Goal: Find specific page/section: Find specific page/section

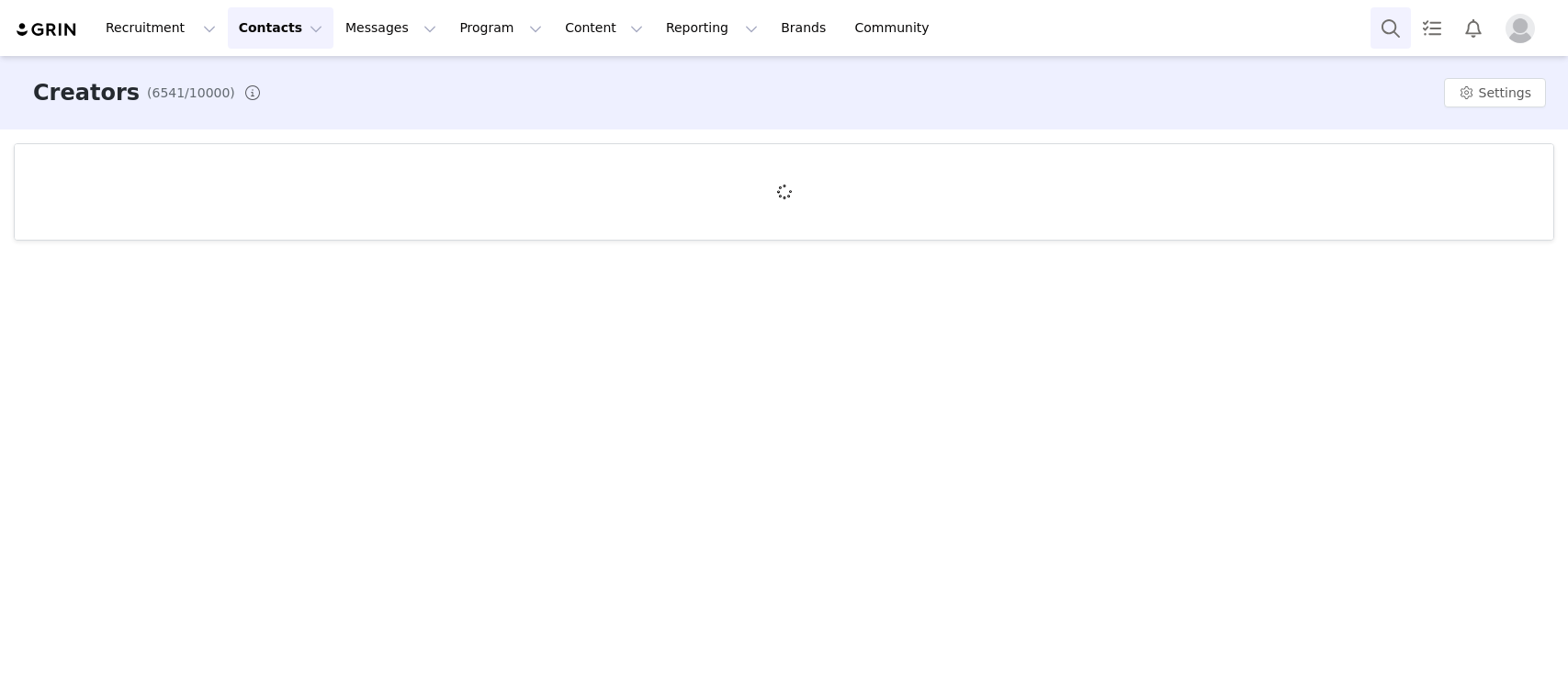
click at [1385, 33] on button "Search" at bounding box center [1390, 28] width 41 height 42
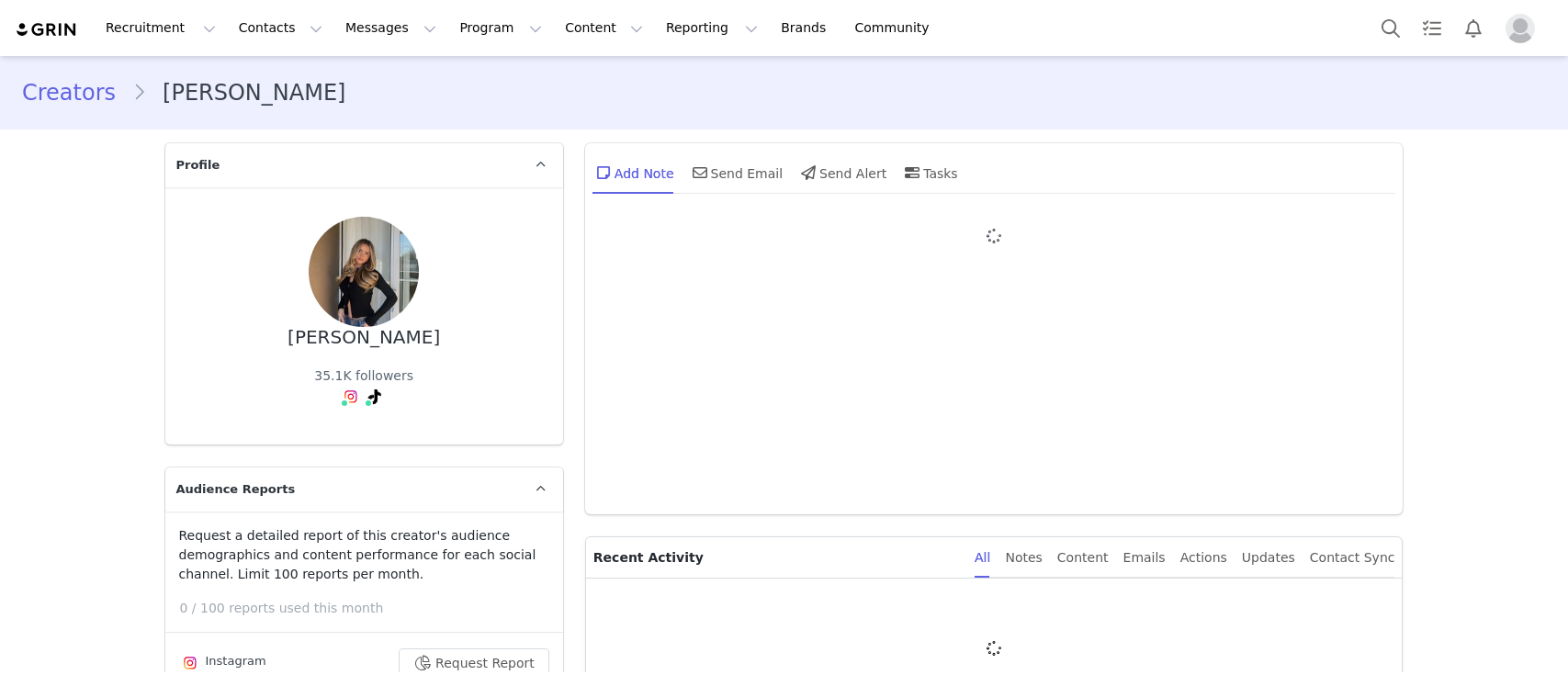
type input "+1 ([GEOGRAPHIC_DATA])"
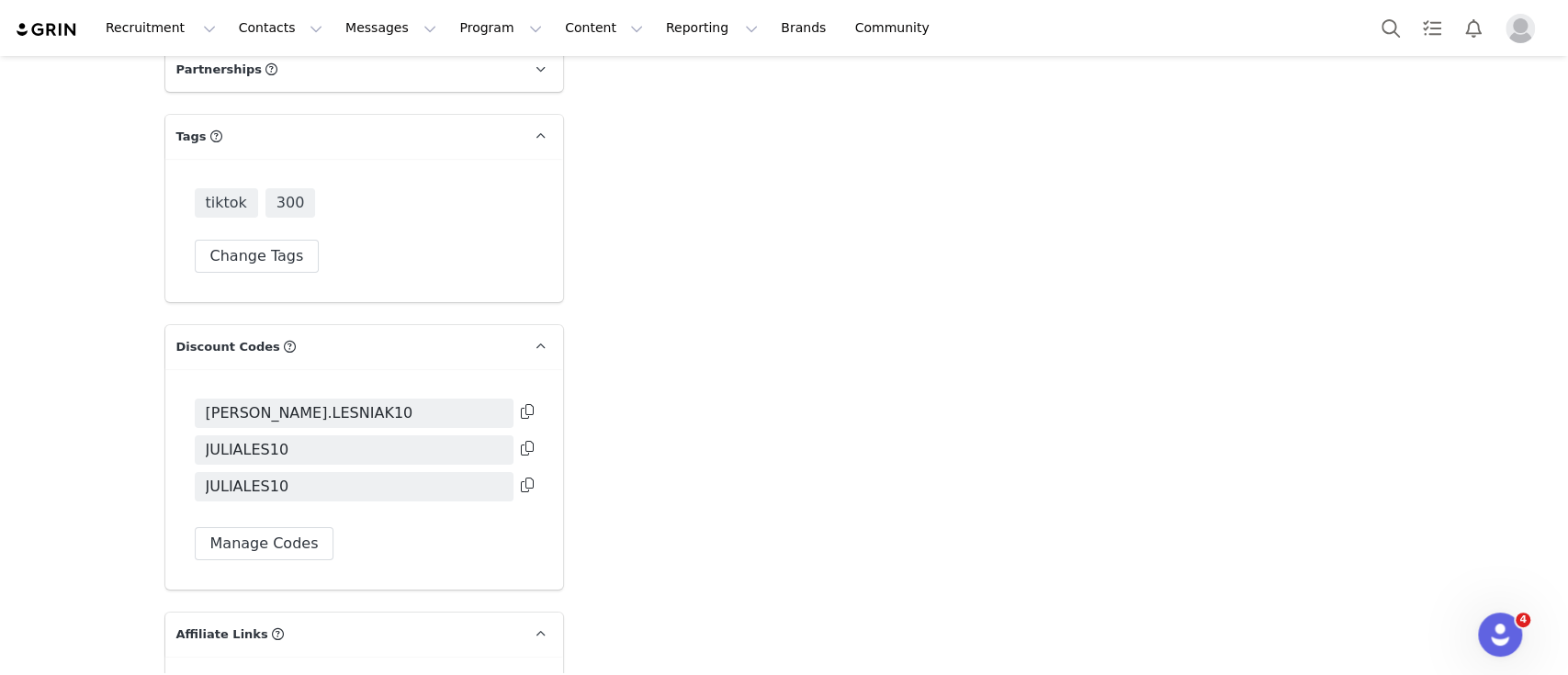
scroll to position [4532, 0]
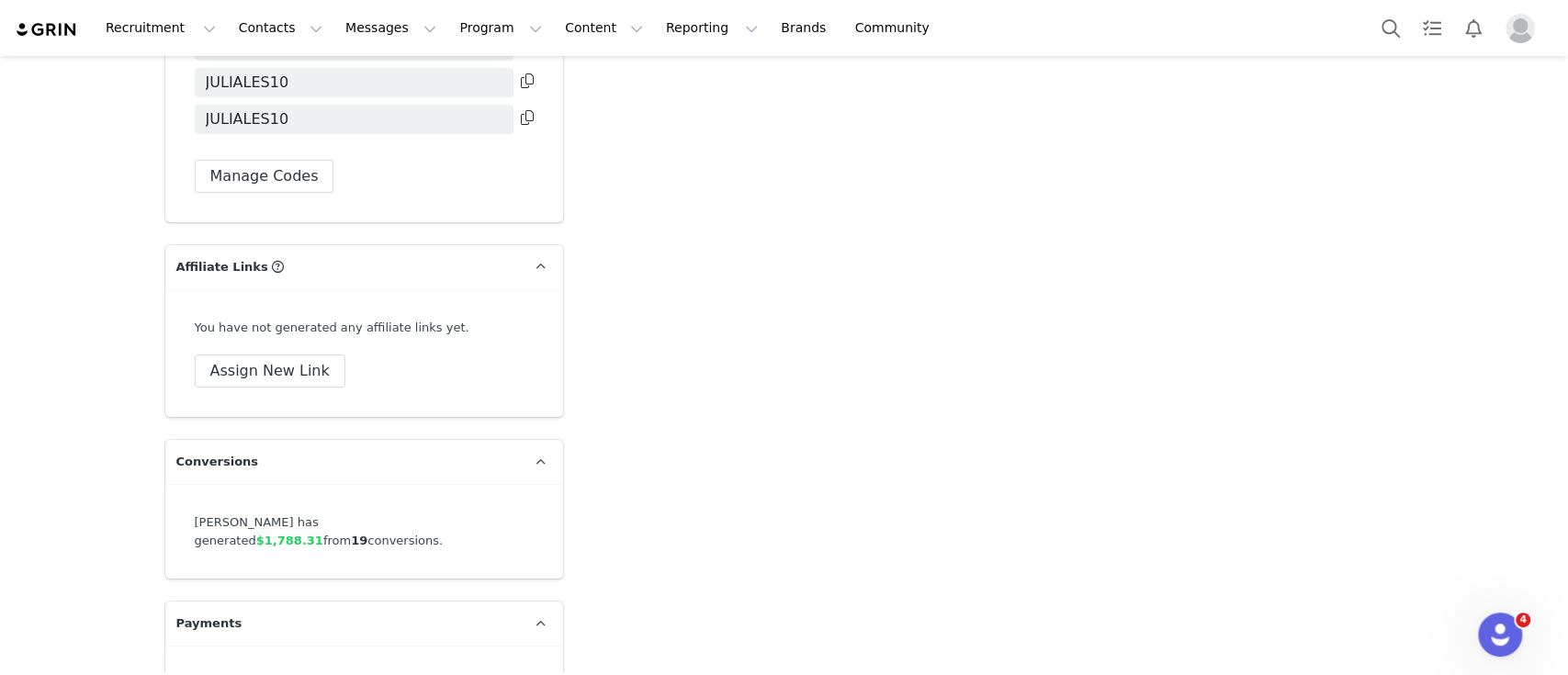
drag, startPoint x: 506, startPoint y: 449, endPoint x: 172, endPoint y: 474, distance: 334.9
click at [173, 484] on div "[PERSON_NAME] has generated $1,788.31 from 19 conversions." at bounding box center [364, 531] width 397 height 94
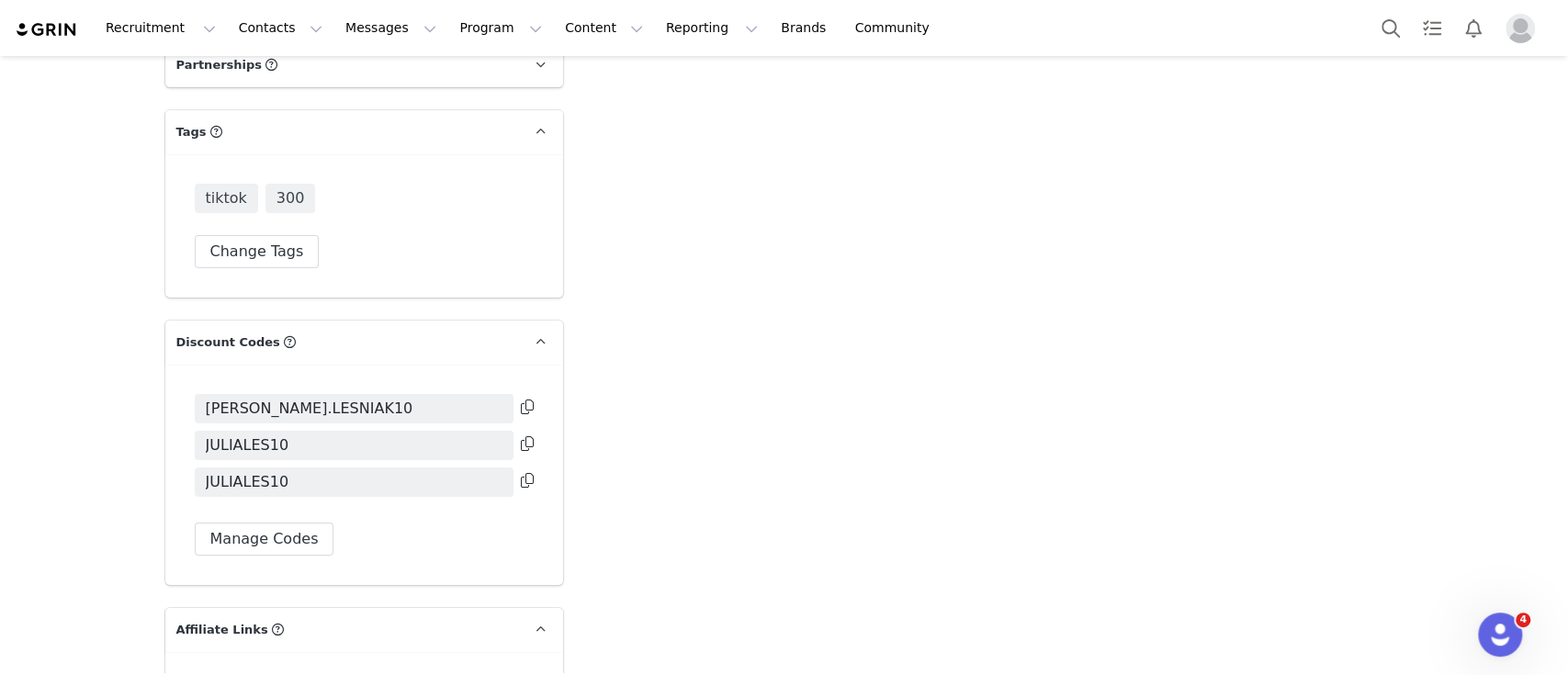
scroll to position [4537, 0]
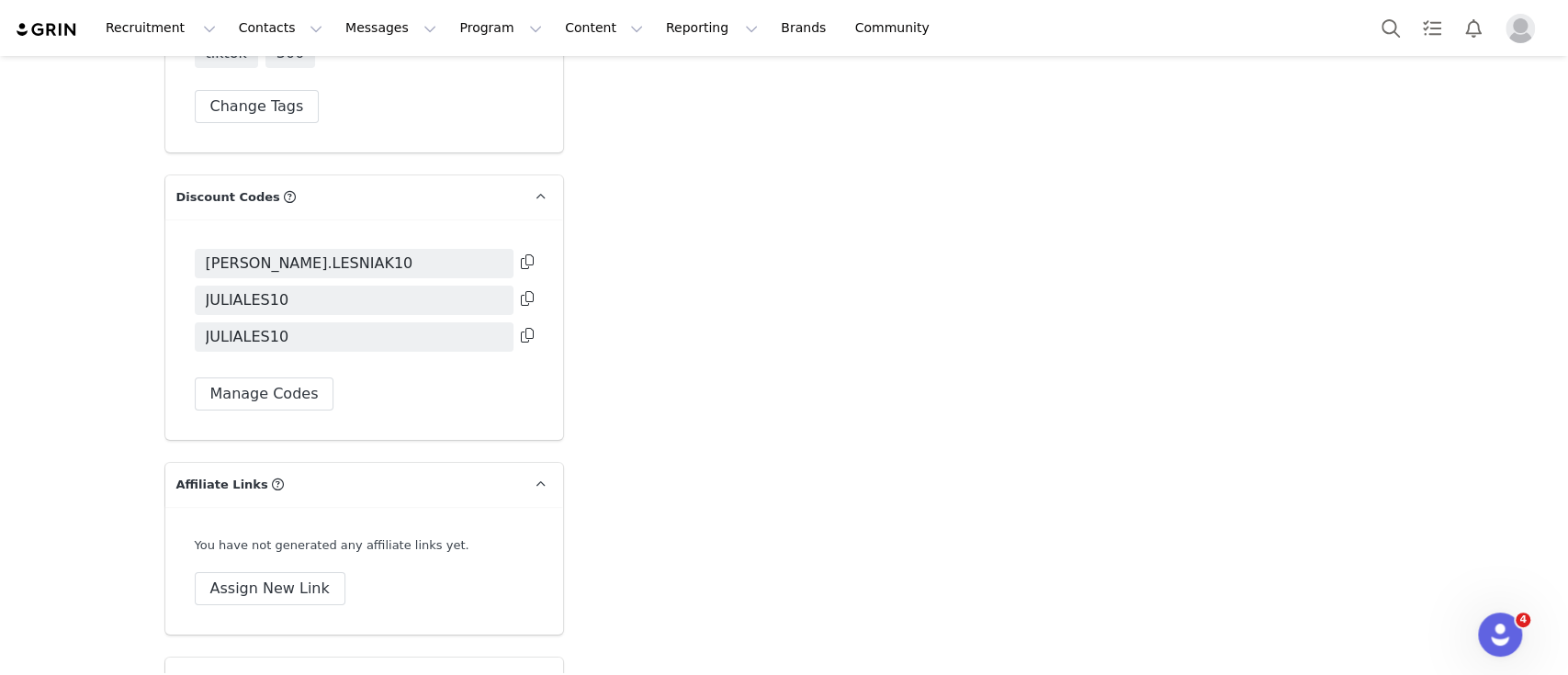
scroll to position [4293, 0]
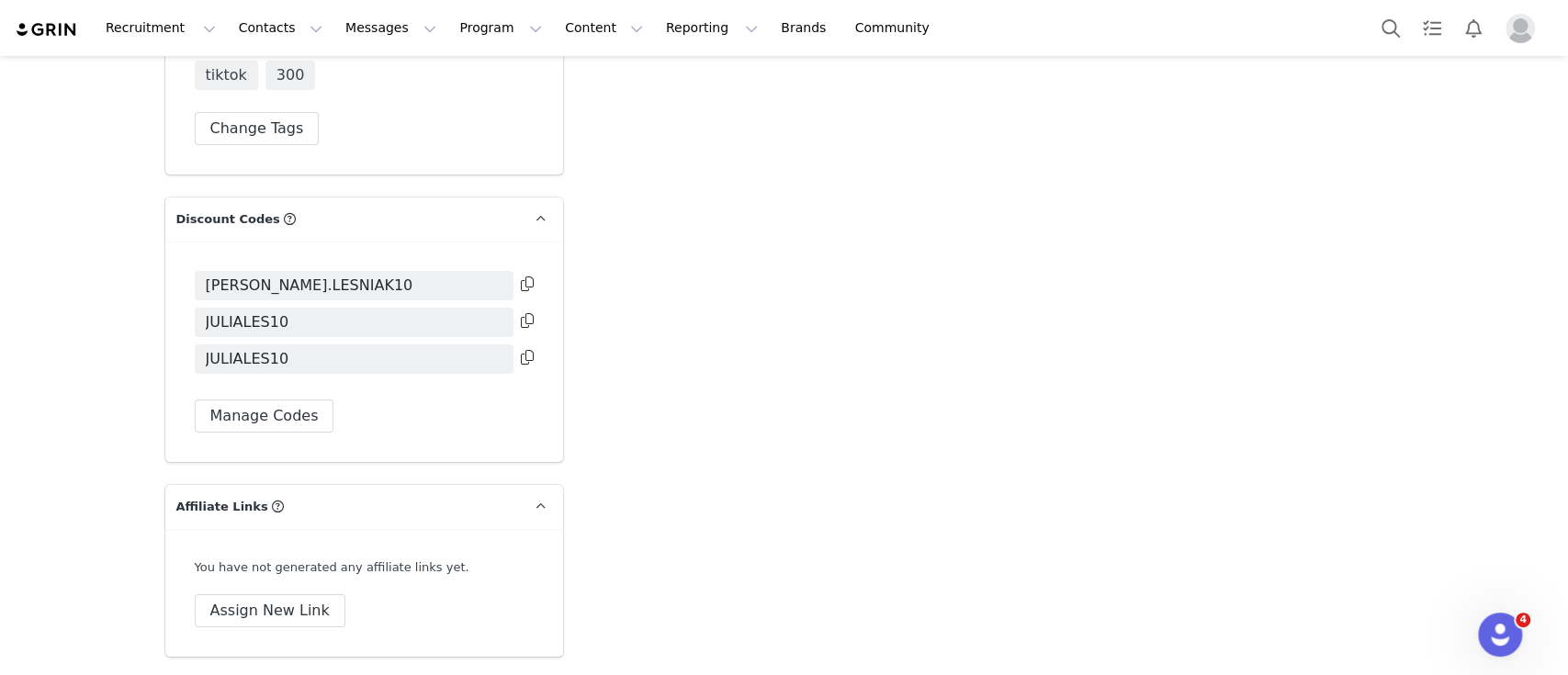
click at [521, 273] on button at bounding box center [527, 284] width 13 height 22
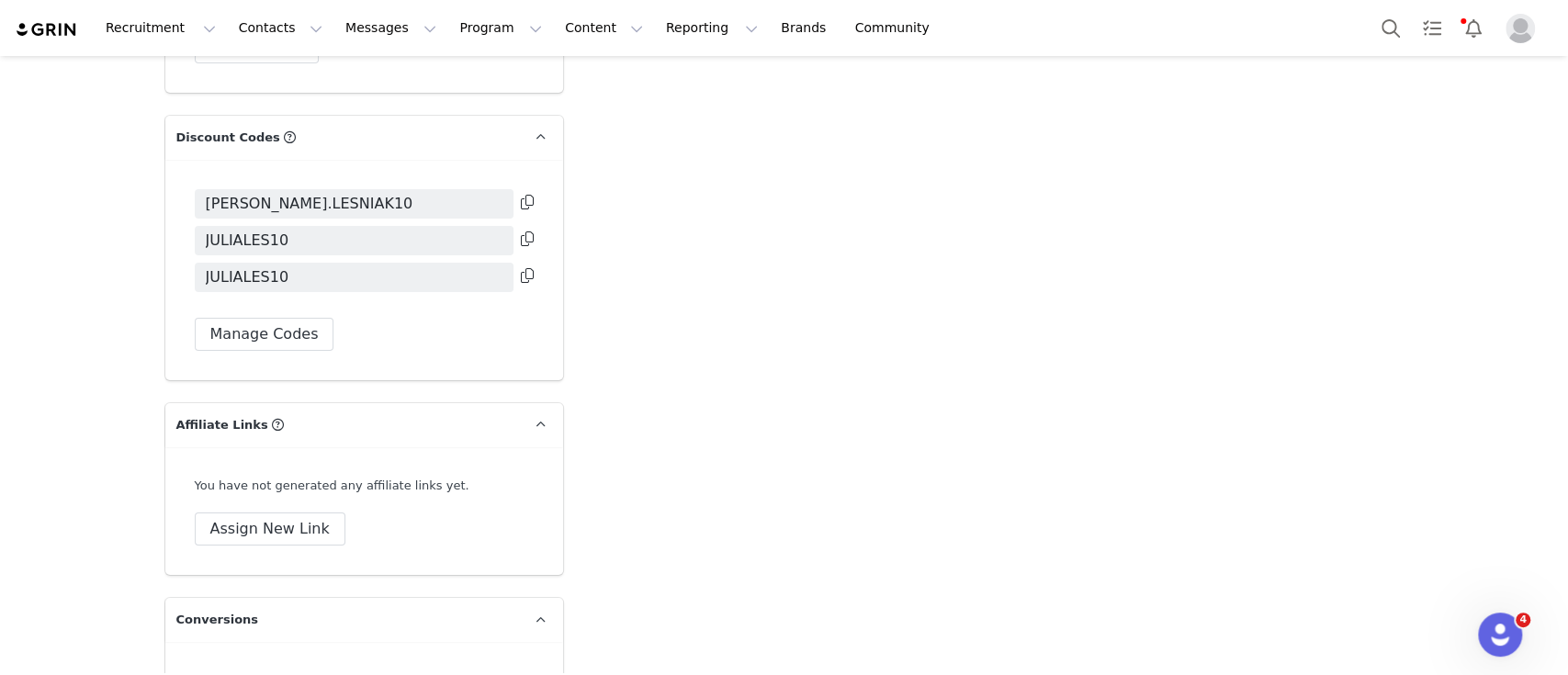
scroll to position [4537, 0]
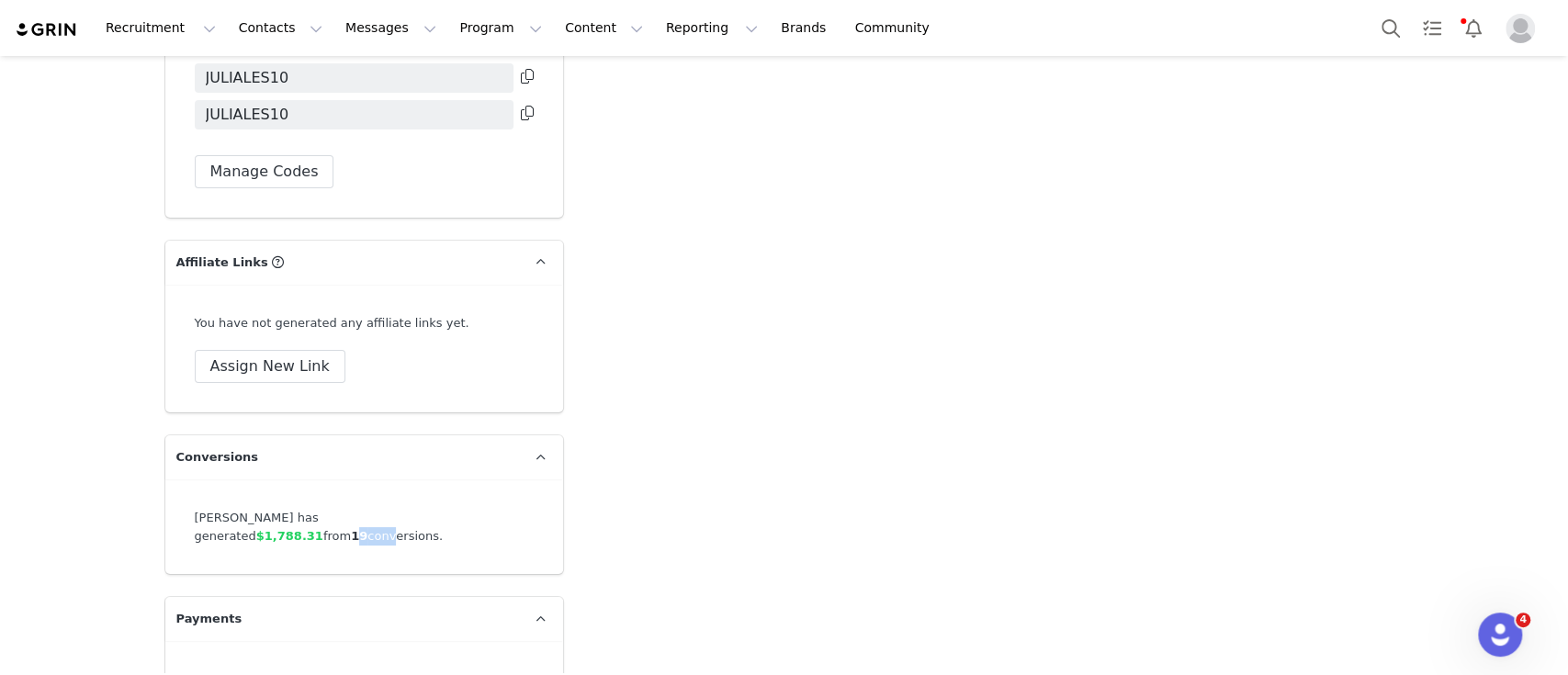
drag, startPoint x: 433, startPoint y: 439, endPoint x: 455, endPoint y: 442, distance: 22.2
click at [455, 509] on div "[PERSON_NAME] has generated $1,788.31 from 19 conversions." at bounding box center [364, 527] width 339 height 36
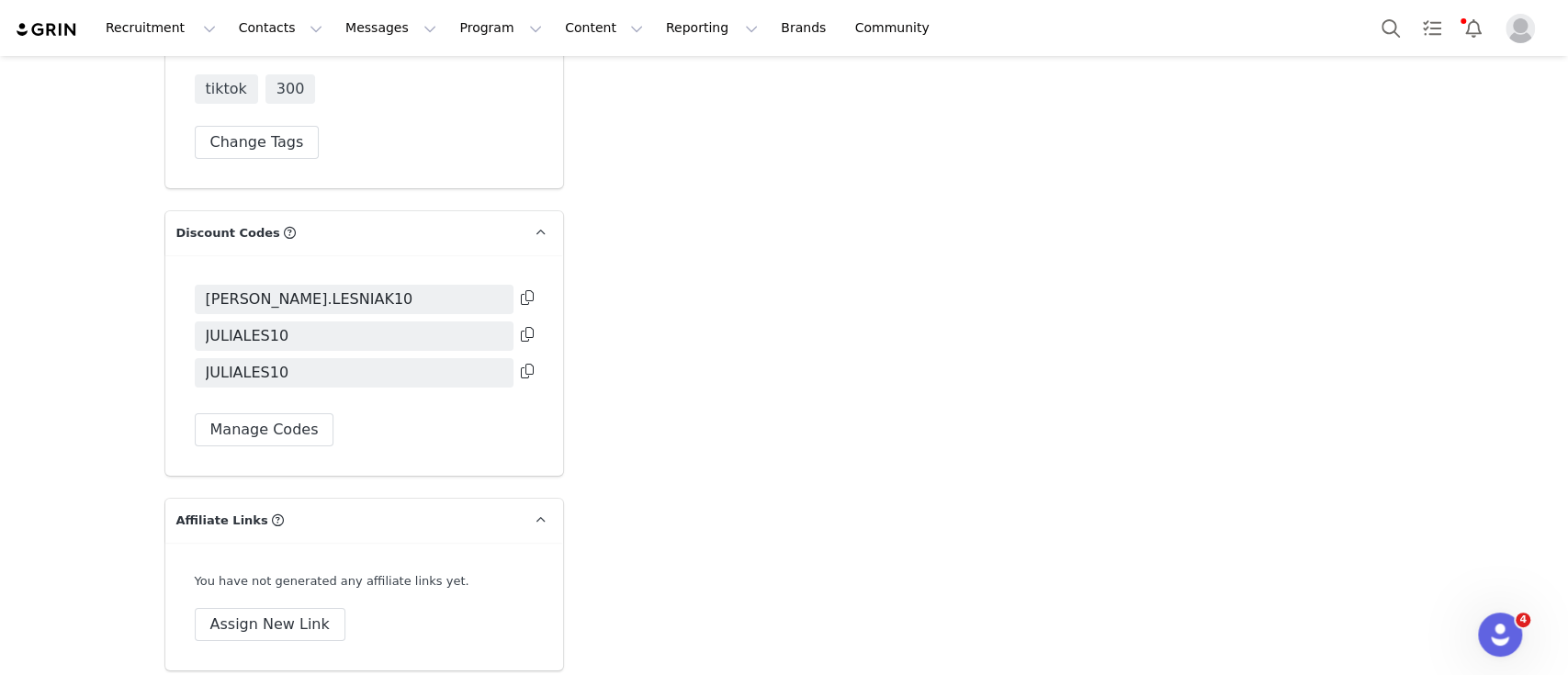
scroll to position [4169, 0]
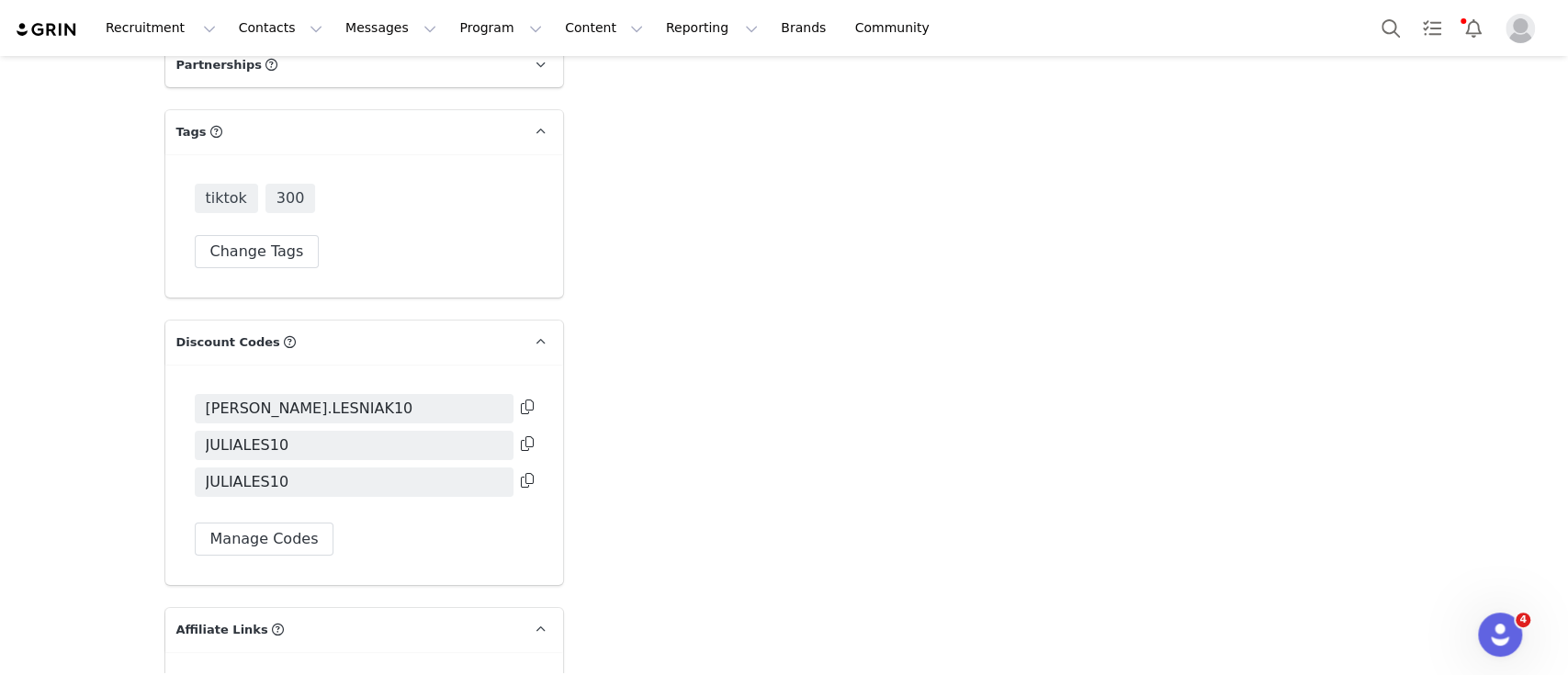
click at [522, 397] on button at bounding box center [527, 408] width 13 height 22
click at [521, 473] on icon at bounding box center [527, 480] width 13 height 15
copy div "9 con"
click at [521, 473] on icon at bounding box center [527, 480] width 13 height 15
copy div "9 con"
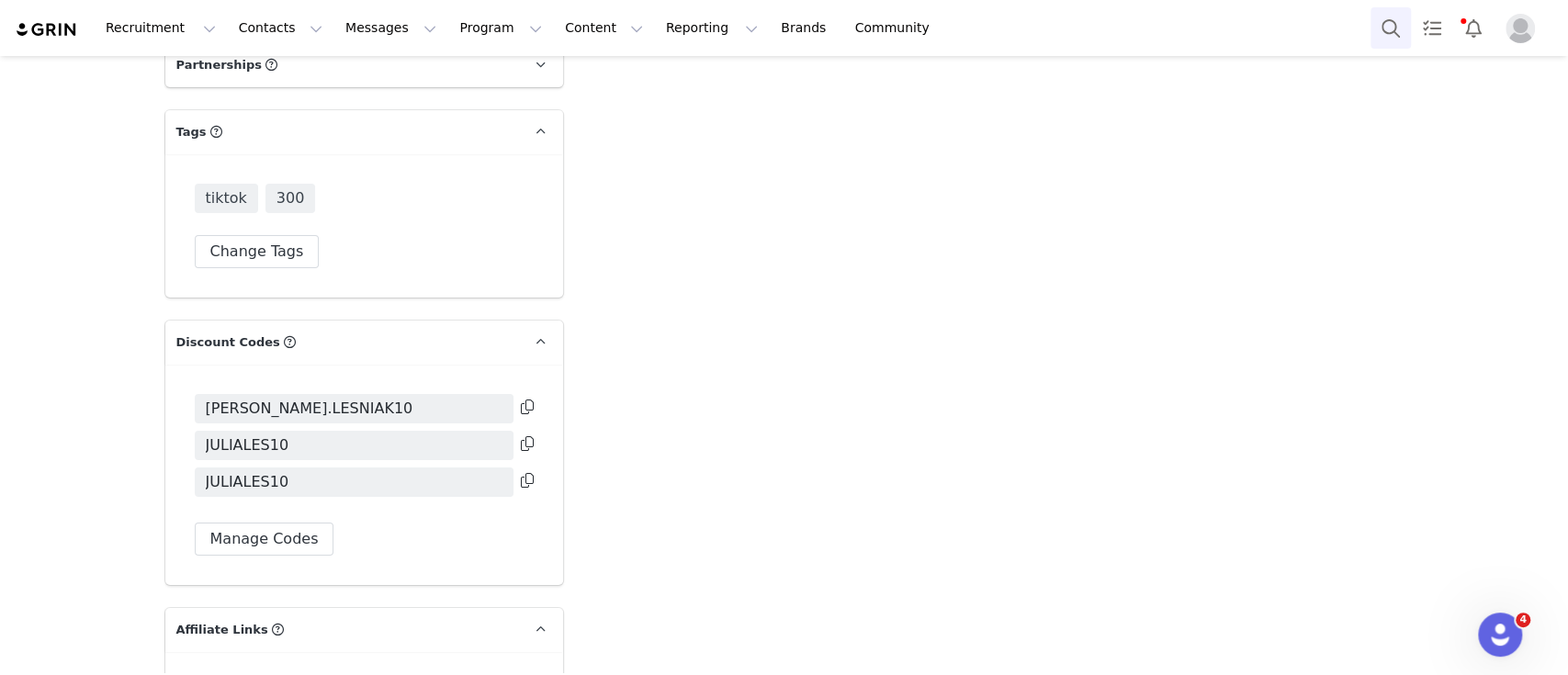
click at [1386, 37] on button "Search" at bounding box center [1390, 28] width 41 height 42
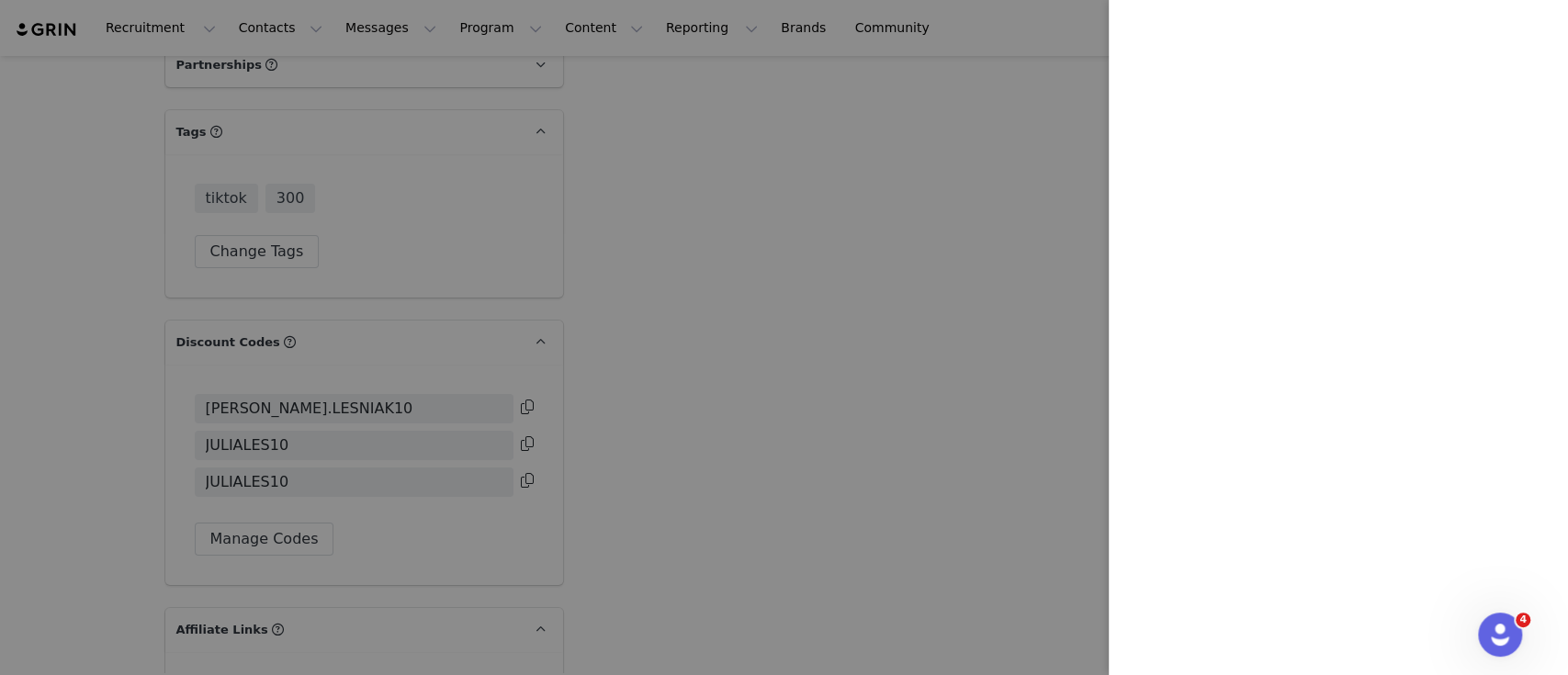
click at [863, 247] on div at bounding box center [784, 337] width 1568 height 675
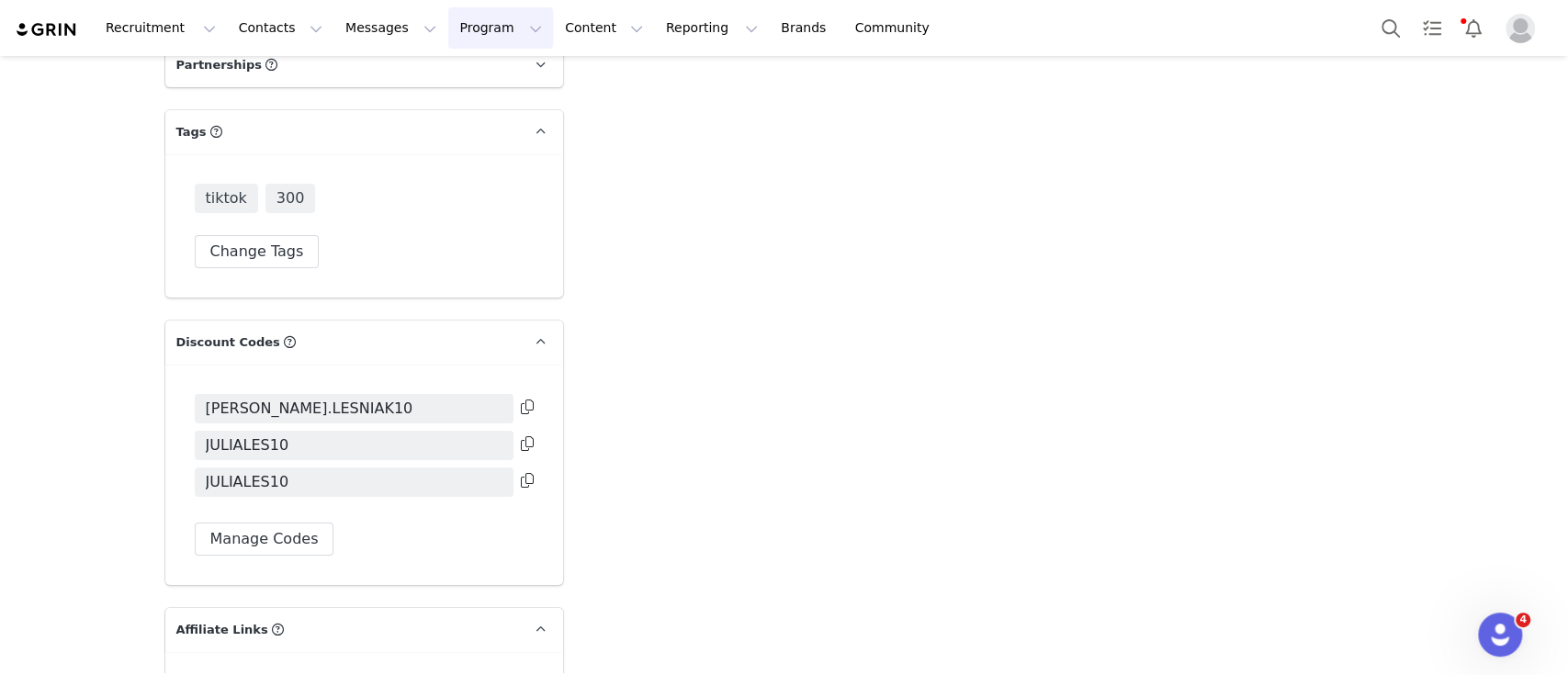
click at [476, 31] on button "Program Program" at bounding box center [500, 28] width 104 height 42
click at [467, 82] on p "Activations" at bounding box center [453, 81] width 71 height 19
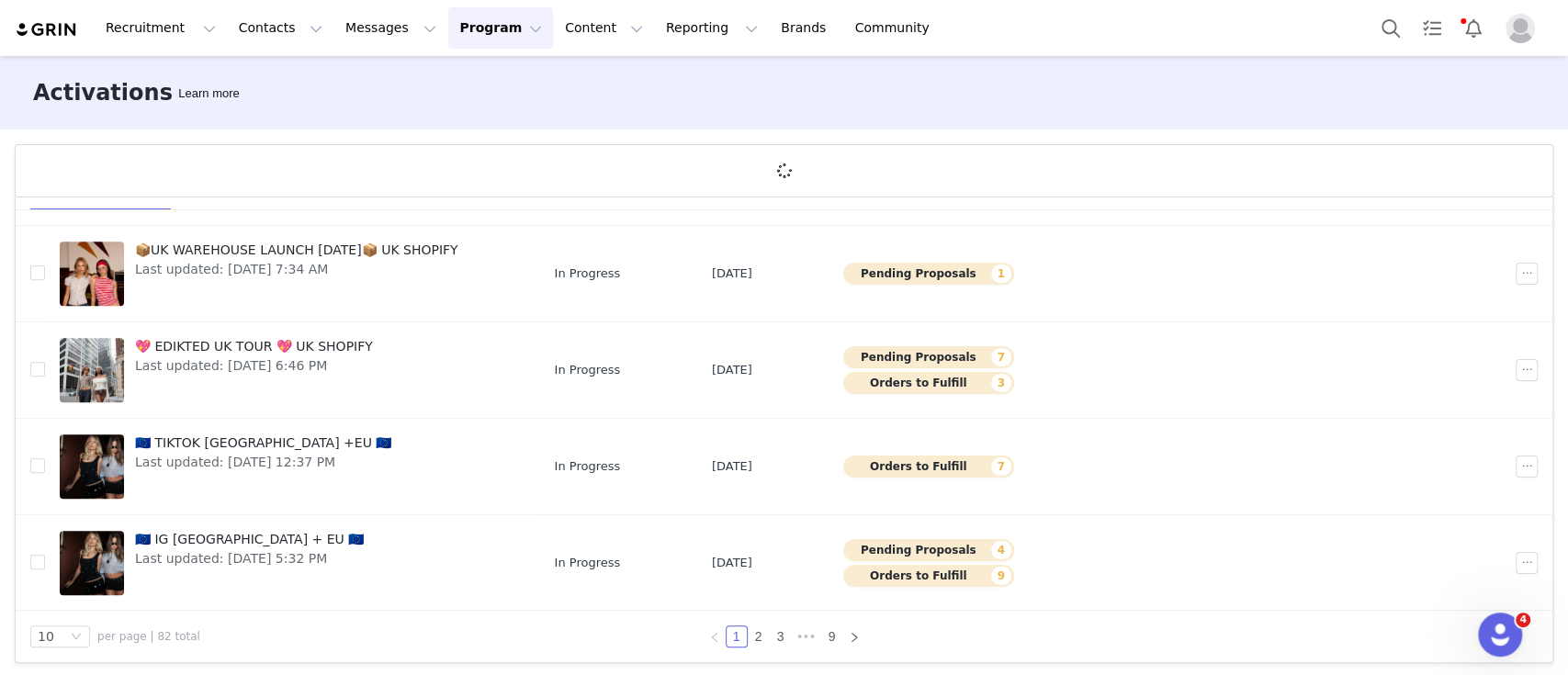
scroll to position [67, 0]
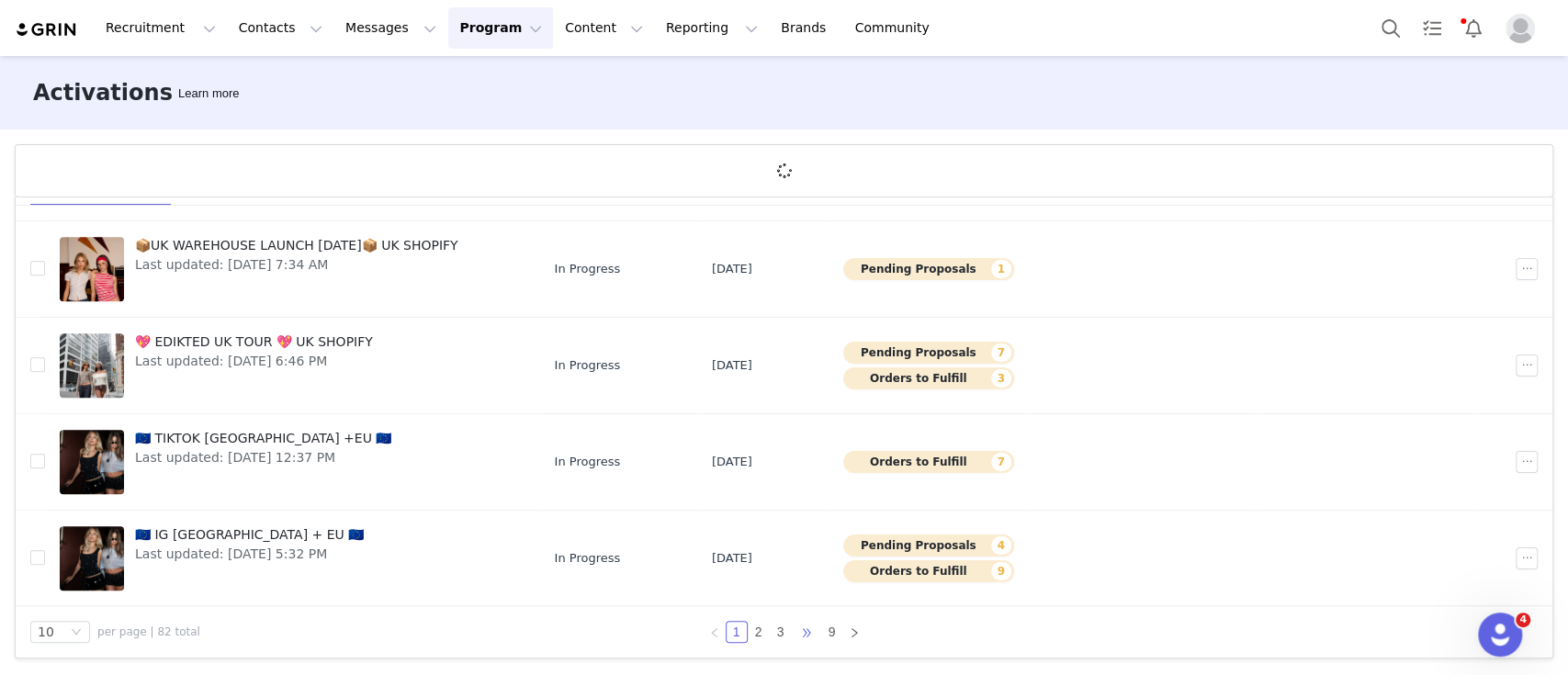
click at [795, 637] on span "•••" at bounding box center [807, 632] width 30 height 22
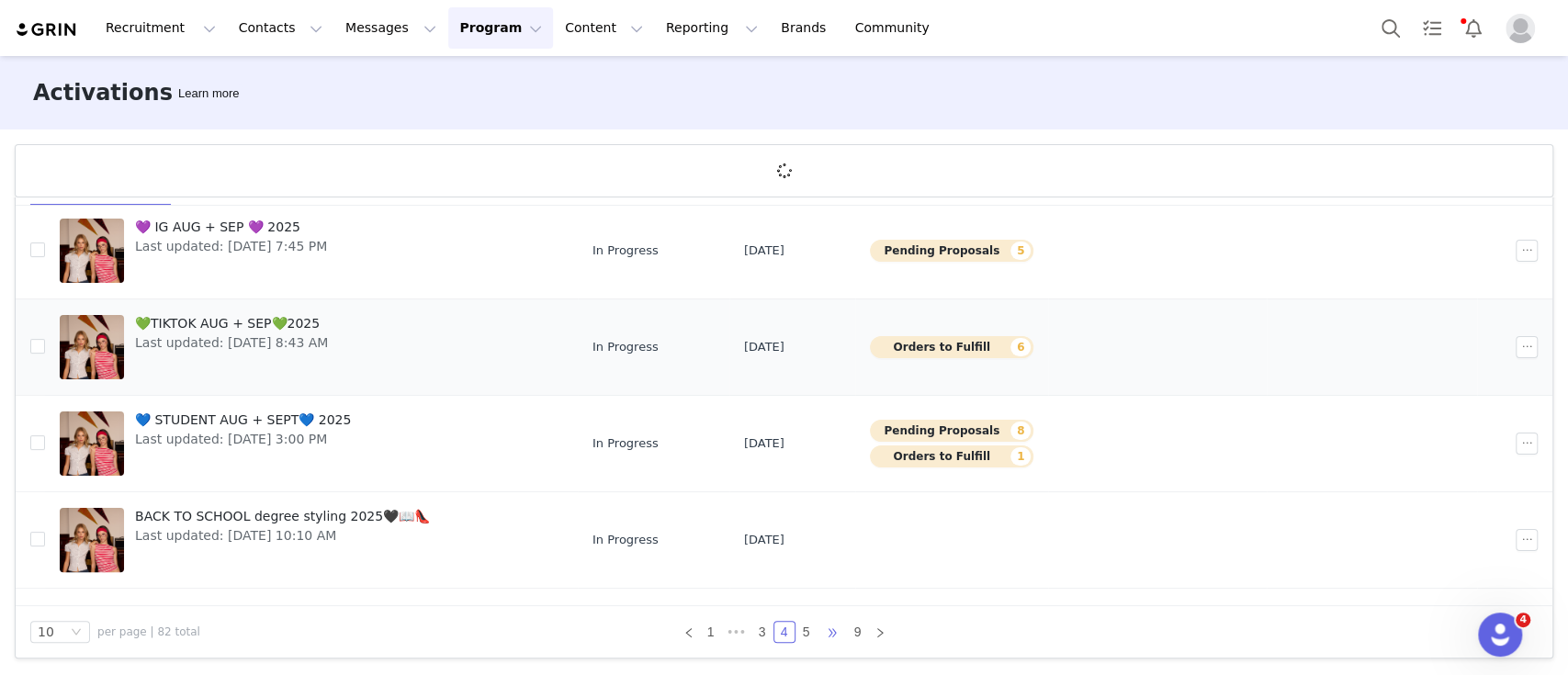
scroll to position [0, 0]
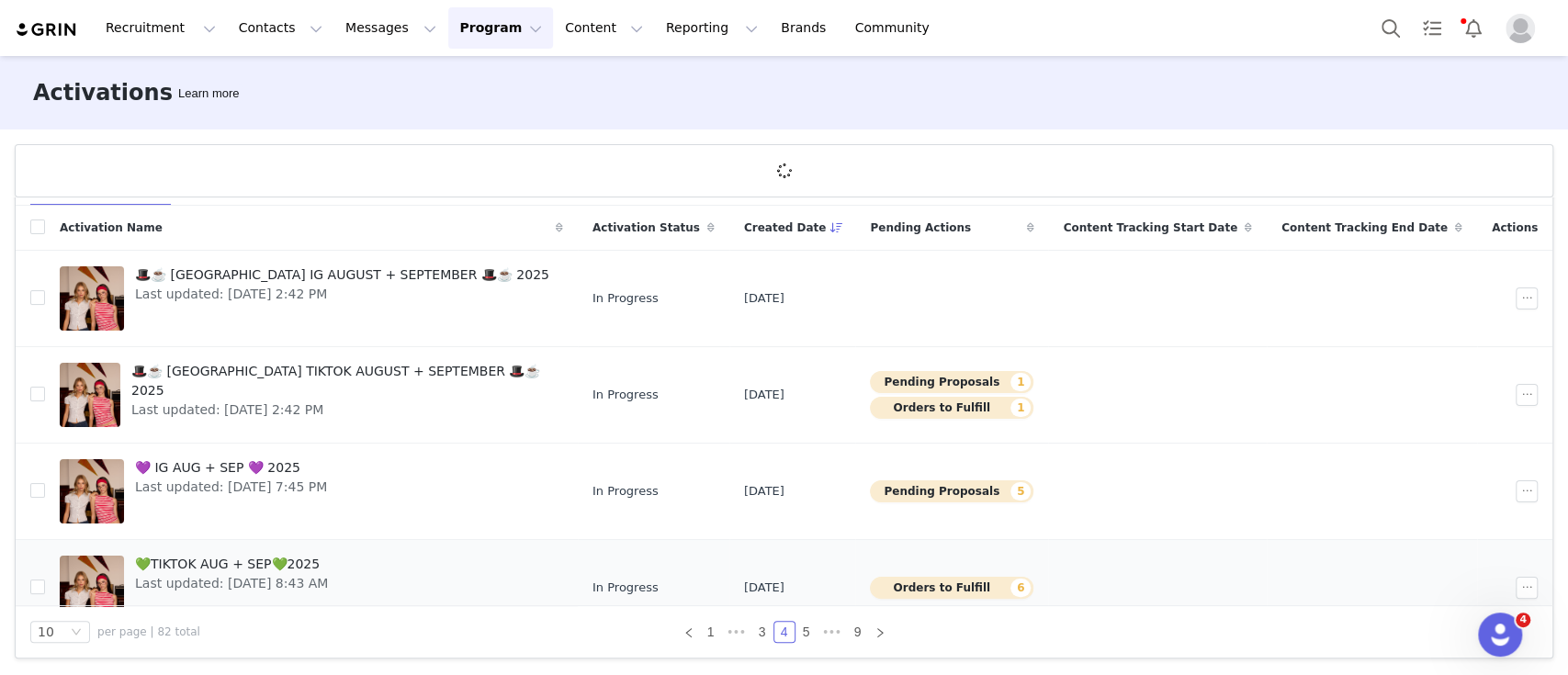
click at [264, 567] on span "💚TIKTOK AUG + SEP💚2025" at bounding box center [232, 564] width 193 height 19
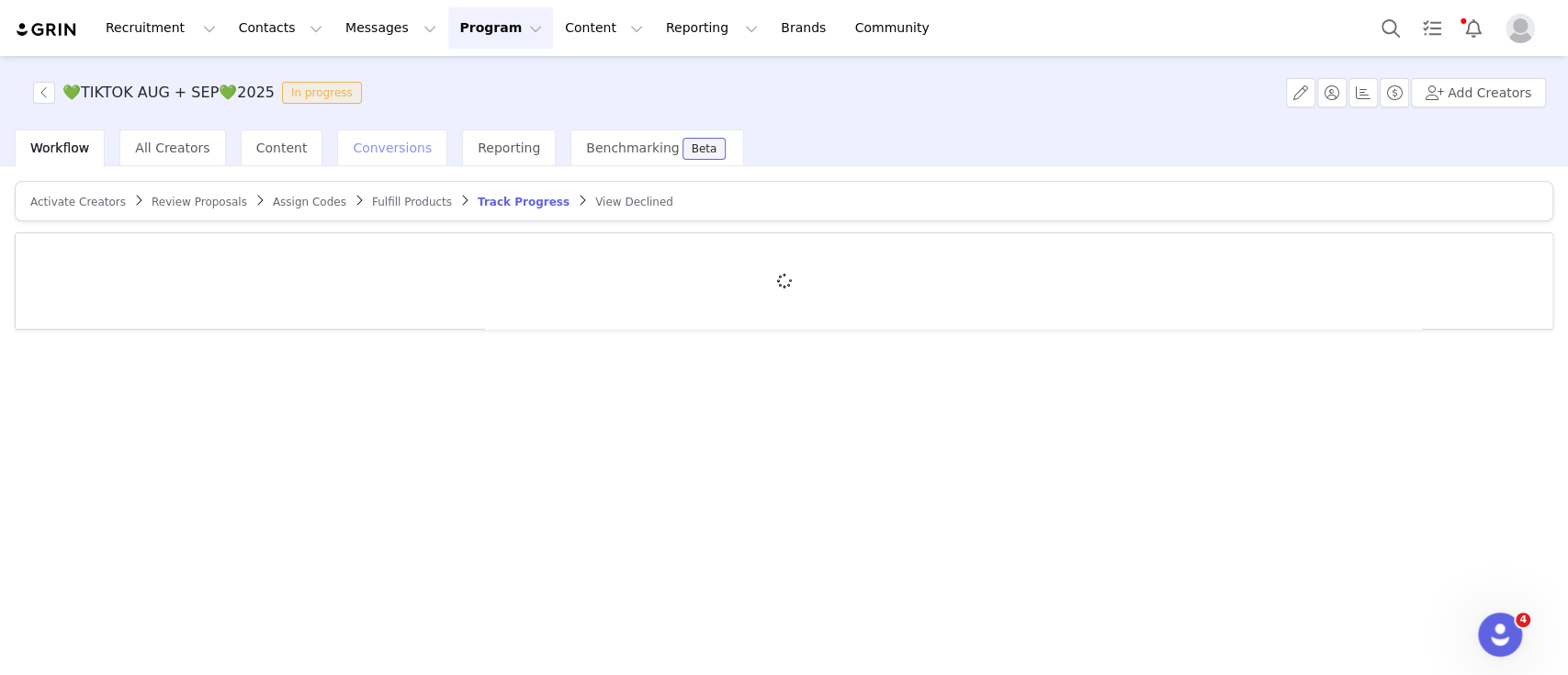
click at [166, 142] on span "All Creators" at bounding box center [172, 147] width 75 height 15
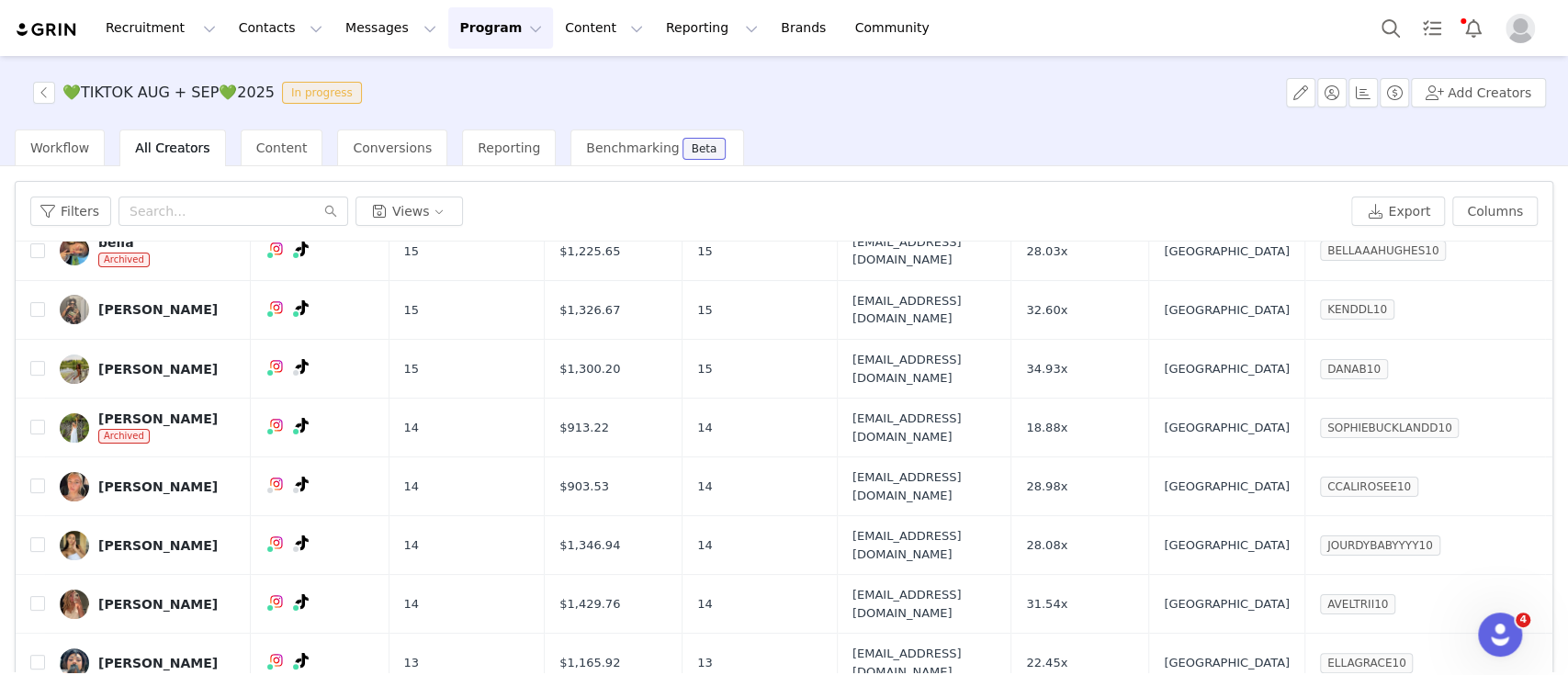
scroll to position [74, 0]
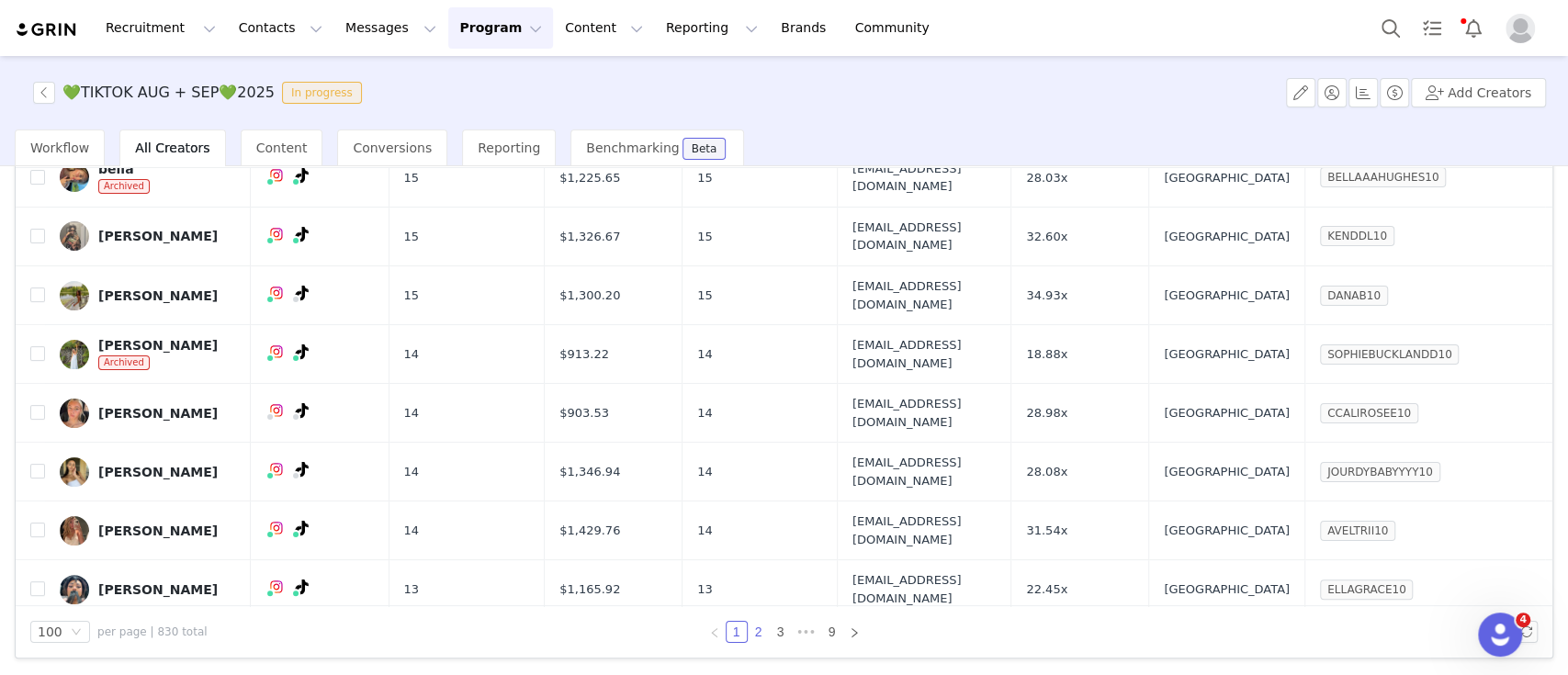
click at [748, 630] on link "2" at bounding box center [758, 632] width 20 height 20
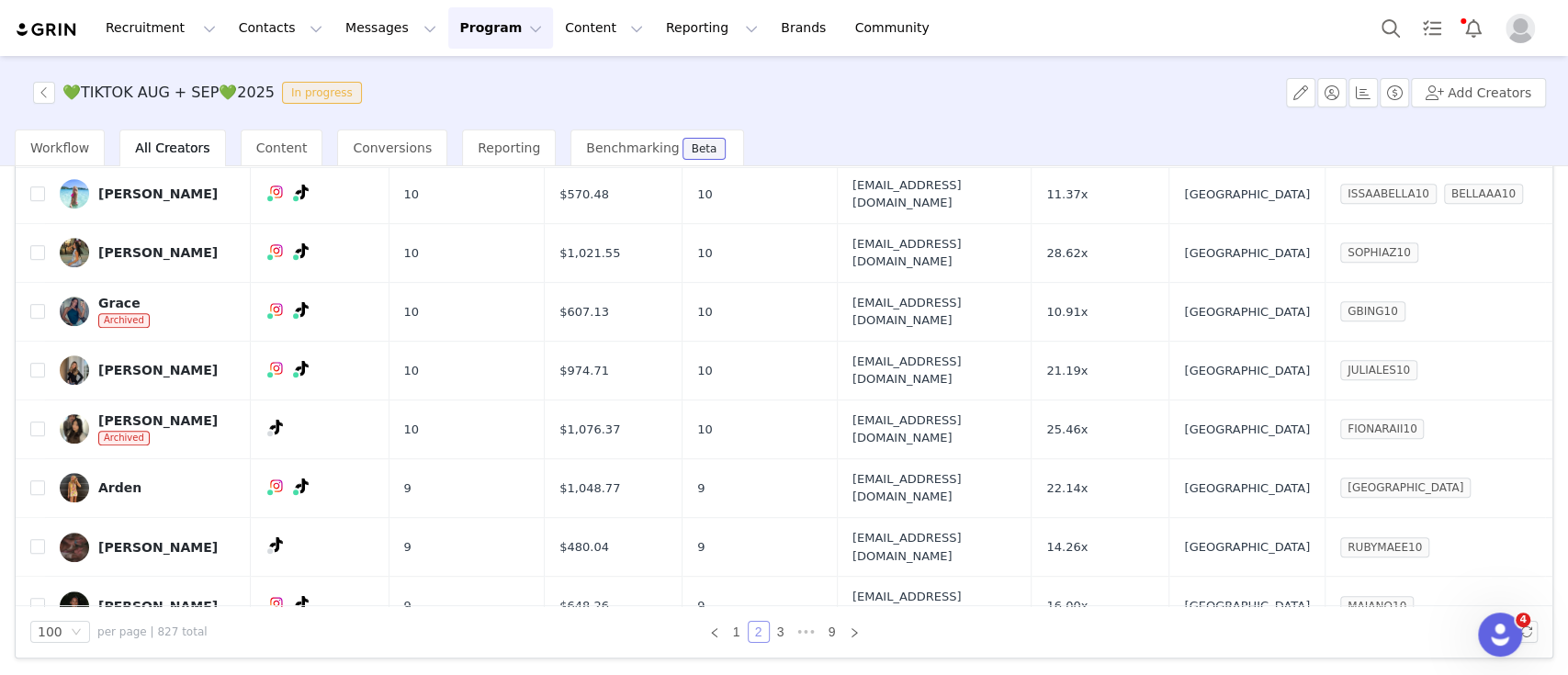
scroll to position [612, 0]
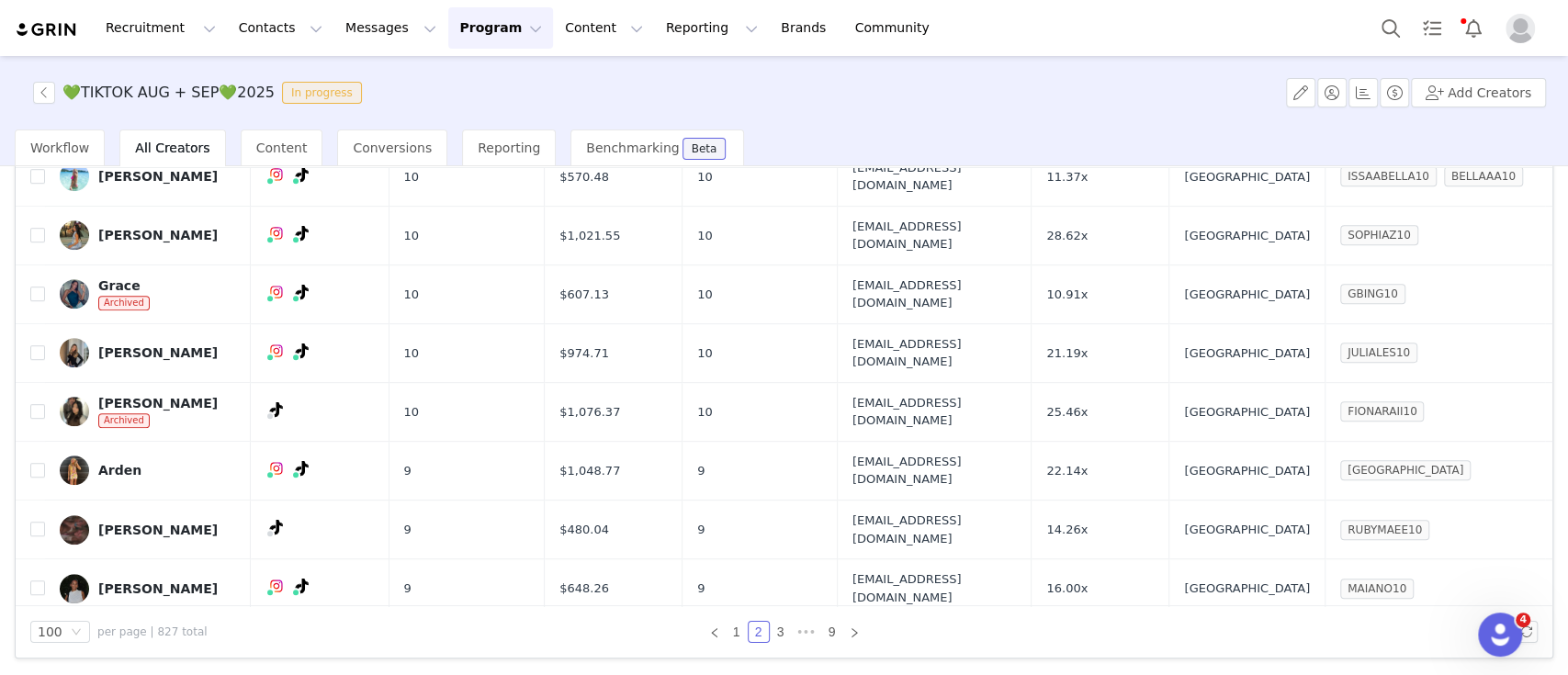
drag, startPoint x: 694, startPoint y: 575, endPoint x: 399, endPoint y: 577, distance: 295.0
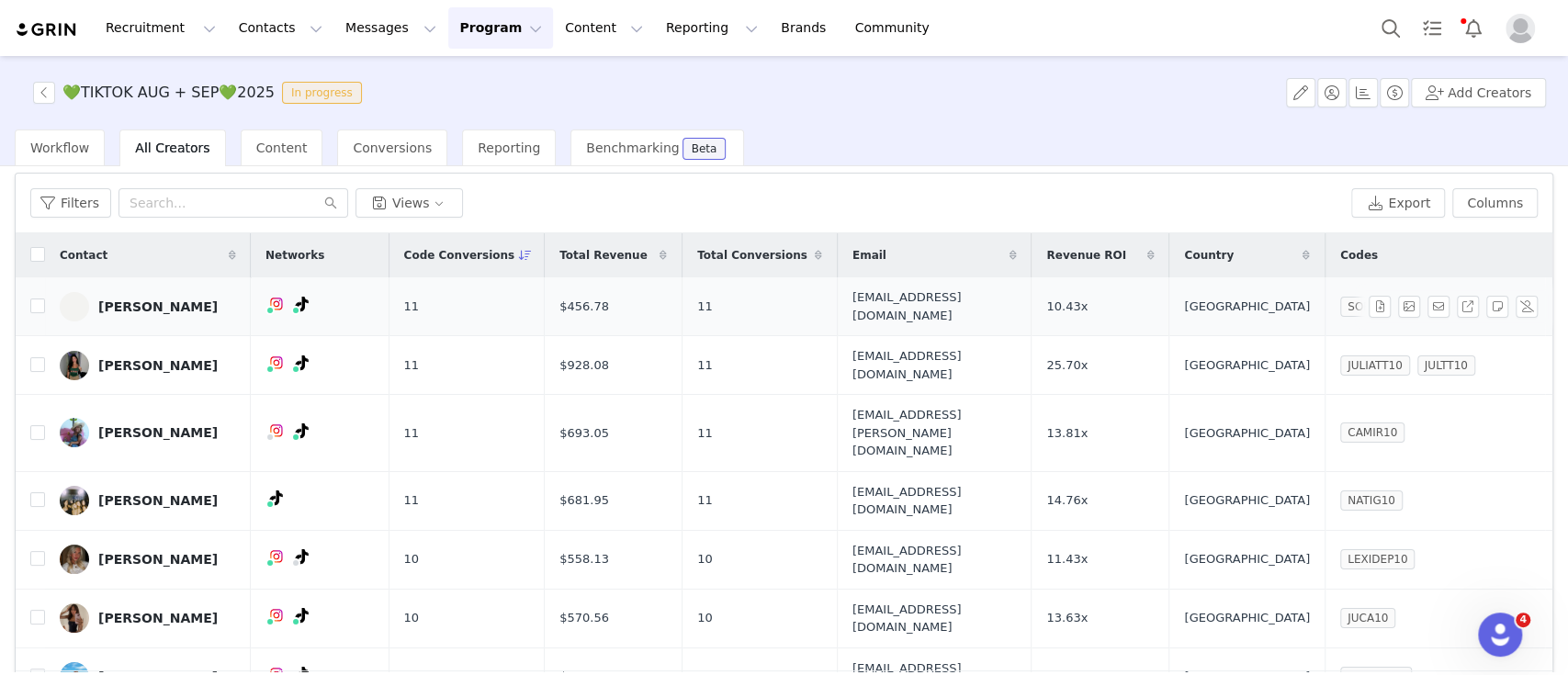
scroll to position [0, 0]
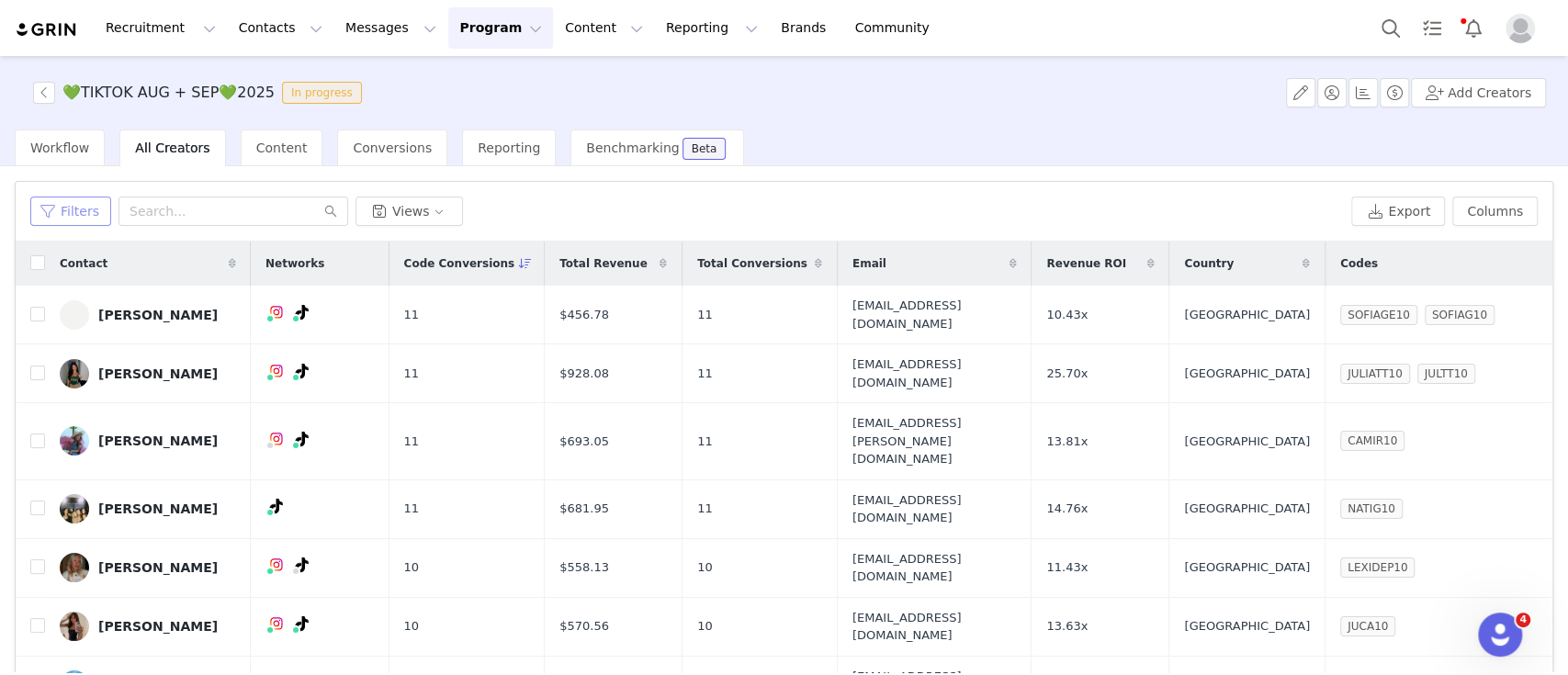
click at [79, 214] on button "Filters" at bounding box center [70, 212] width 80 height 30
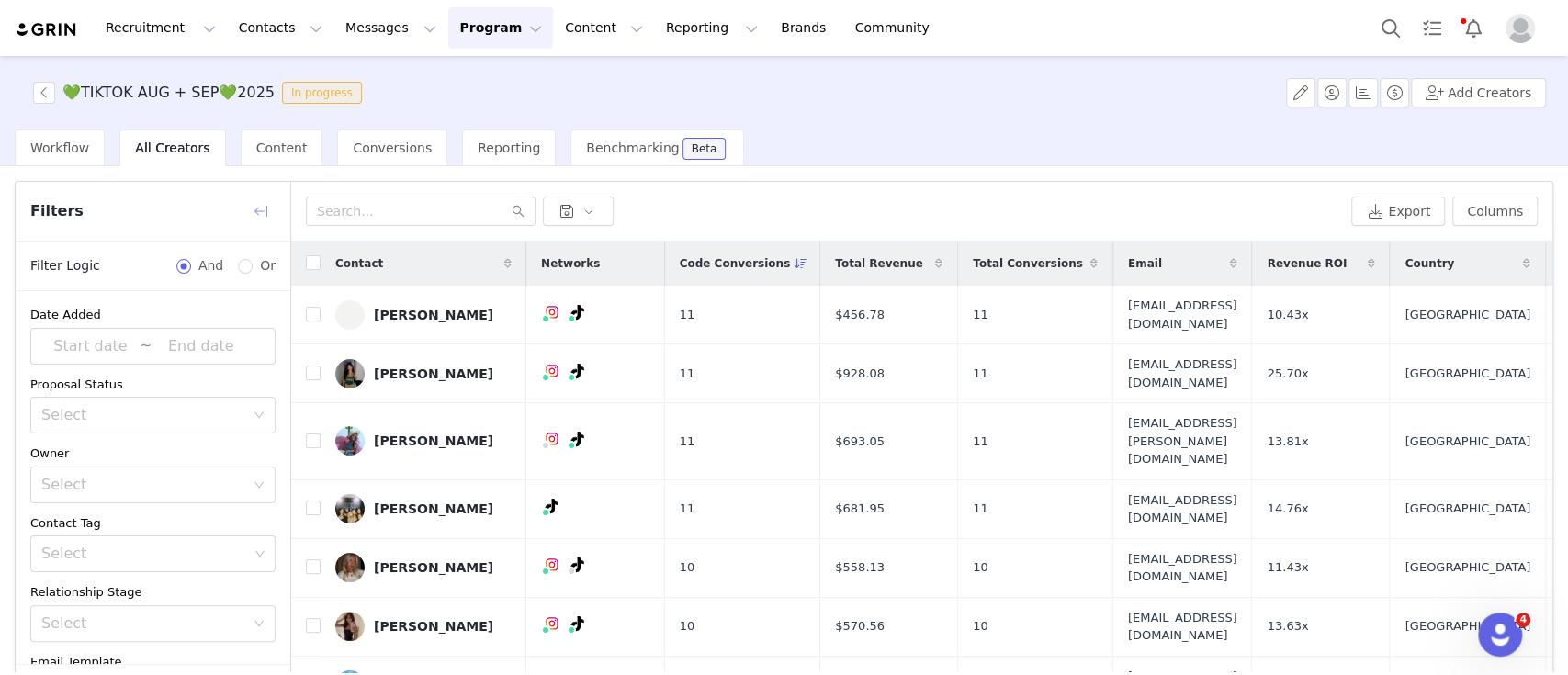
drag, startPoint x: 265, startPoint y: 212, endPoint x: 978, endPoint y: 25, distance: 737.1
click at [264, 212] on button "button" at bounding box center [261, 212] width 30 height 30
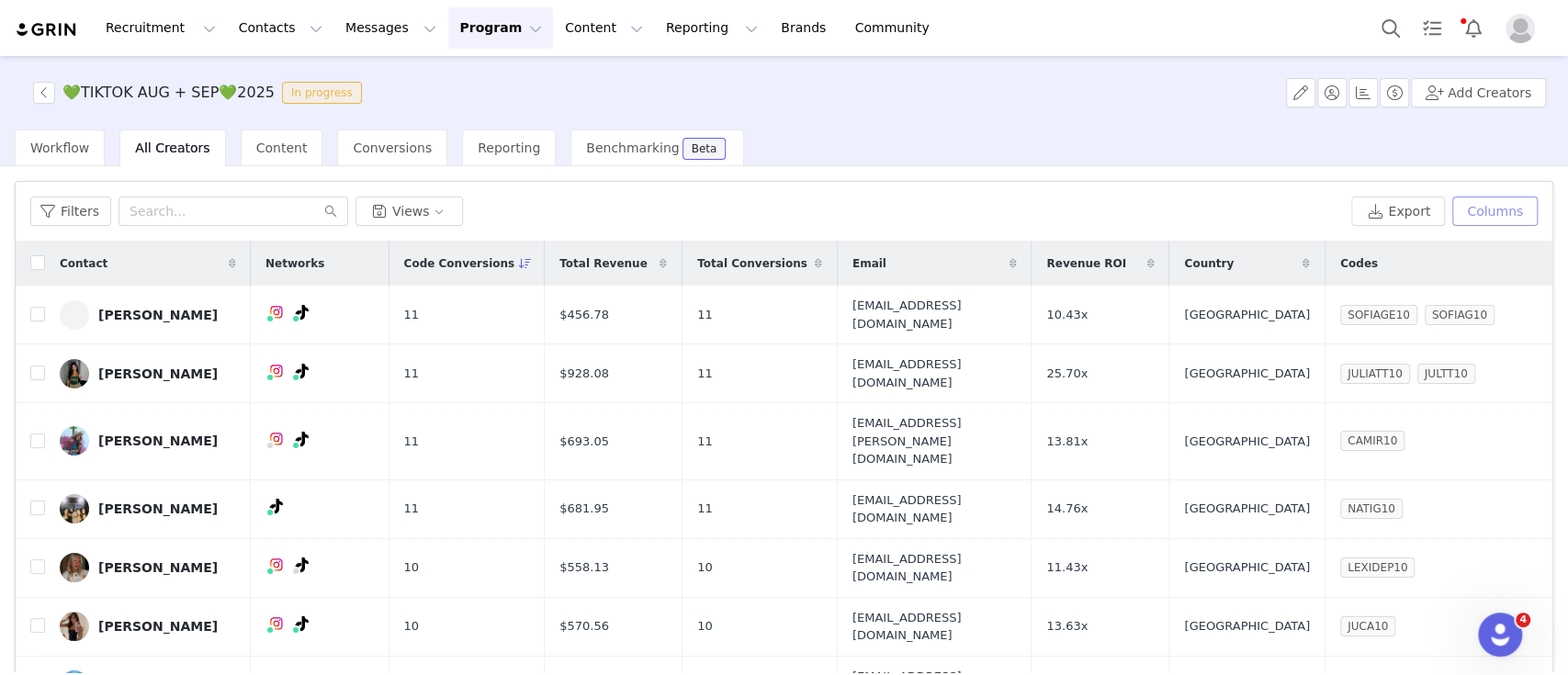
click at [1477, 215] on button "Columns" at bounding box center [1494, 212] width 85 height 30
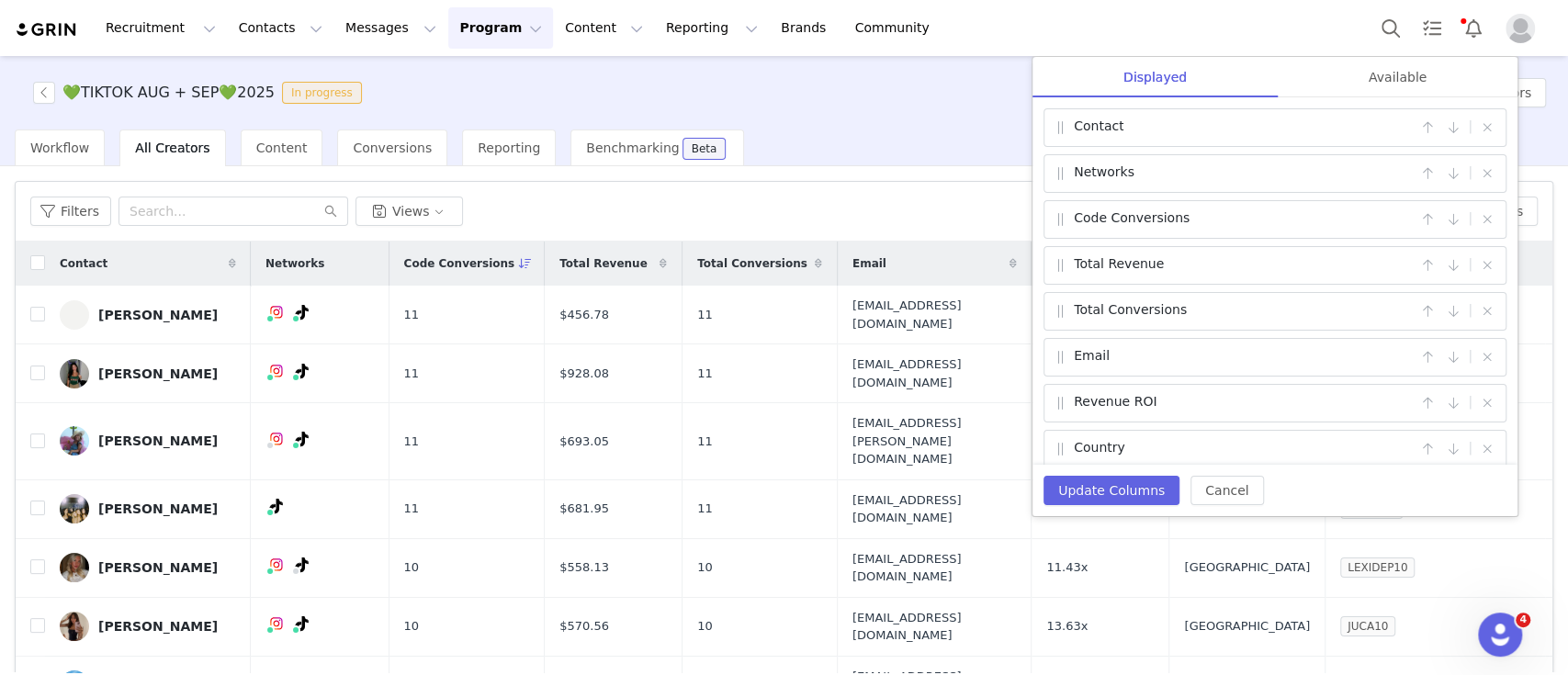
click at [857, 162] on div "Workflow All Creators Content Conversions Reporting Benchmarking Beta" at bounding box center [791, 147] width 1553 height 37
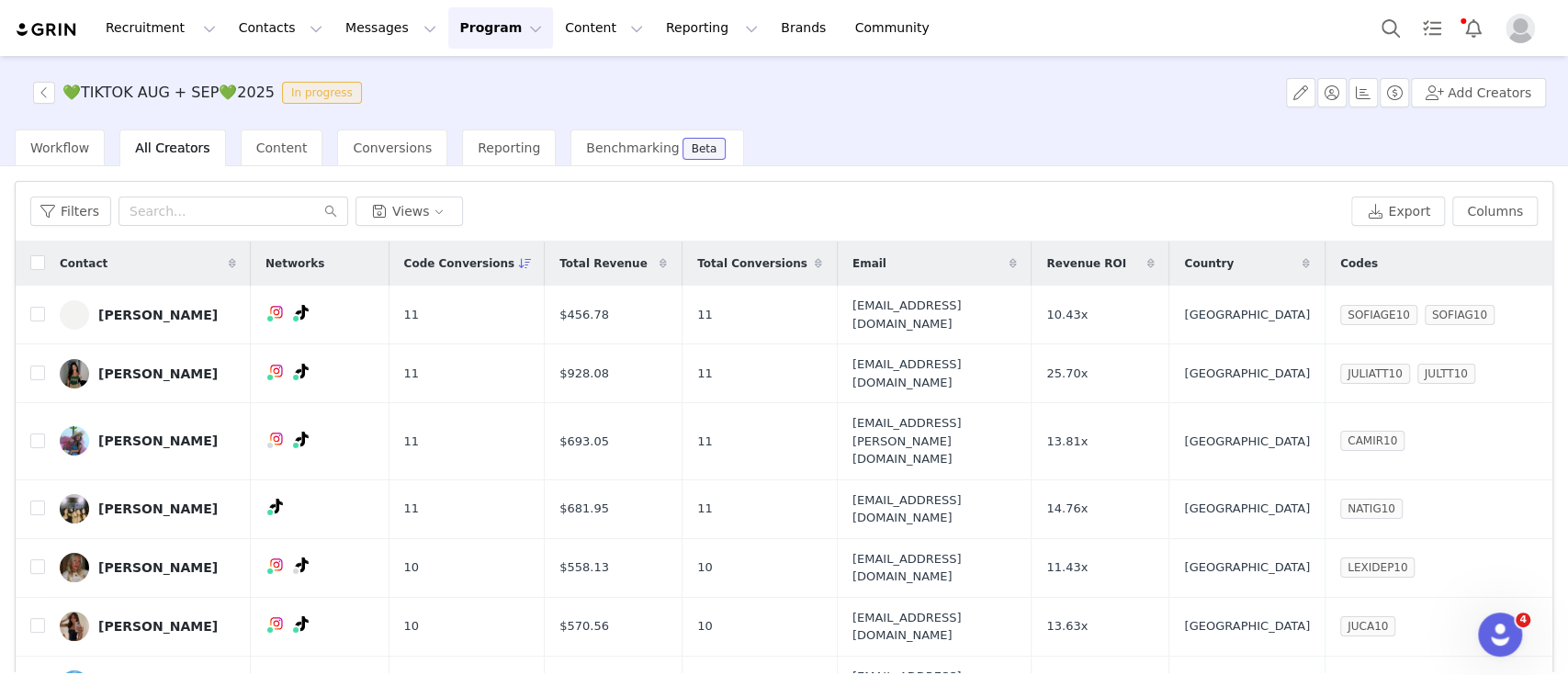
drag, startPoint x: 460, startPoint y: 28, endPoint x: 475, endPoint y: 53, distance: 29.2
click at [462, 29] on button "Program Program" at bounding box center [500, 28] width 104 height 42
click at [484, 86] on div "Activations" at bounding box center [476, 81] width 123 height 19
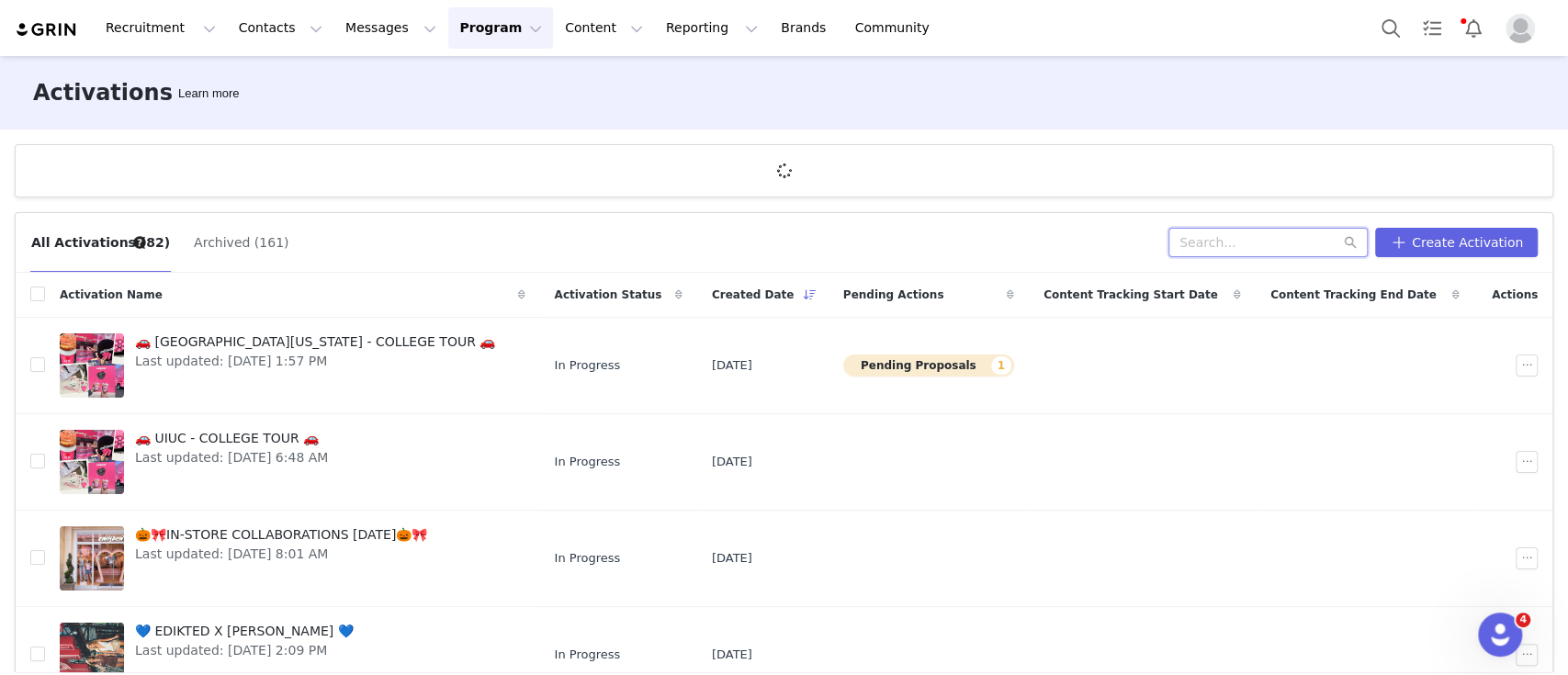
click at [1242, 251] on input "text" at bounding box center [1268, 243] width 200 height 30
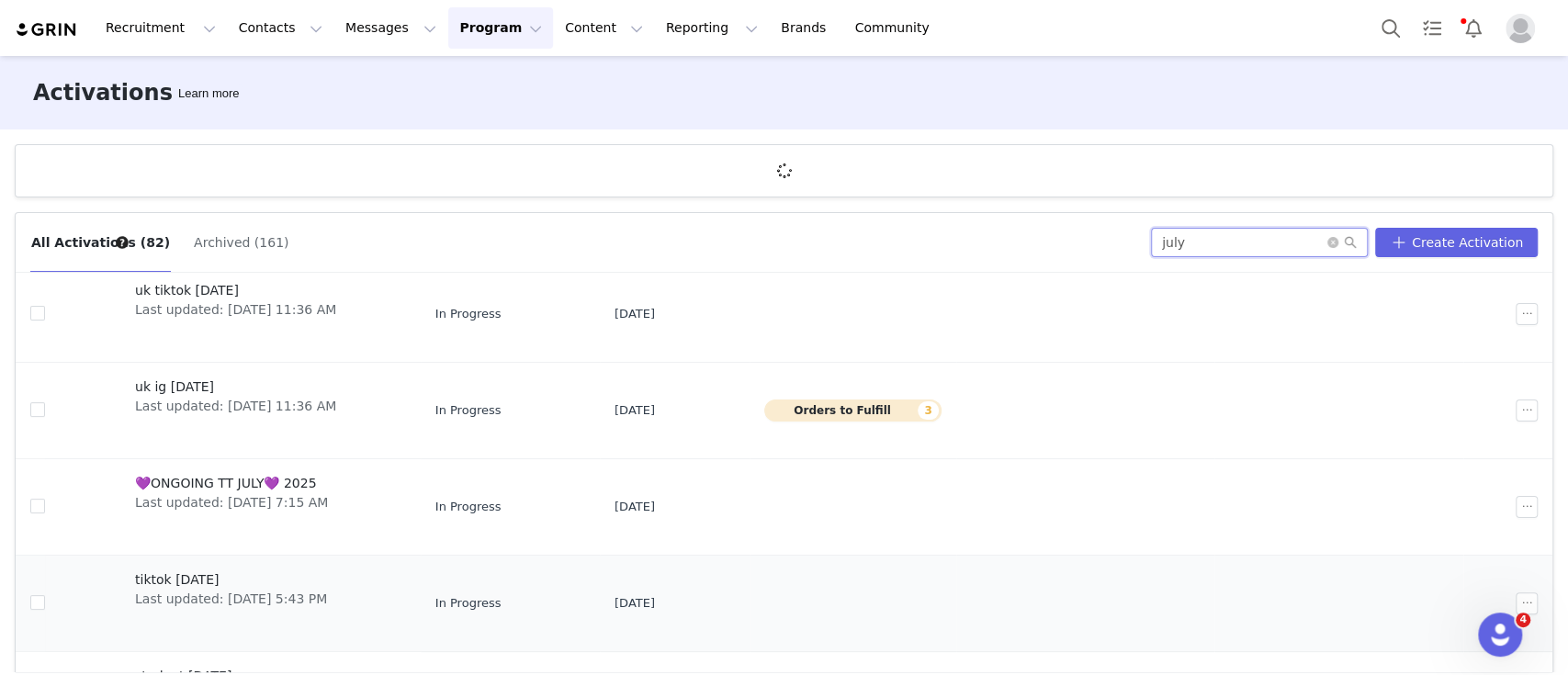
scroll to position [368, 0]
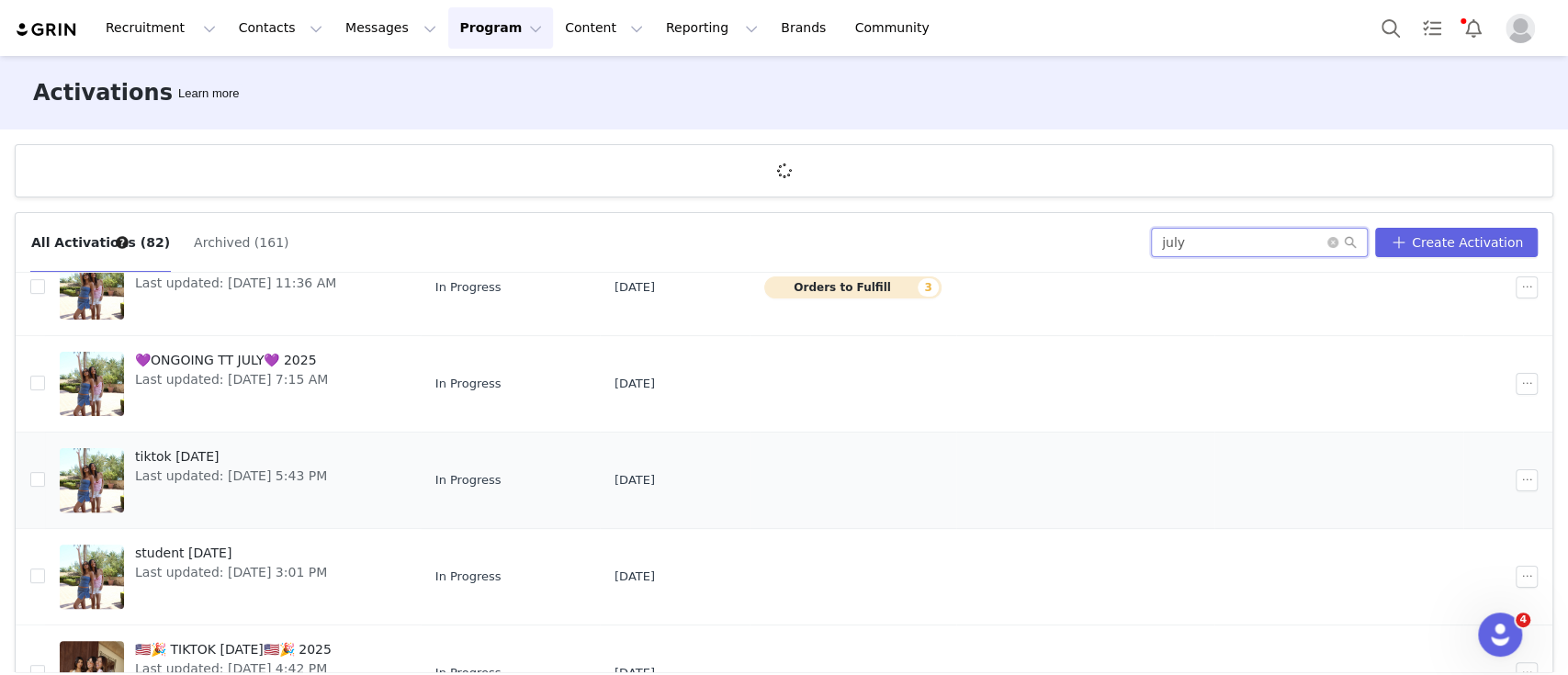
type input "july"
click at [206, 460] on span "tiktok [DATE]" at bounding box center [231, 456] width 192 height 19
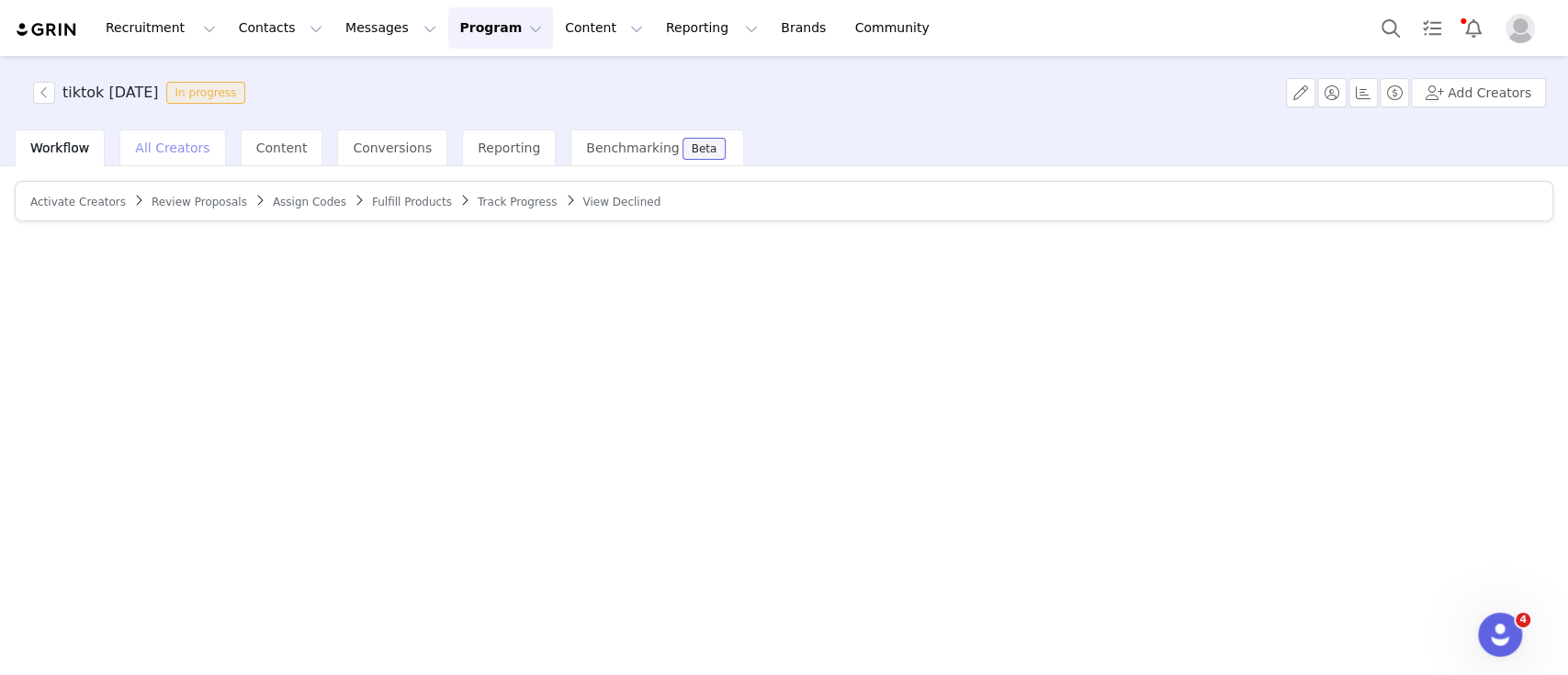
click at [180, 144] on span "All Creators" at bounding box center [172, 147] width 75 height 15
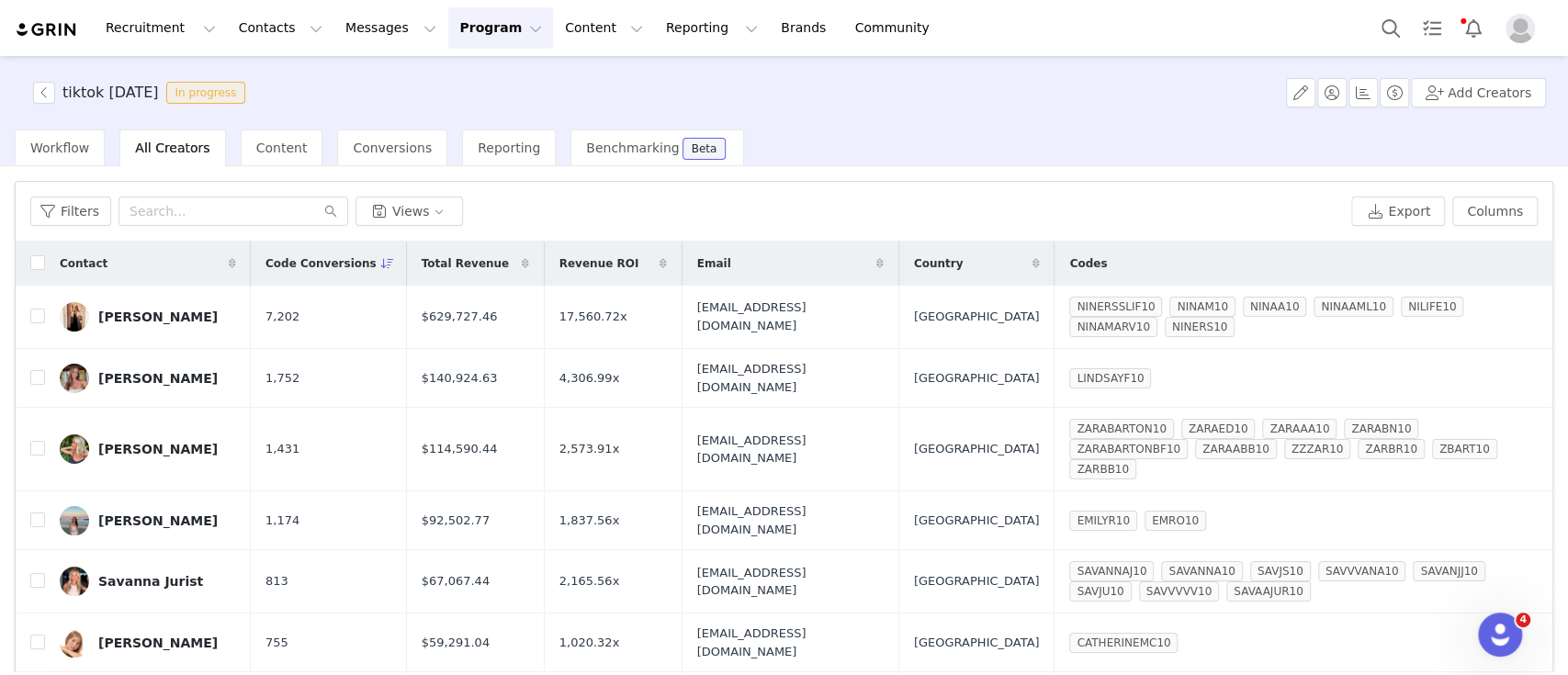
click at [453, 29] on button "Program Program" at bounding box center [500, 28] width 104 height 42
click at [478, 84] on p "Activations" at bounding box center [453, 81] width 71 height 19
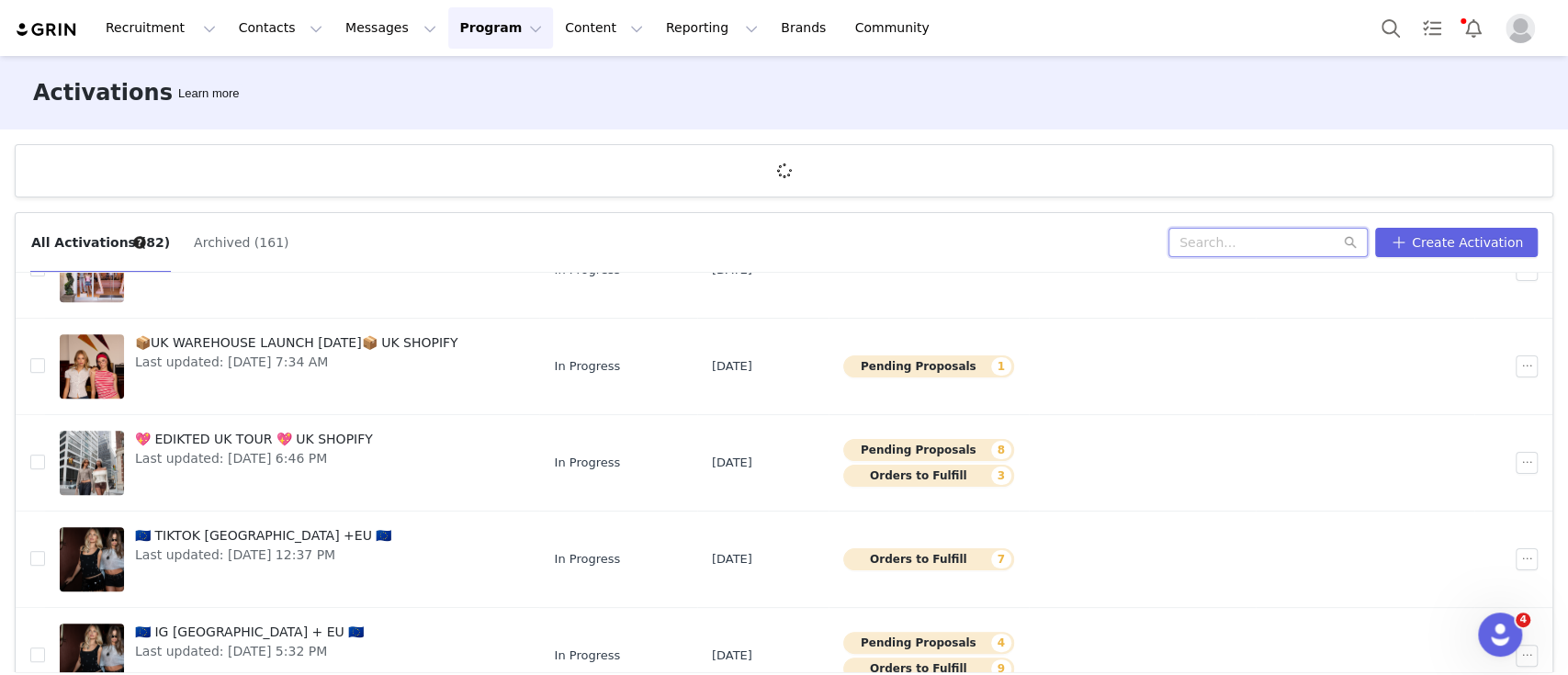
scroll to position [608, 0]
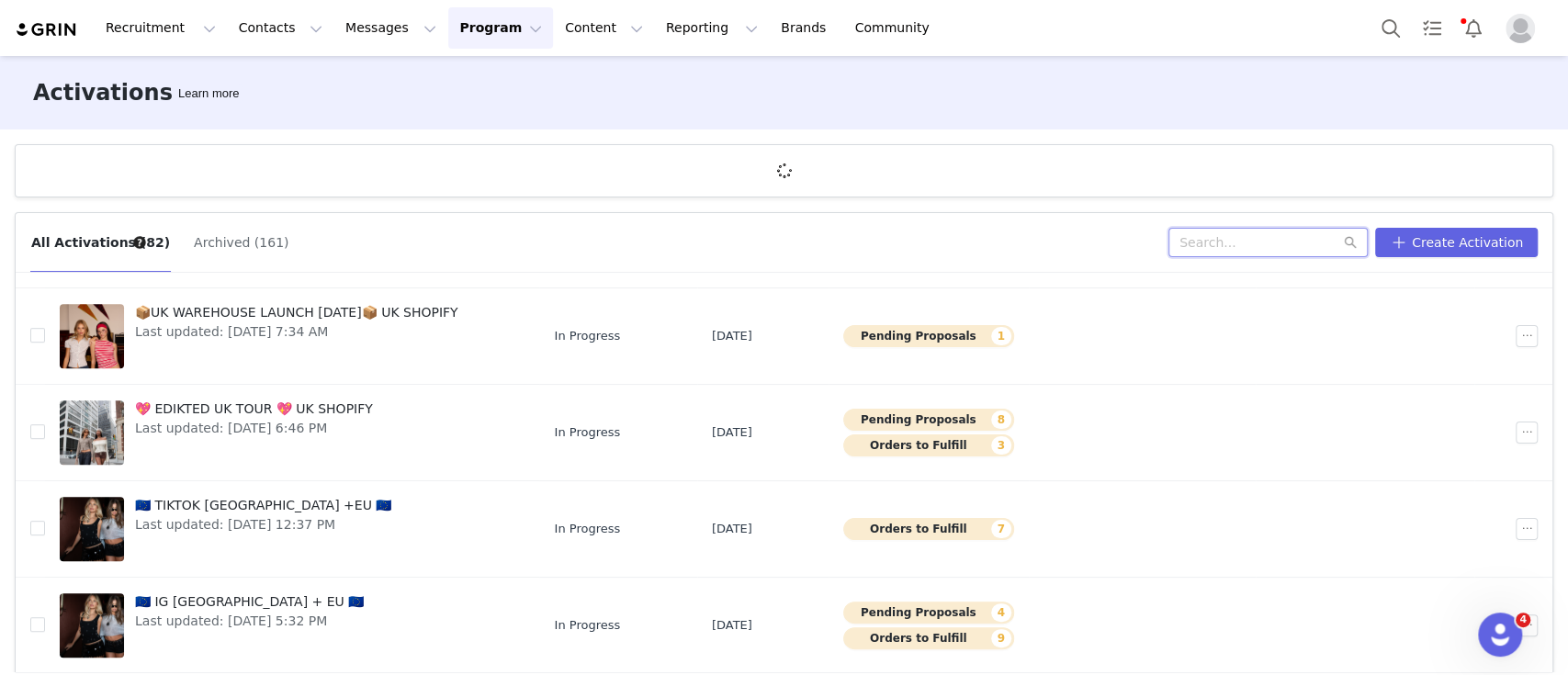
click at [1244, 243] on input "text" at bounding box center [1268, 243] width 200 height 30
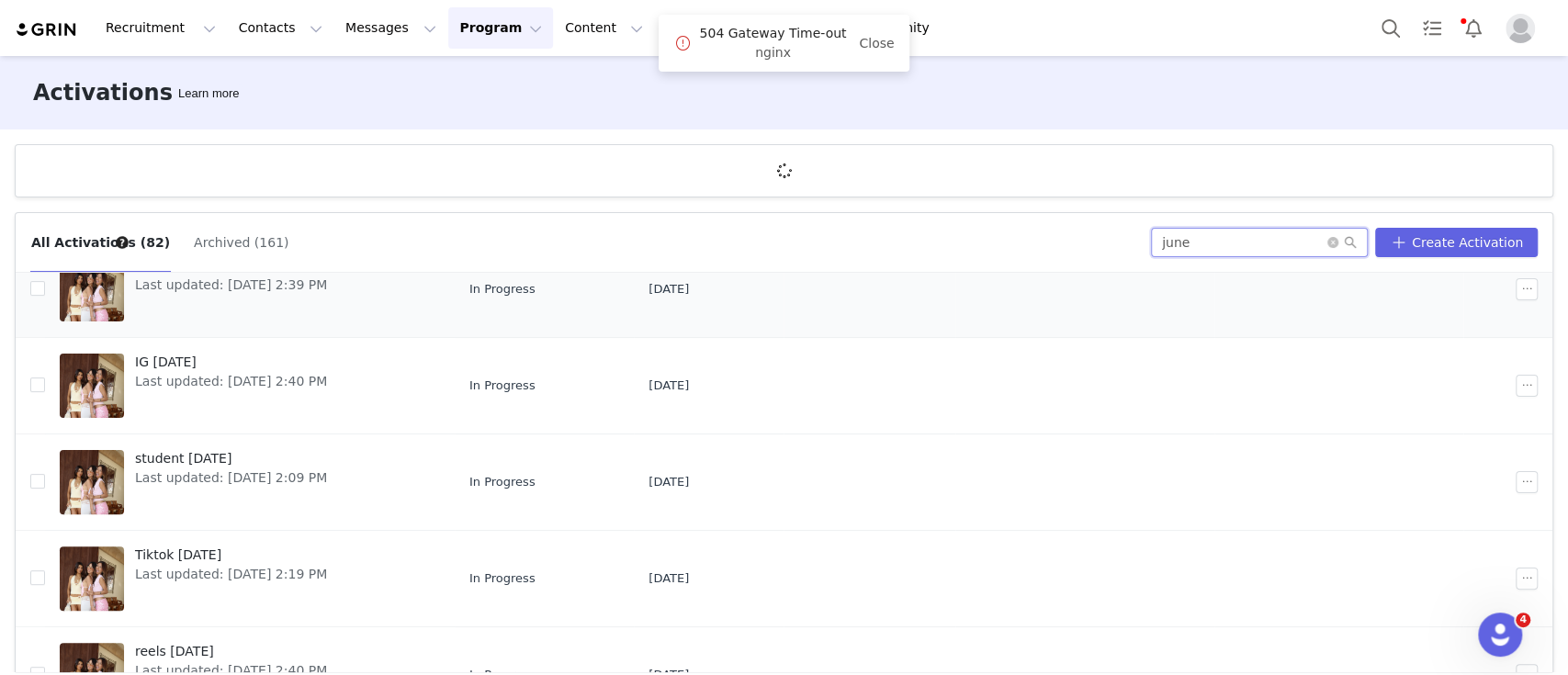
scroll to position [368, 0]
type input "june"
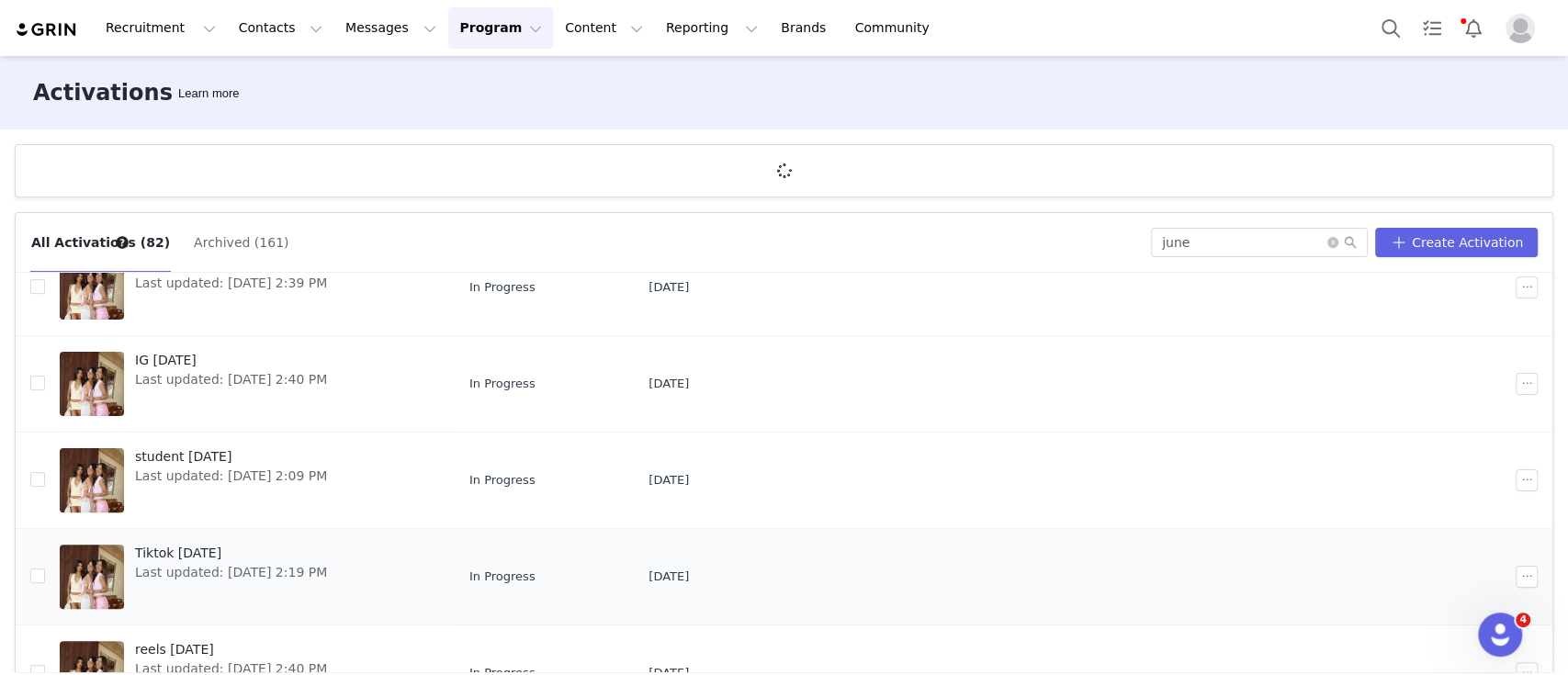
click at [195, 564] on span "Last updated: [DATE] 2:19 PM" at bounding box center [231, 573] width 192 height 19
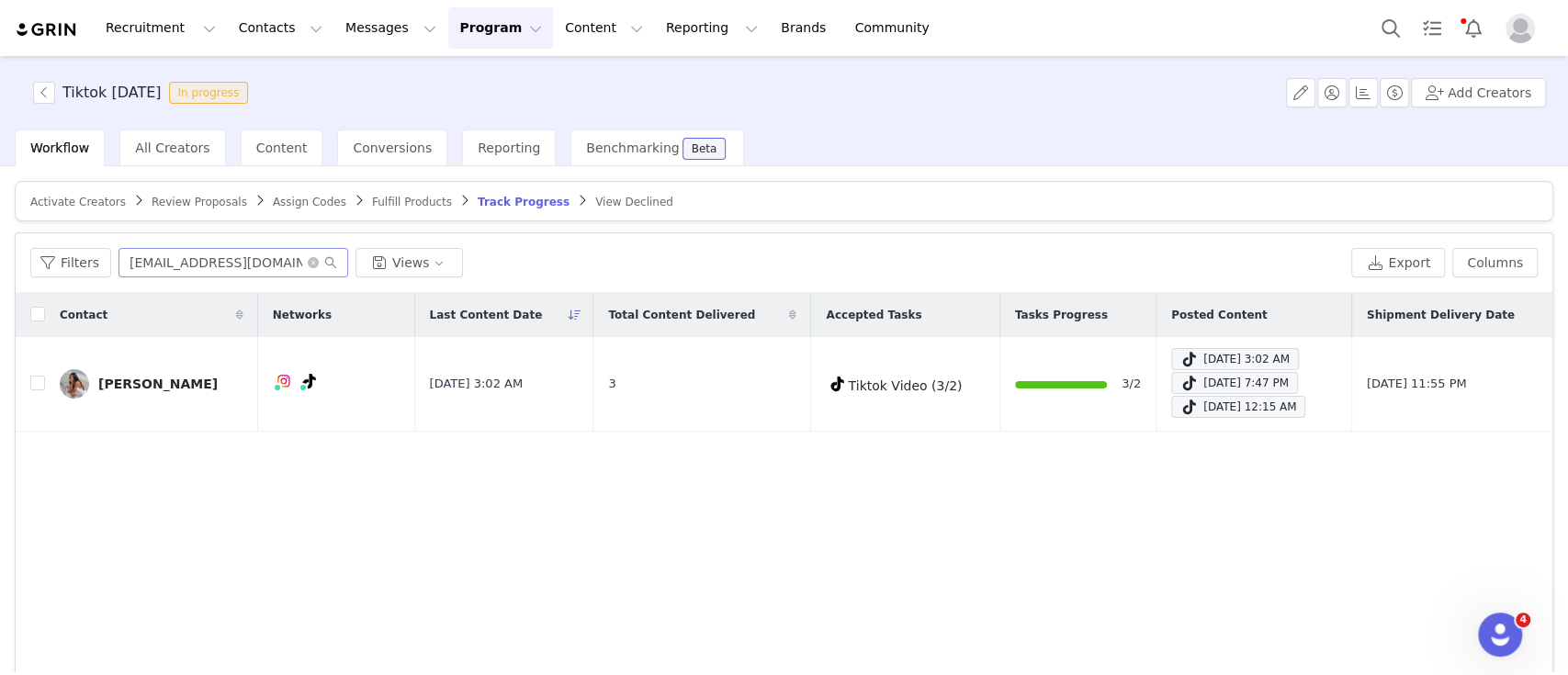
drag, startPoint x: 293, startPoint y: 272, endPoint x: 277, endPoint y: 264, distance: 17.9
click at [288, 272] on input "[EMAIL_ADDRESS][DOMAIN_NAME]" at bounding box center [233, 263] width 230 height 30
click at [273, 262] on input "[EMAIL_ADDRESS][DOMAIN_NAME]" at bounding box center [233, 263] width 230 height 30
click at [272, 263] on input "[EMAIL_ADDRESS][DOMAIN_NAME]" at bounding box center [233, 263] width 230 height 30
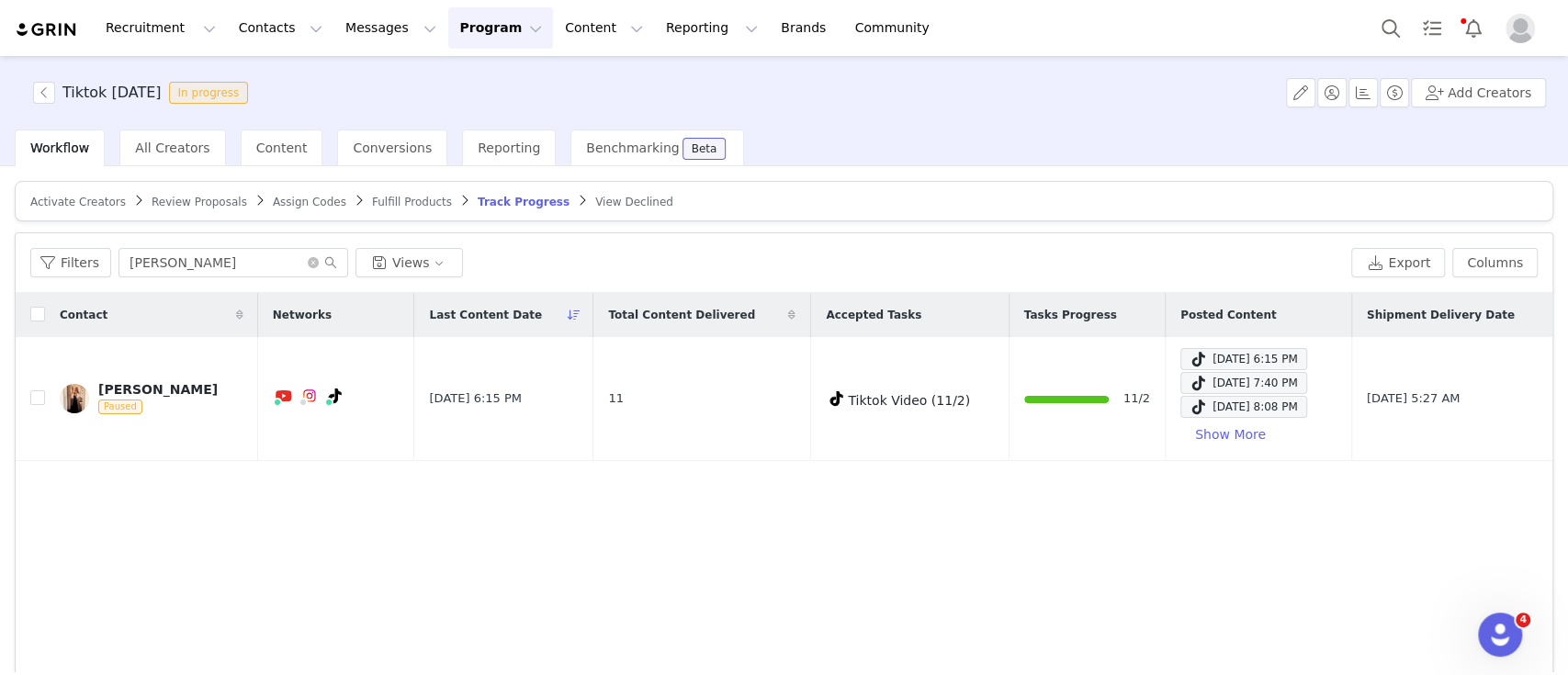
type input "[PERSON_NAME]"
click at [459, 24] on button "Program Program" at bounding box center [500, 28] width 104 height 42
click at [461, 75] on p "Activations" at bounding box center [453, 81] width 71 height 19
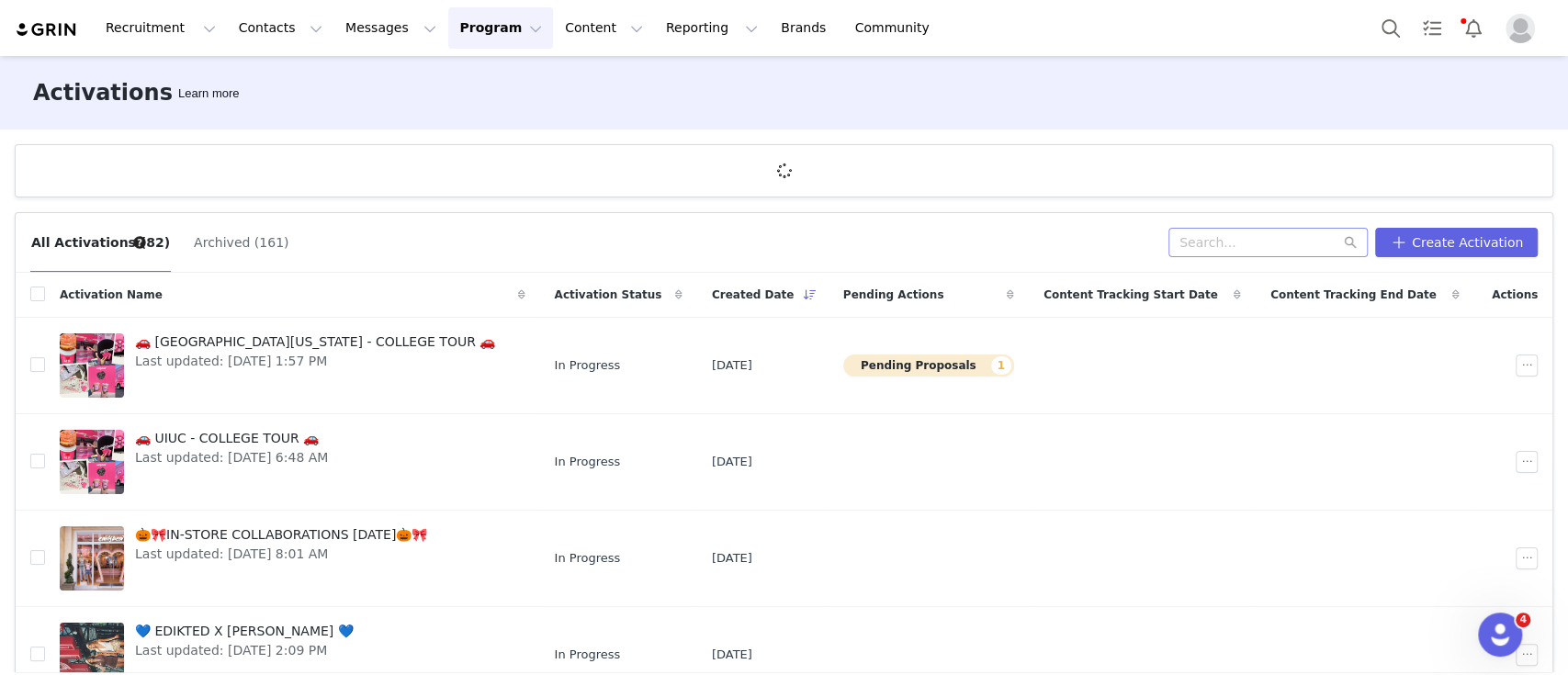
click at [1235, 226] on div "All Activations (82) Archived (161) Create Activation" at bounding box center [784, 243] width 1536 height 60
click at [1238, 246] on input "text" at bounding box center [1268, 243] width 200 height 30
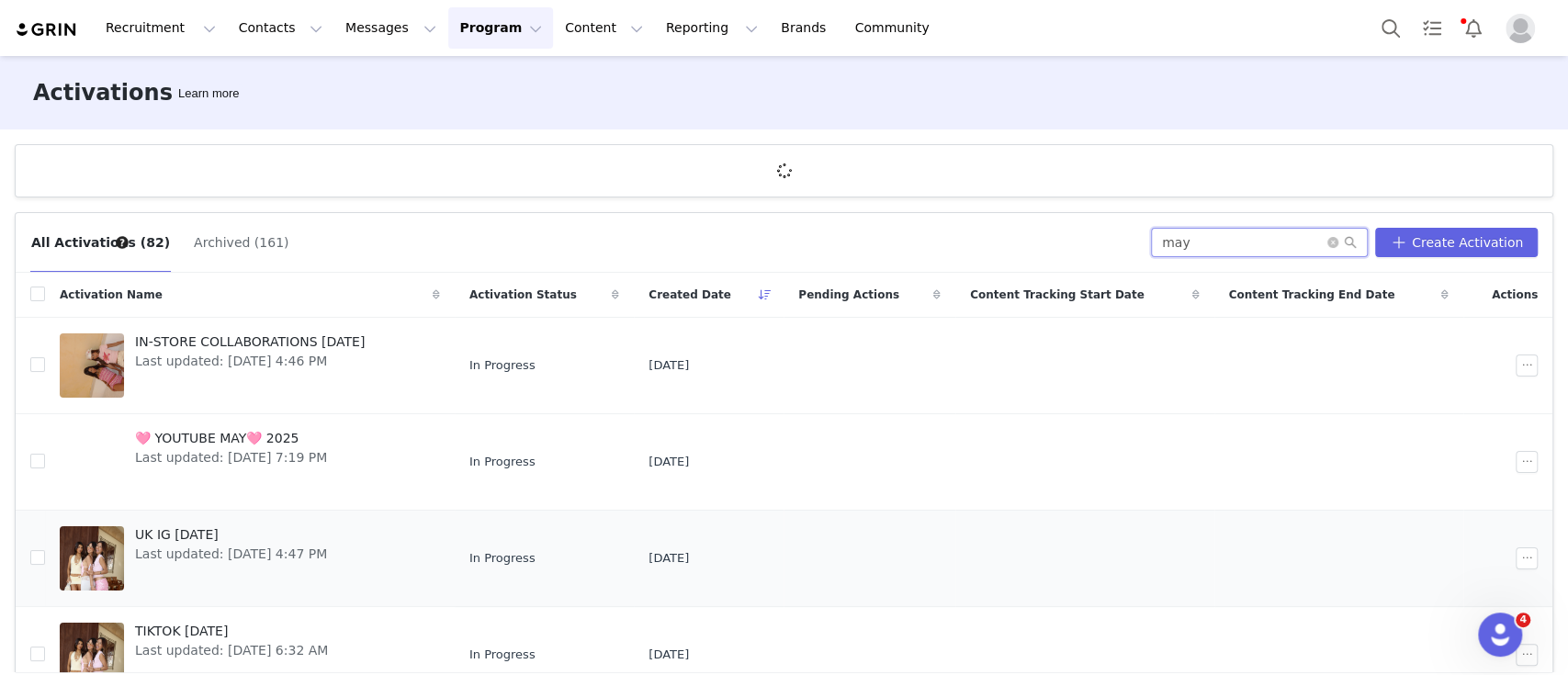
scroll to position [126, 0]
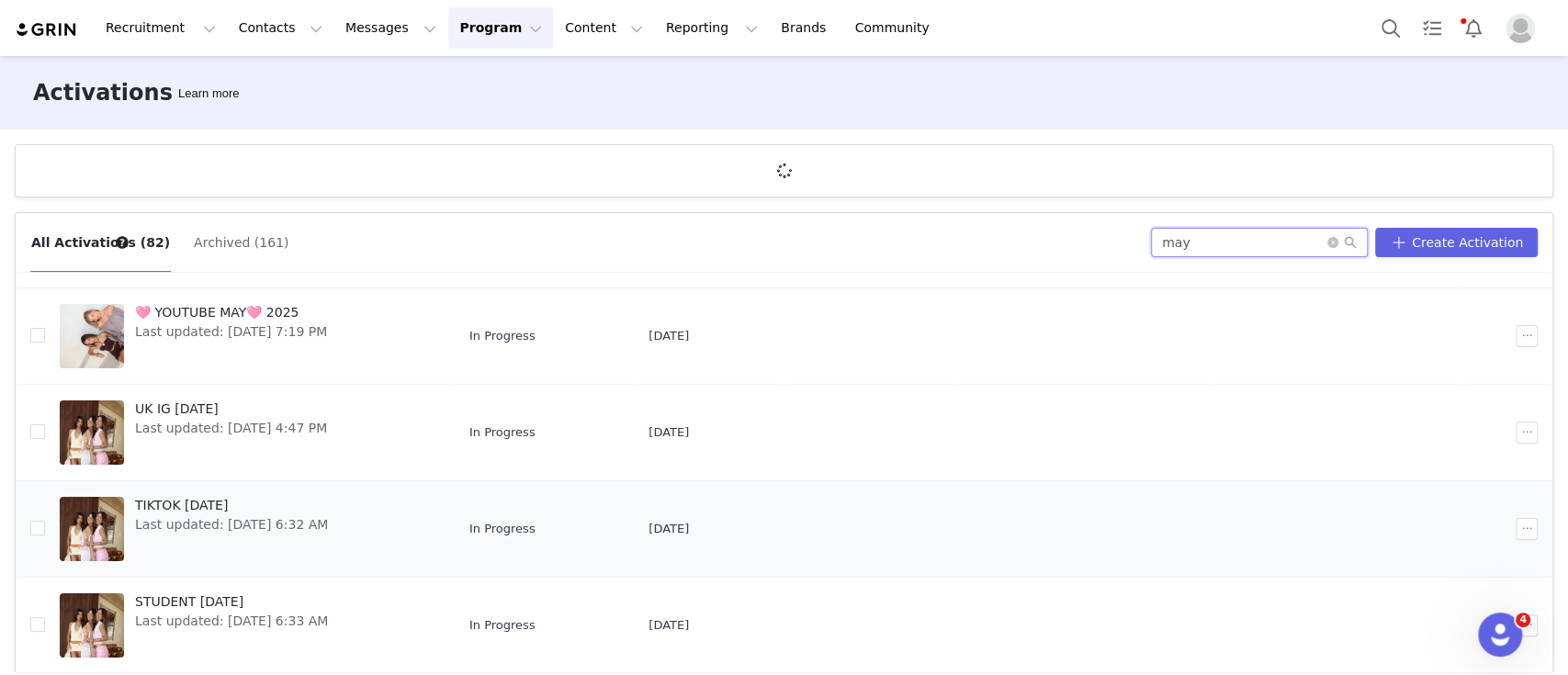
type input "may"
click at [217, 496] on span "TIKTOK [DATE]" at bounding box center [232, 505] width 193 height 19
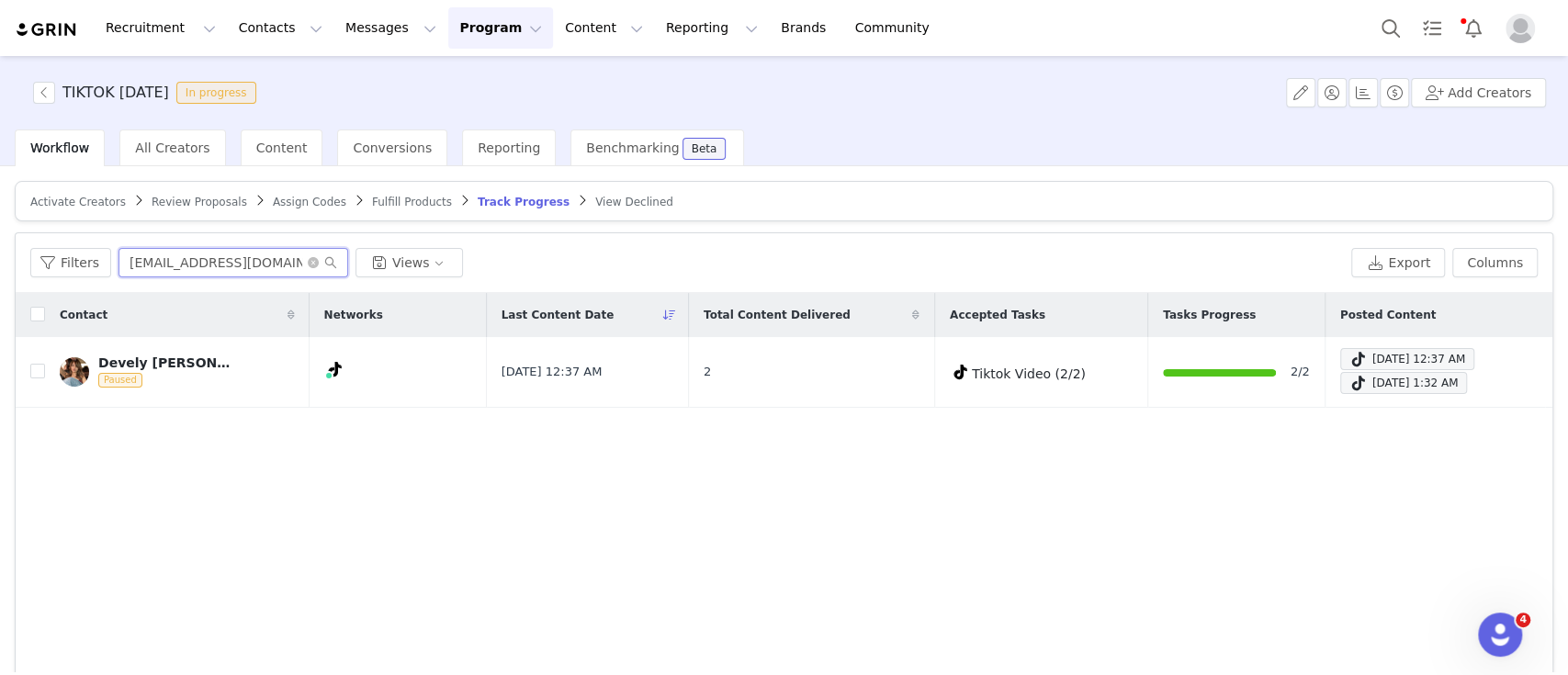
click at [230, 254] on input "[EMAIL_ADDRESS][DOMAIN_NAME]" at bounding box center [233, 263] width 230 height 30
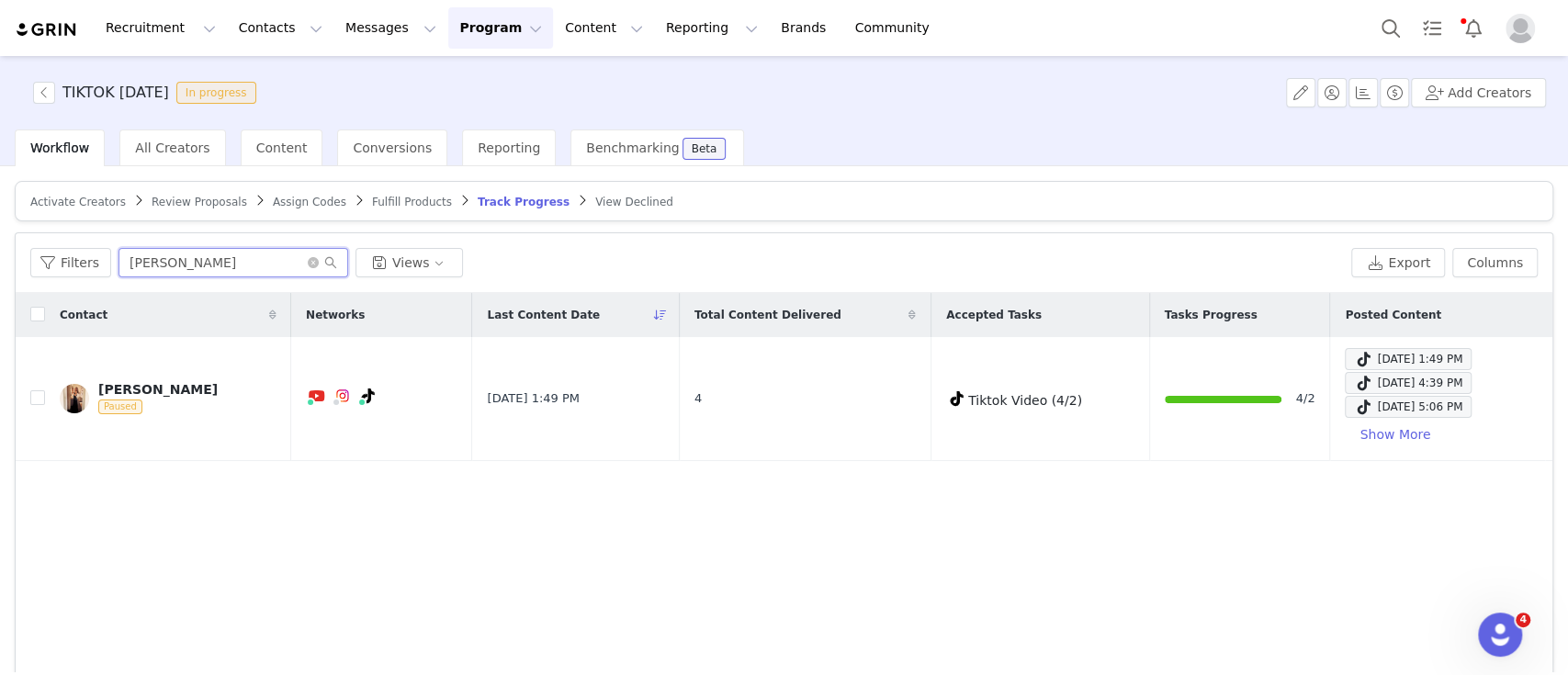
type input "[PERSON_NAME]"
click at [448, 23] on button "Program Program" at bounding box center [500, 28] width 104 height 42
click at [457, 84] on p "Activations" at bounding box center [453, 81] width 71 height 19
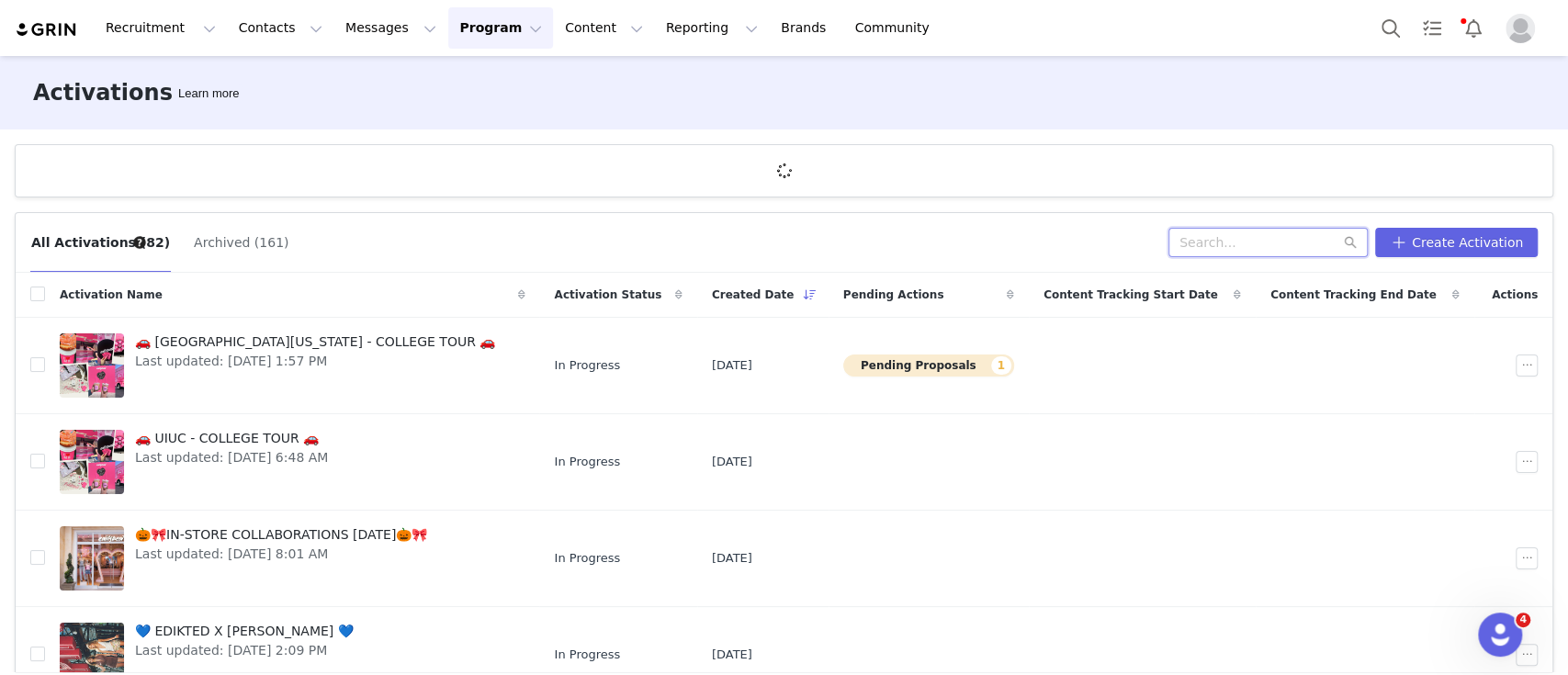
click at [1301, 244] on input "text" at bounding box center [1268, 243] width 200 height 30
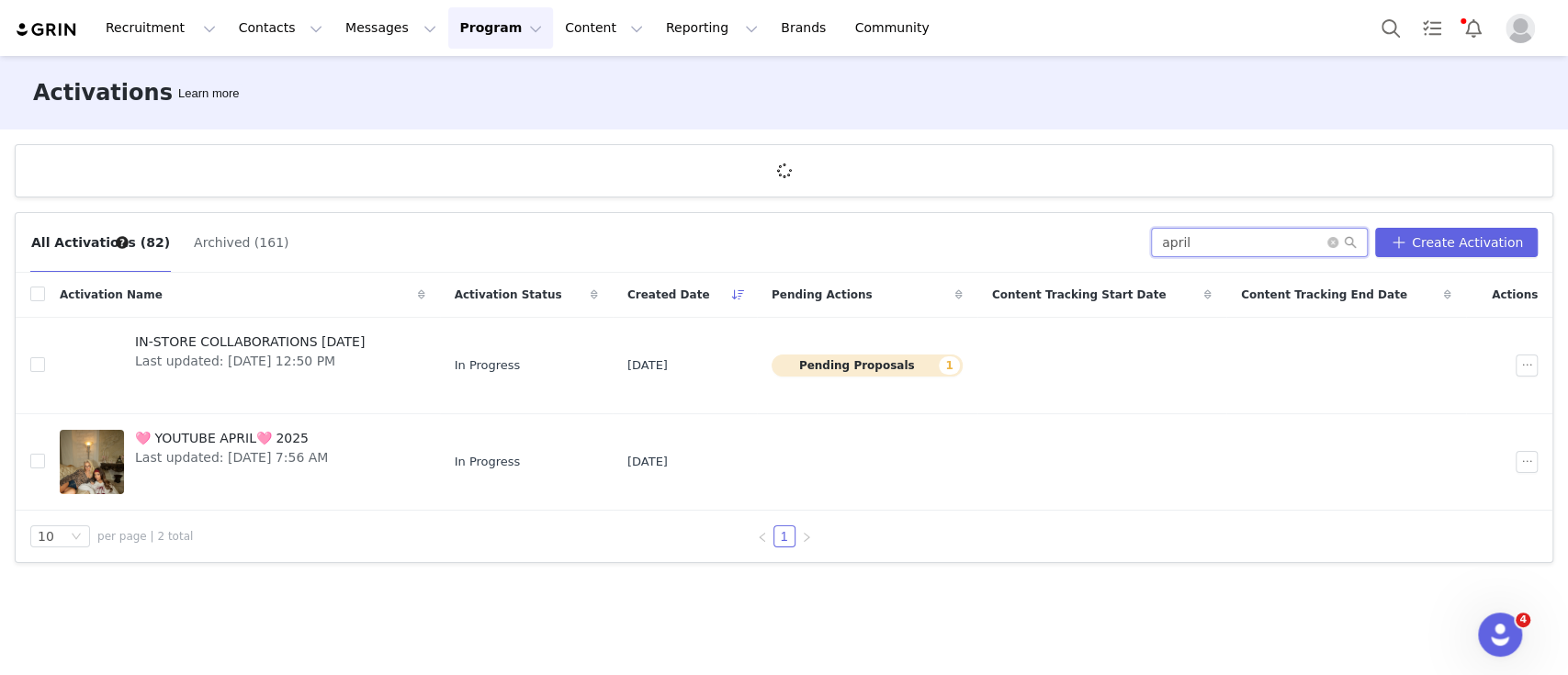
drag, startPoint x: 1241, startPoint y: 243, endPoint x: 1135, endPoint y: 243, distance: 106.0
click at [1135, 243] on div "All Activations (82) Archived (161) april Create Activation" at bounding box center [783, 243] width 1507 height 30
type input "april"
click at [217, 248] on button "Archived (161)" at bounding box center [240, 243] width 96 height 30
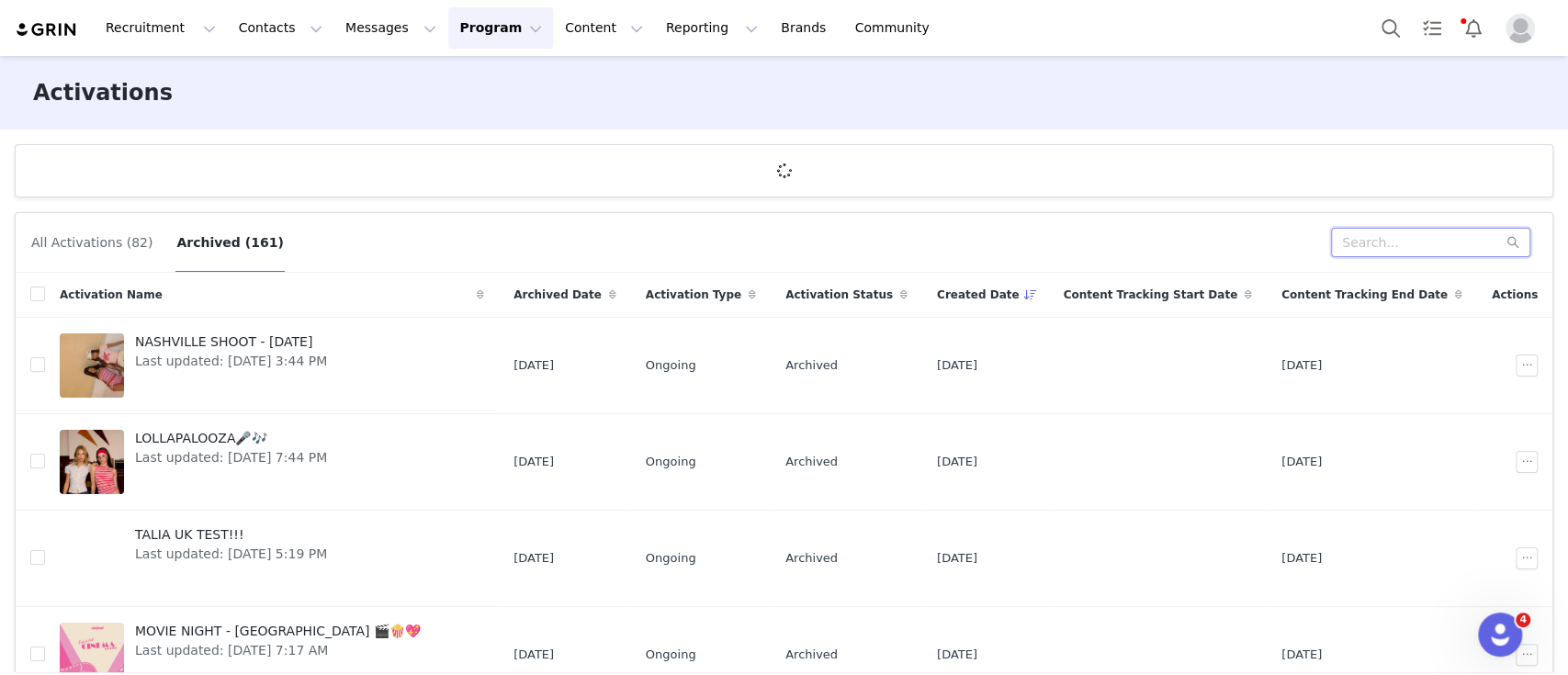
click at [1351, 242] on input "text" at bounding box center [1430, 243] width 200 height 30
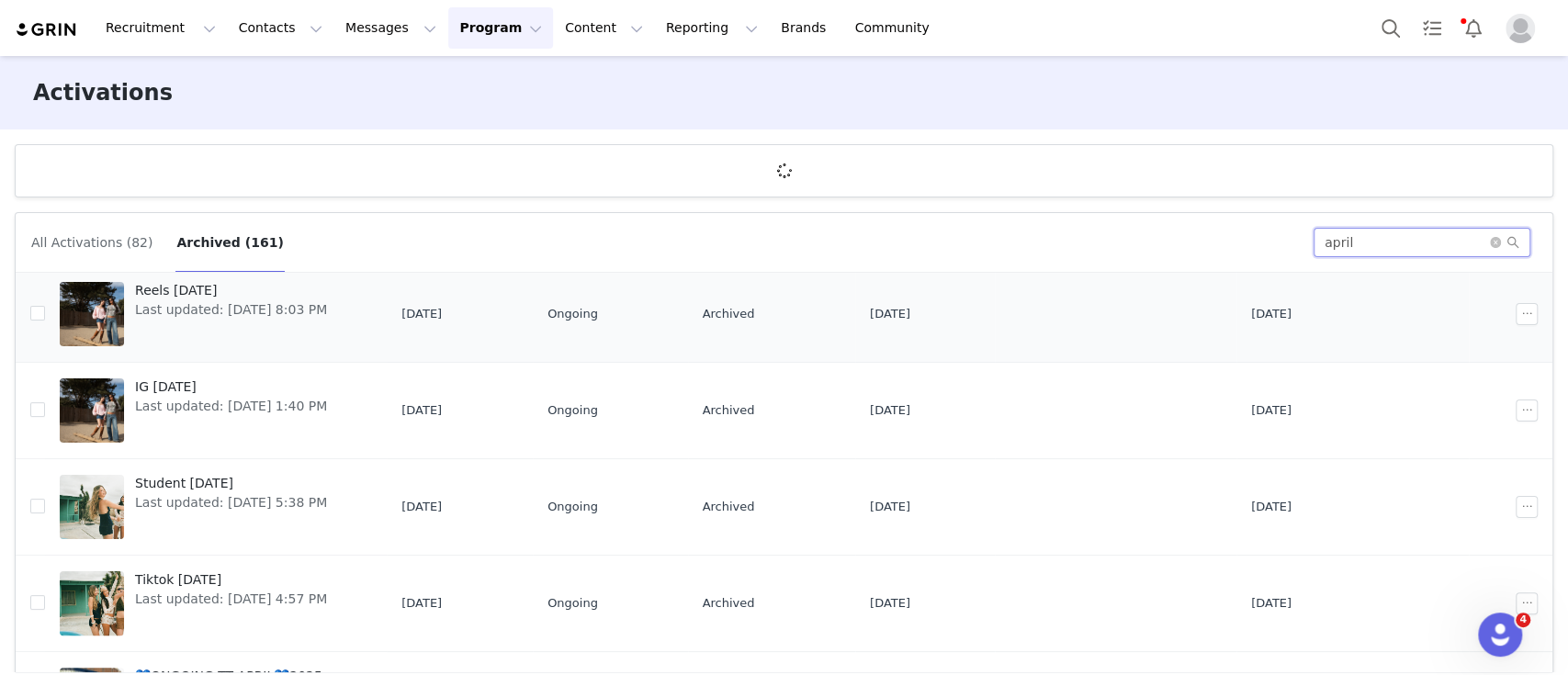
scroll to position [368, 0]
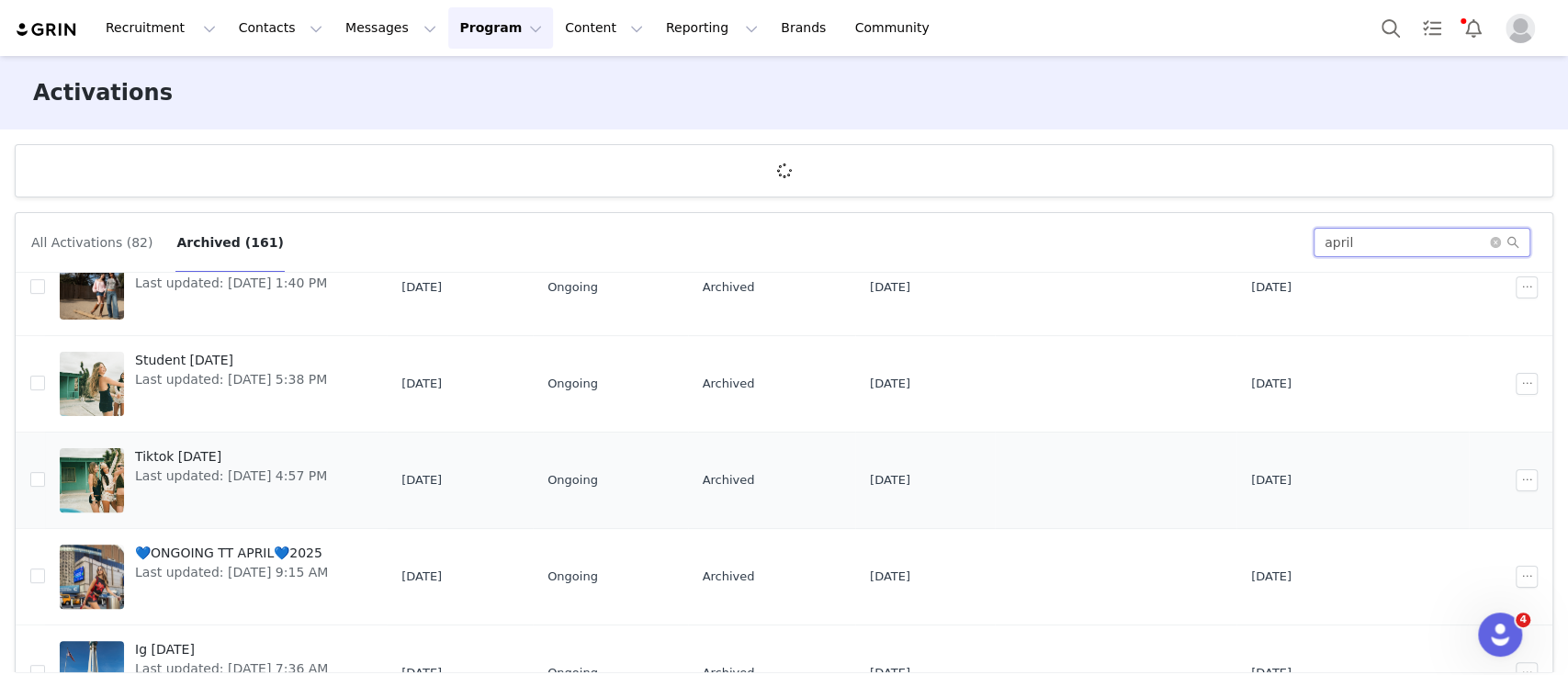
type input "april"
click at [225, 460] on span "Tiktok [DATE]" at bounding box center [231, 456] width 192 height 19
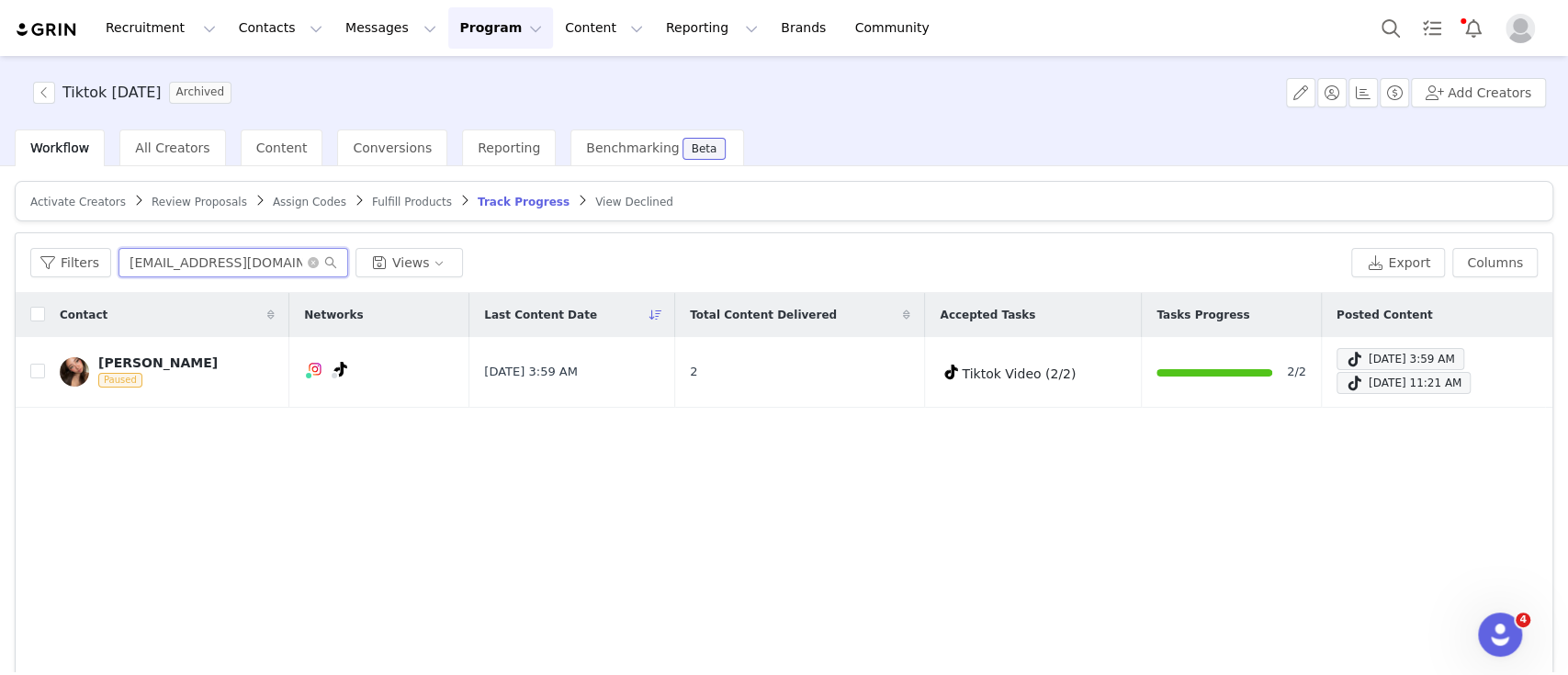
click at [264, 260] on input "[EMAIL_ADDRESS][DOMAIN_NAME]" at bounding box center [233, 263] width 230 height 30
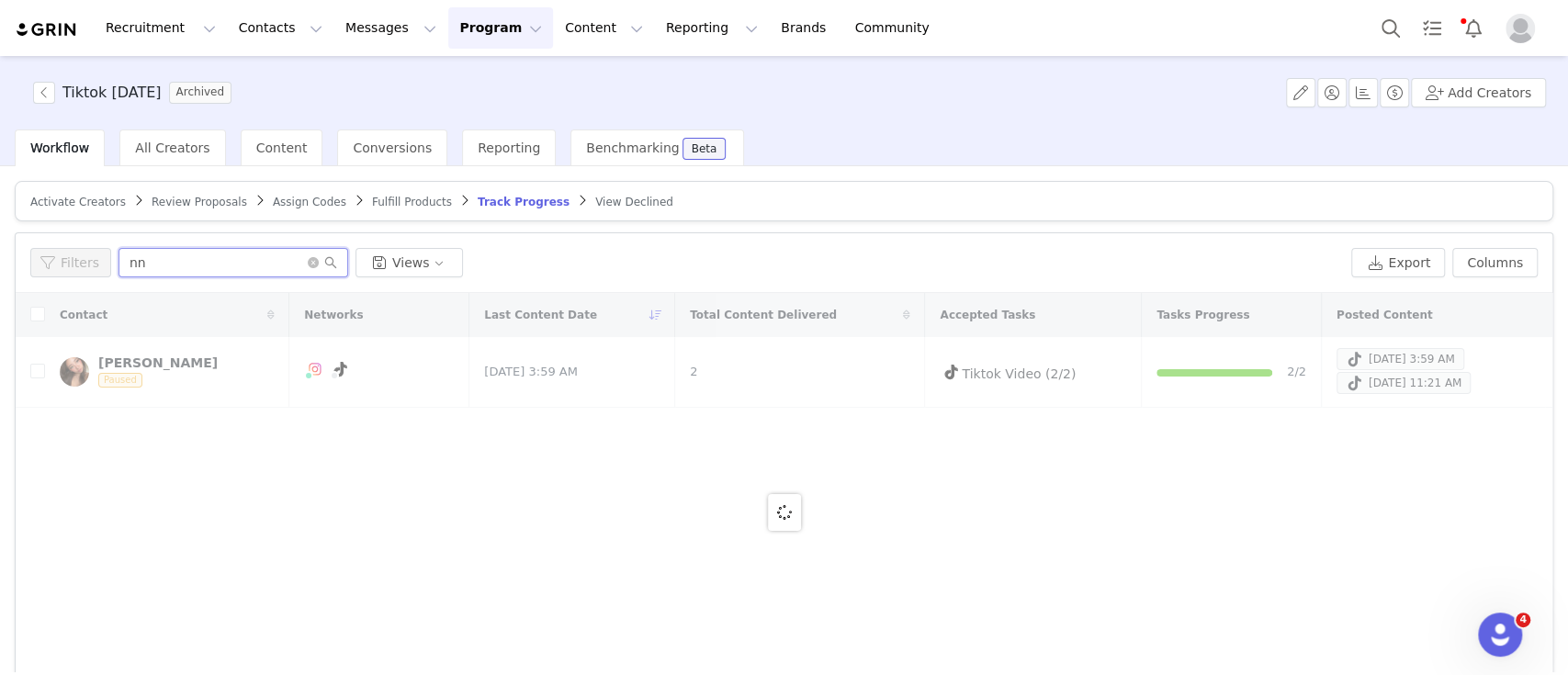
type input "n"
type input "i"
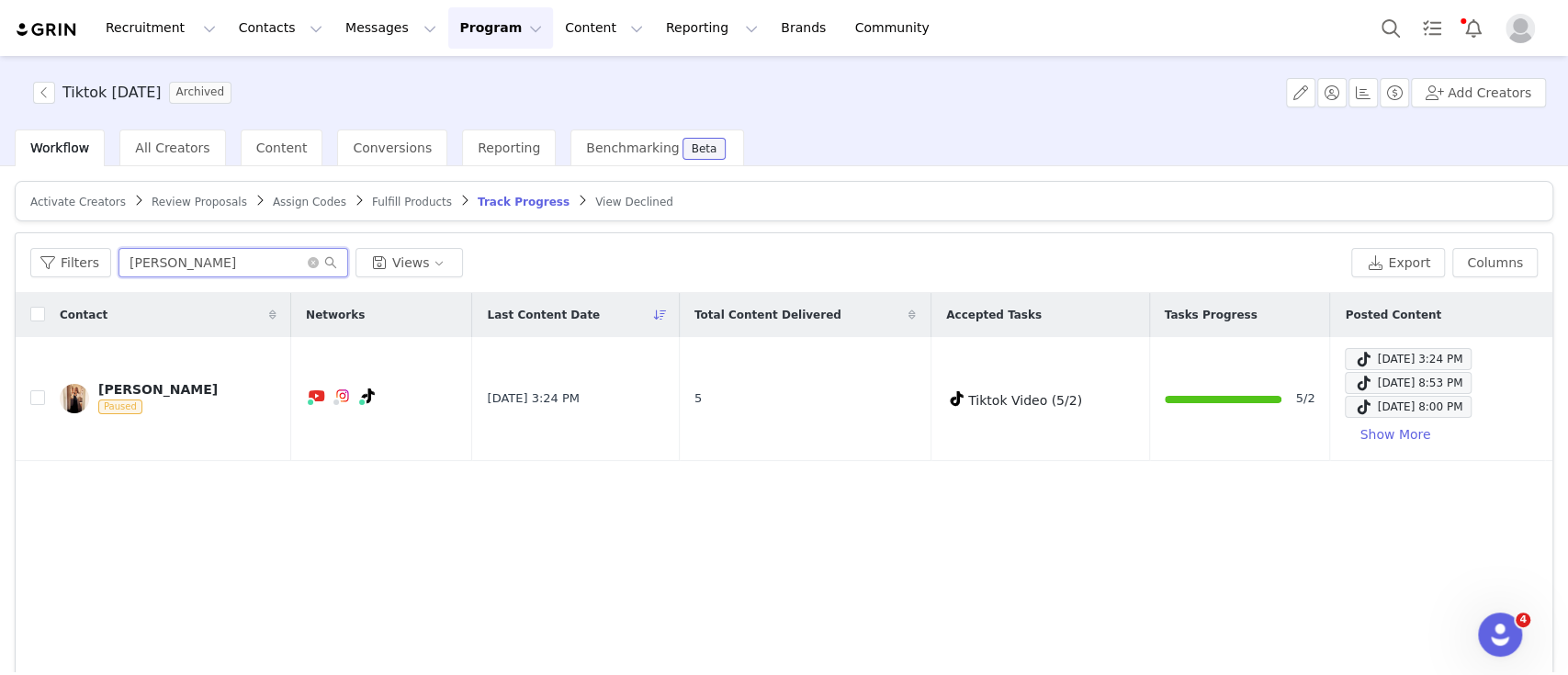
type input "[PERSON_NAME]"
click at [448, 15] on button "Program Program" at bounding box center [500, 28] width 104 height 42
click at [454, 79] on p "Activations" at bounding box center [453, 81] width 71 height 19
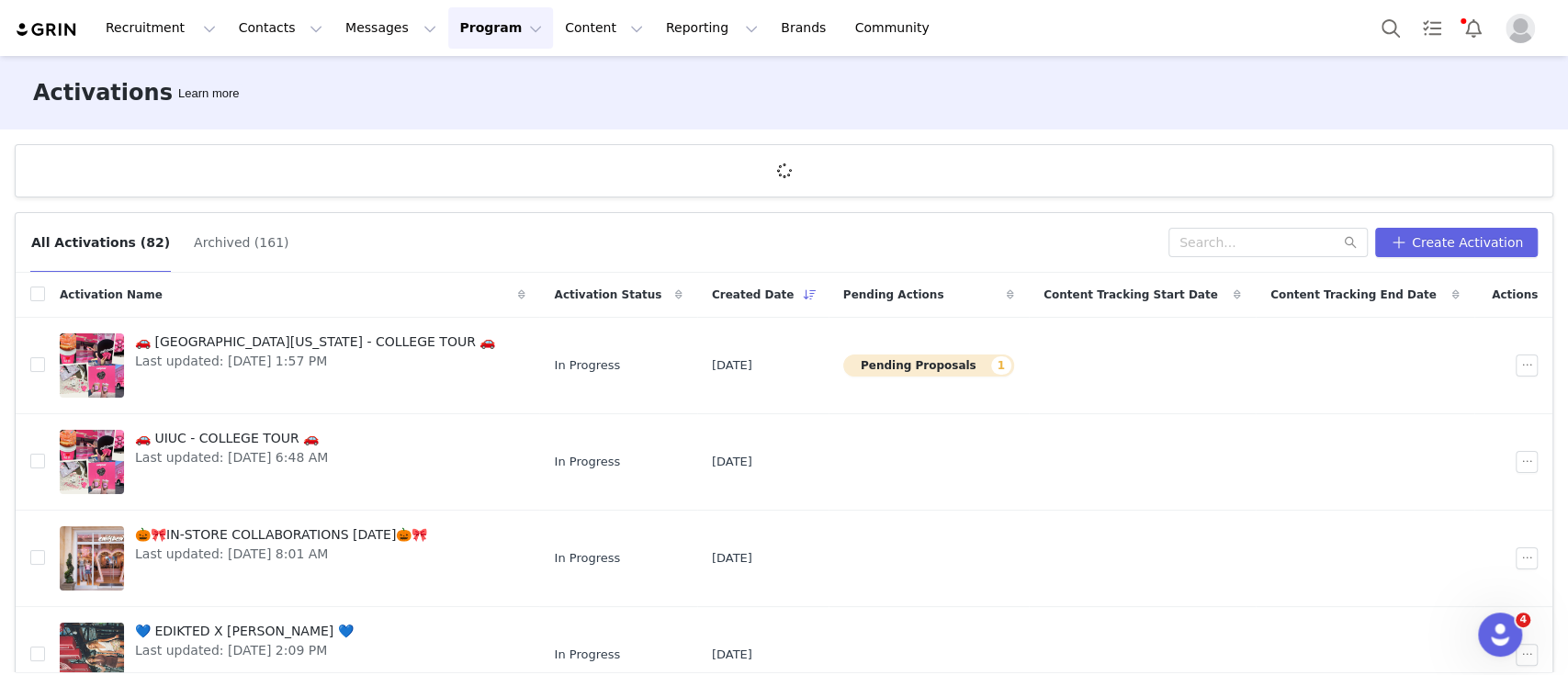
click at [193, 247] on button "Archived (161)" at bounding box center [240, 243] width 96 height 30
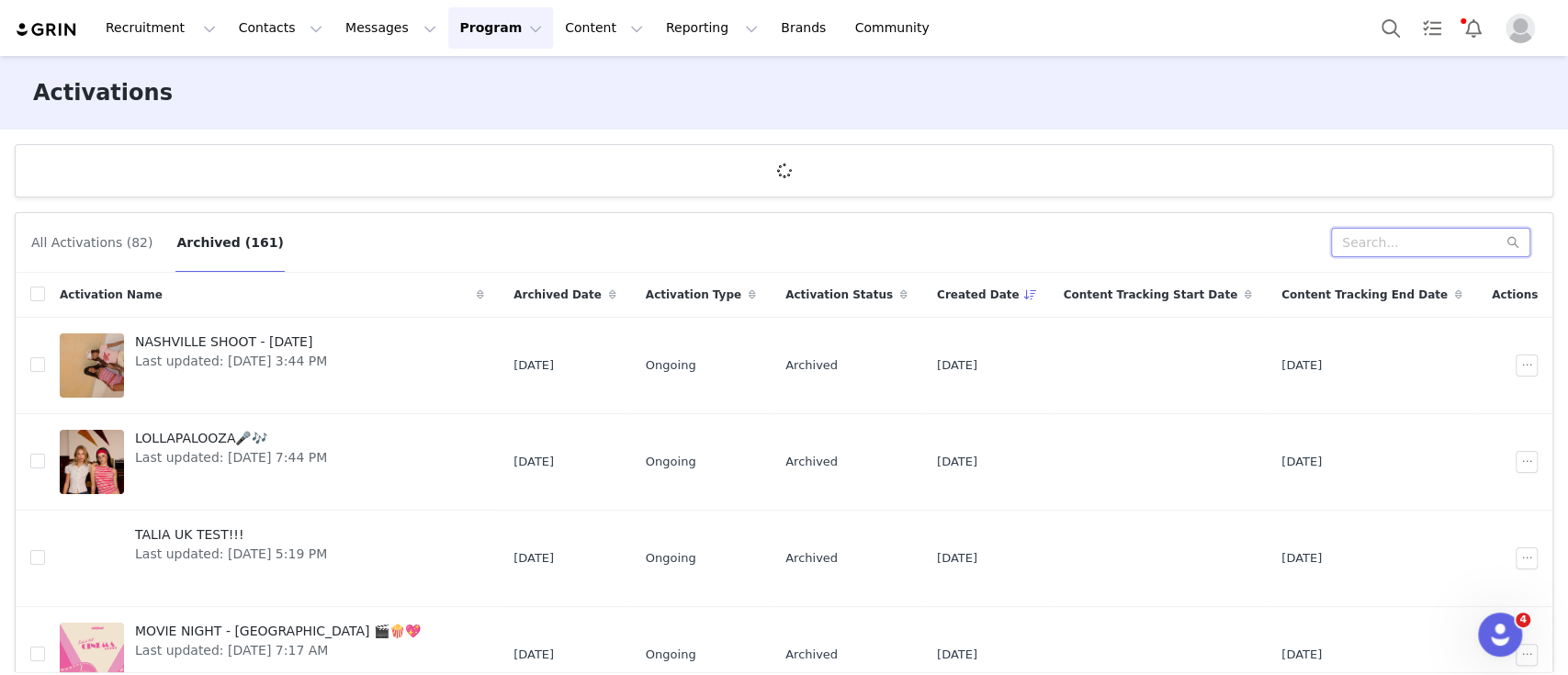
click at [1369, 249] on input "text" at bounding box center [1430, 243] width 200 height 30
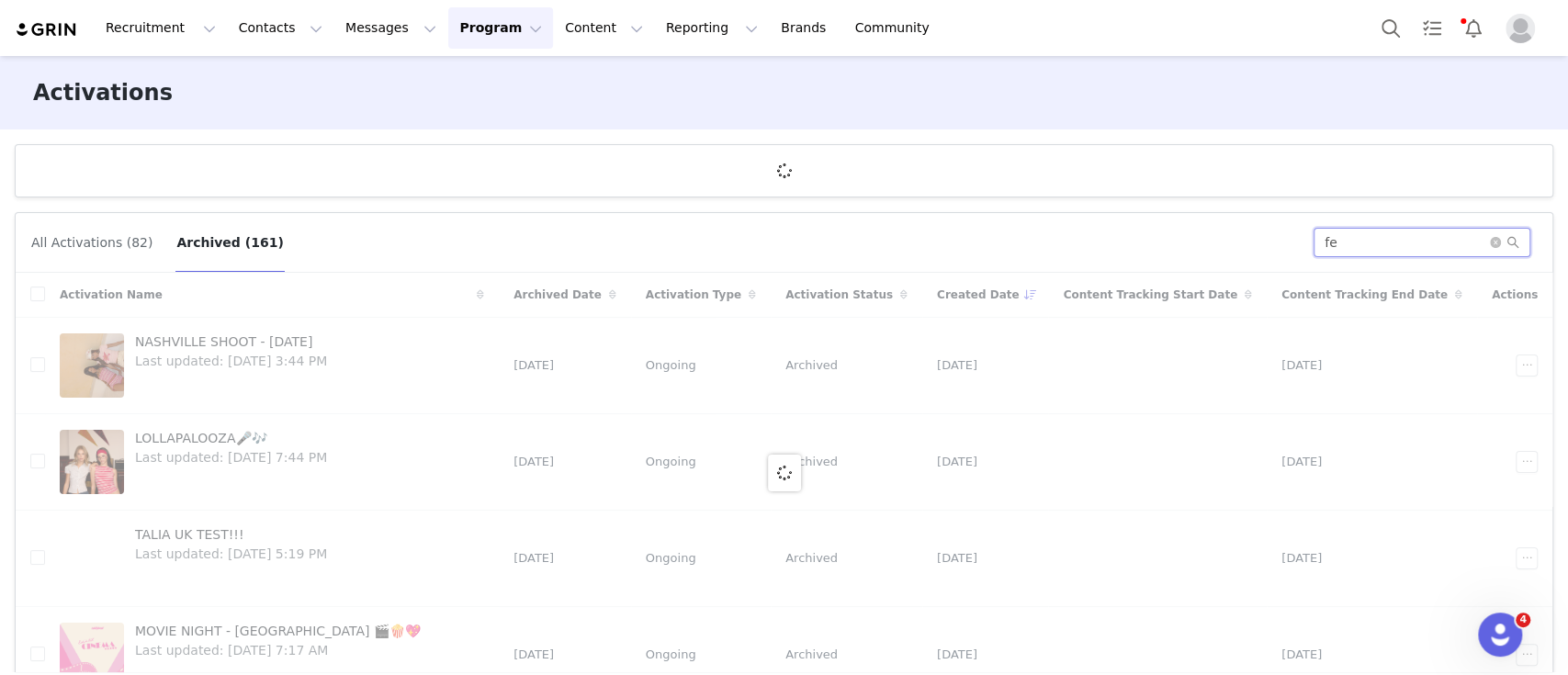
type input "f"
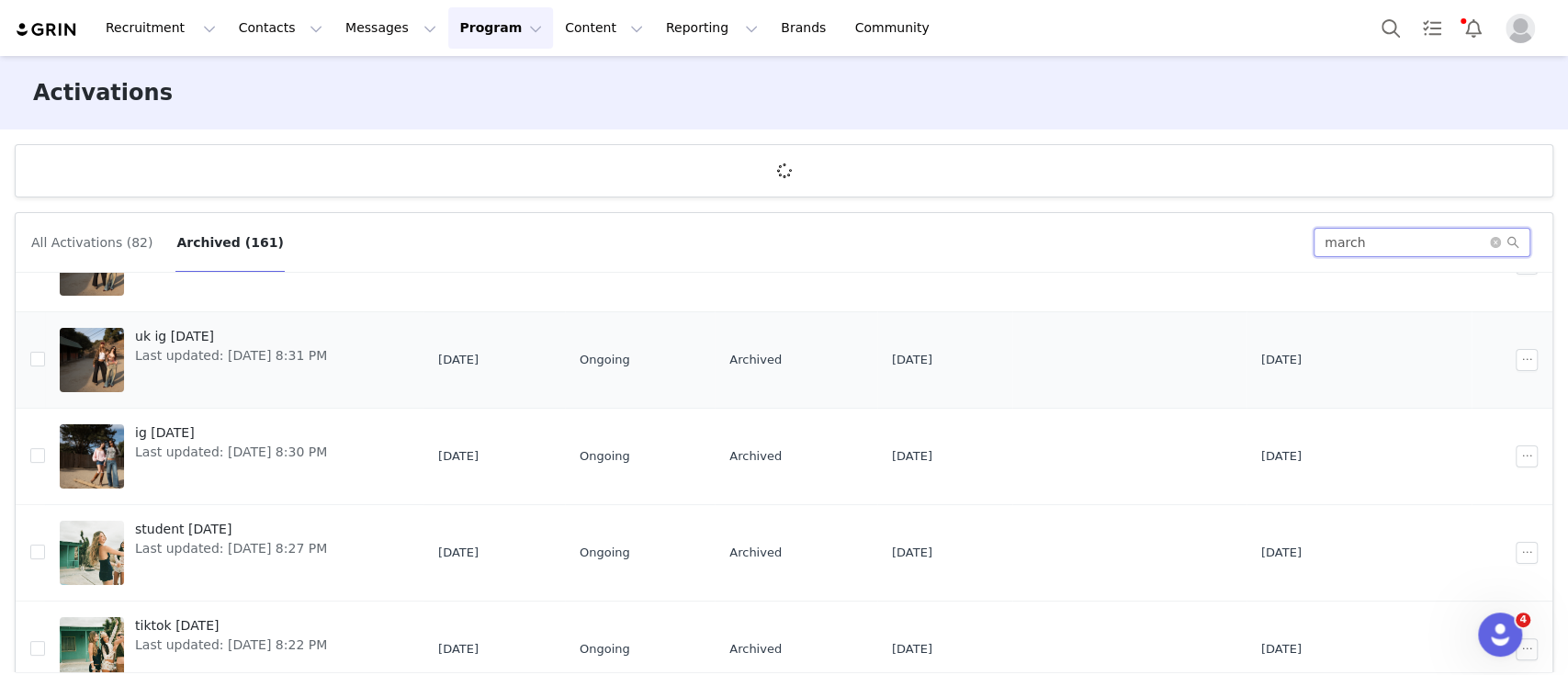
scroll to position [245, 0]
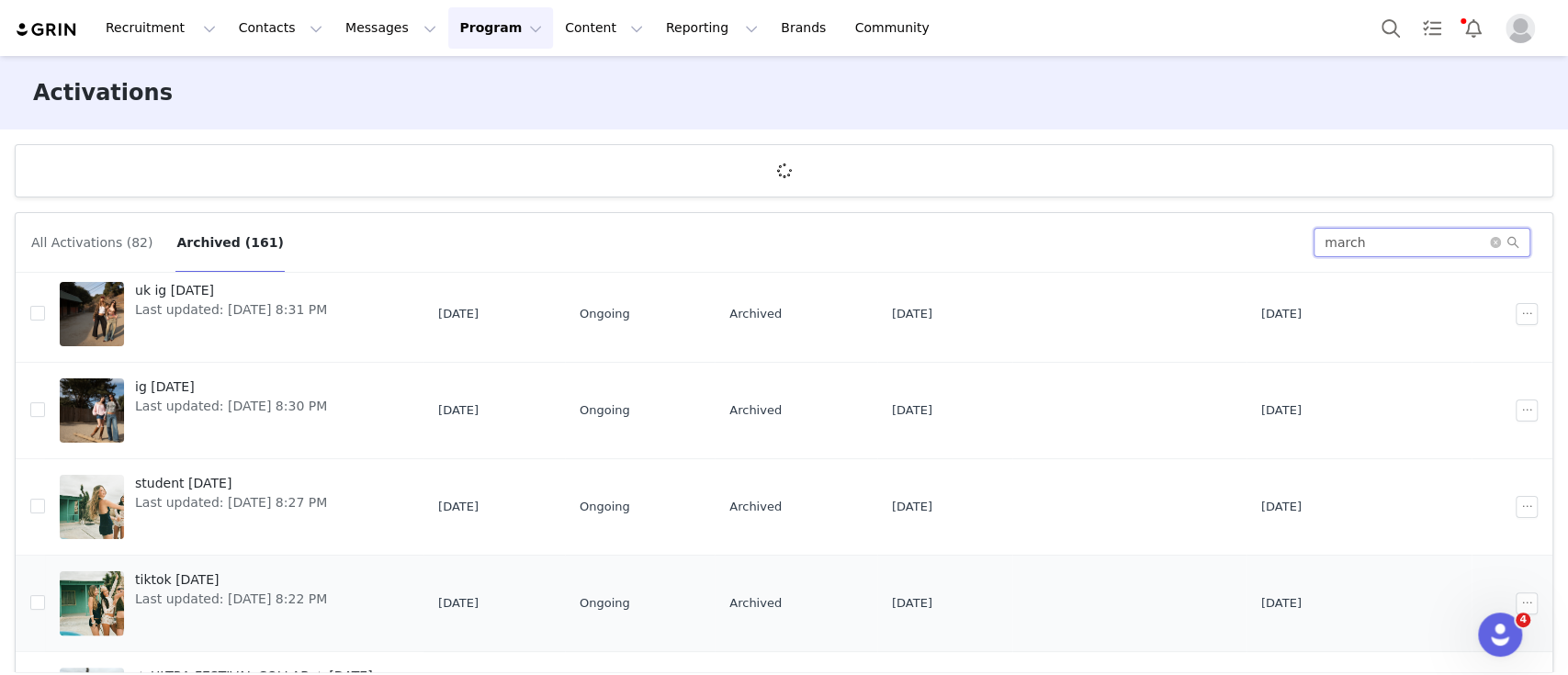
type input "march"
click at [189, 581] on span "tiktok [DATE]" at bounding box center [231, 580] width 192 height 19
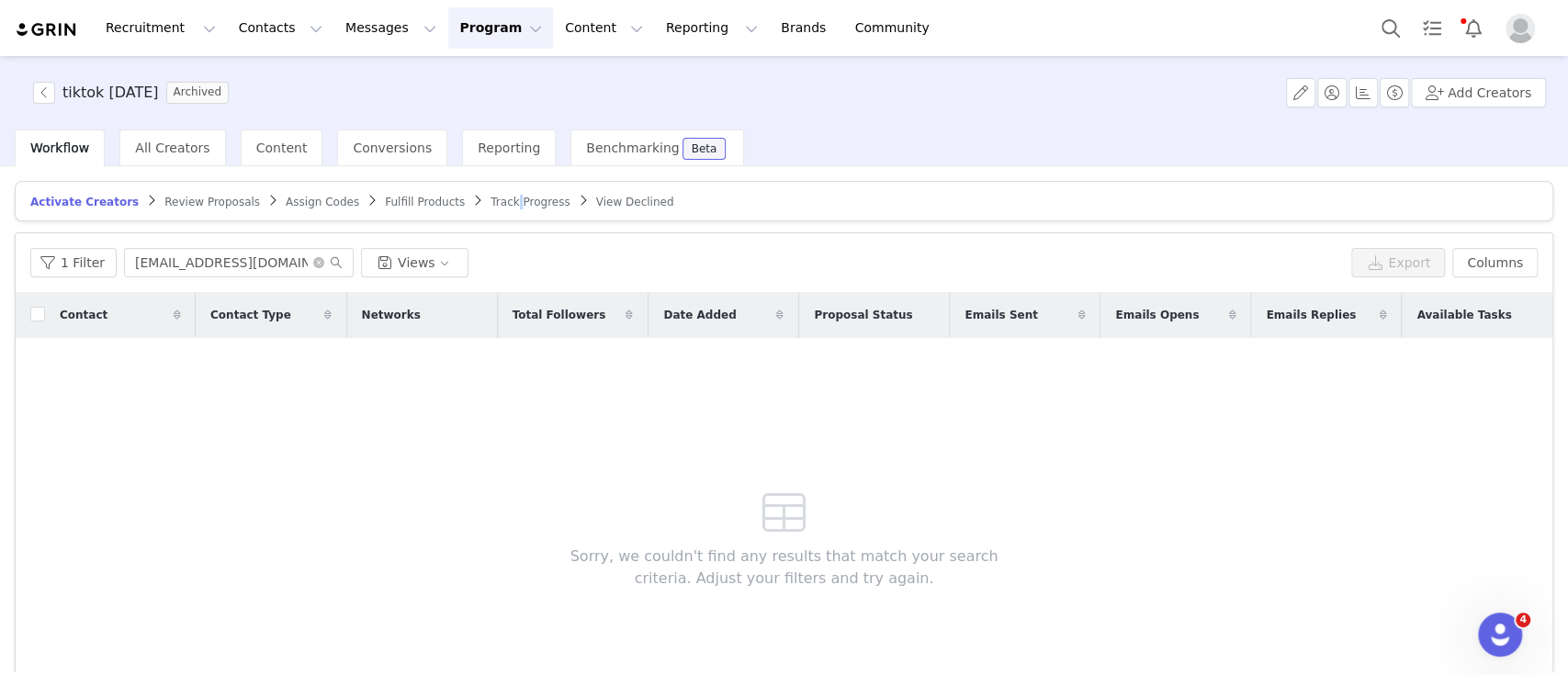
click at [491, 200] on span "Track Progress" at bounding box center [530, 202] width 78 height 13
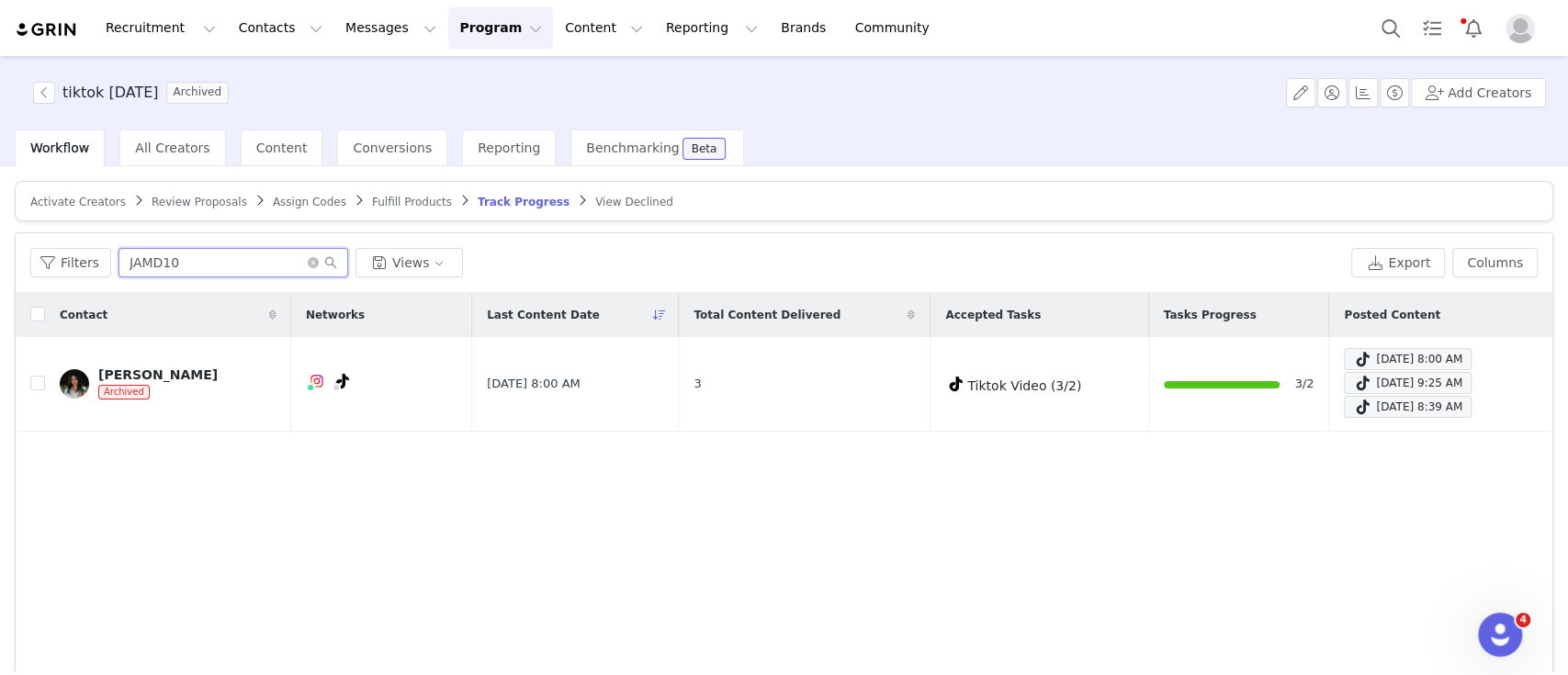
click at [283, 260] on input "JAMD10" at bounding box center [233, 263] width 230 height 30
type input "m"
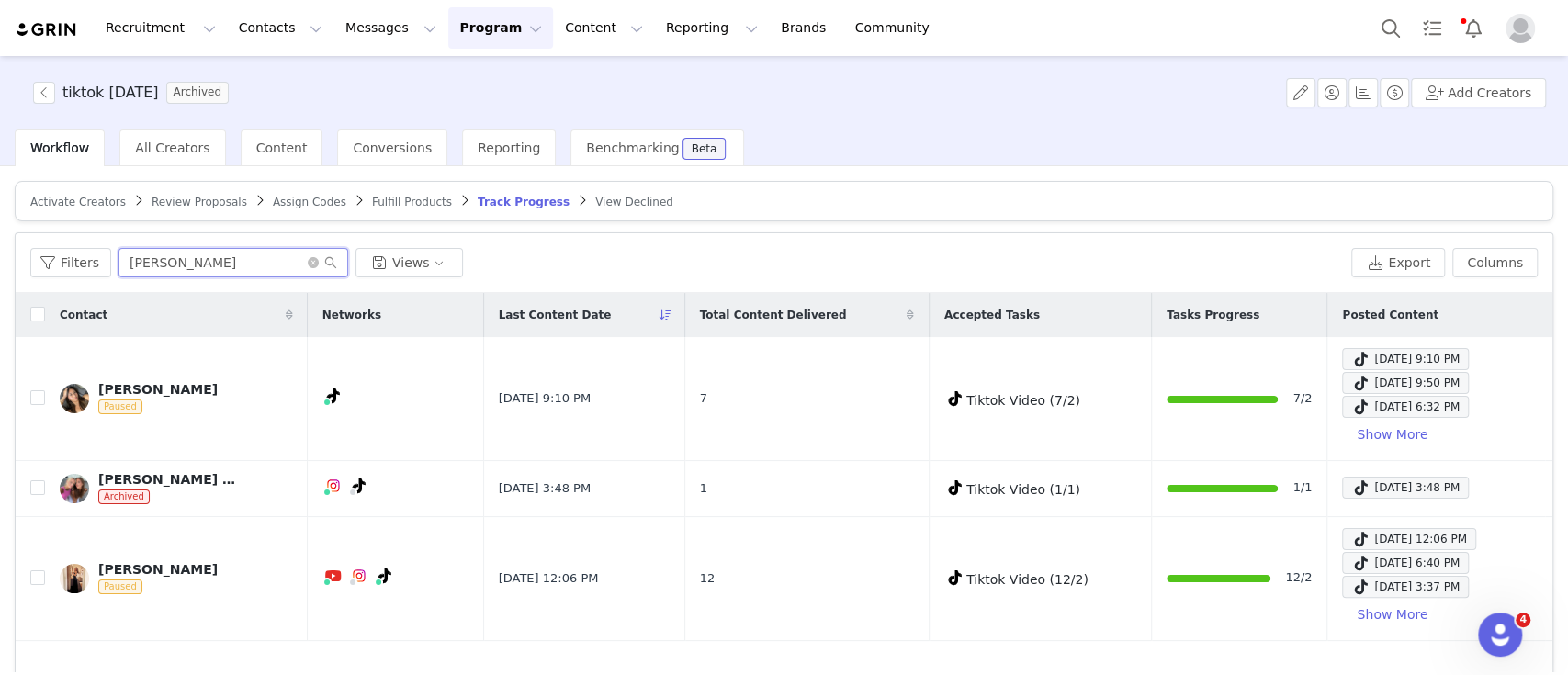
type input "[PERSON_NAME]"
click at [448, 24] on button "Program Program" at bounding box center [500, 28] width 104 height 42
click at [455, 80] on p "Activations" at bounding box center [453, 81] width 71 height 19
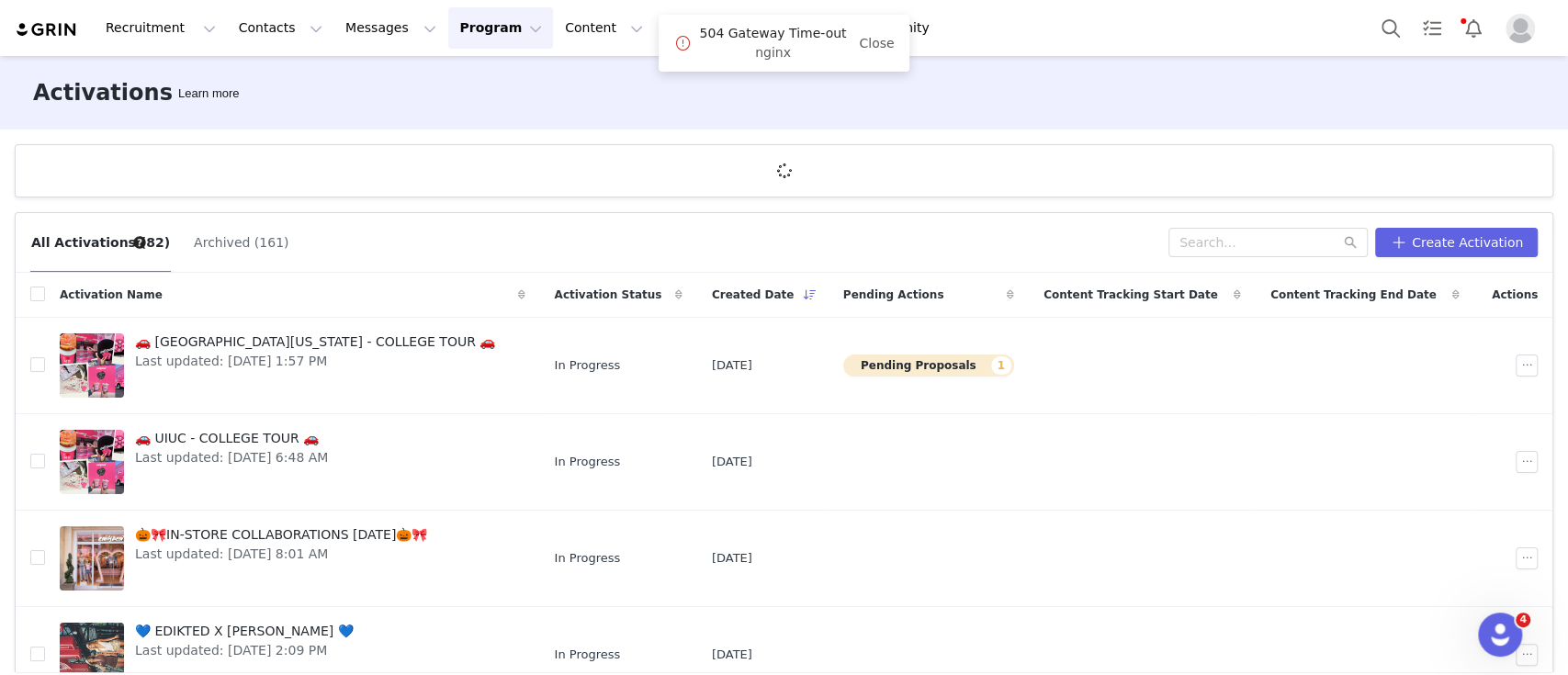
click at [206, 238] on button "Archived (161)" at bounding box center [240, 243] width 96 height 30
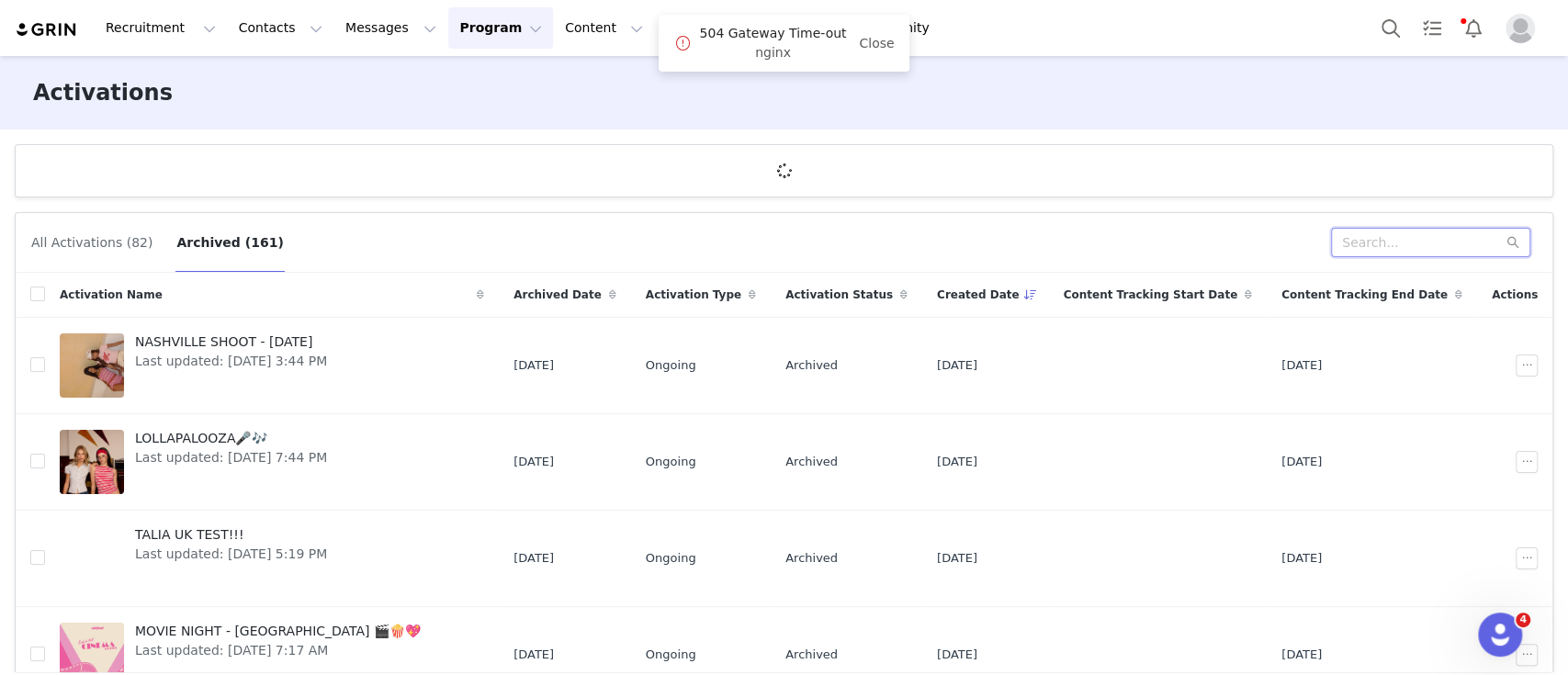
click at [1378, 239] on input "text" at bounding box center [1430, 243] width 200 height 30
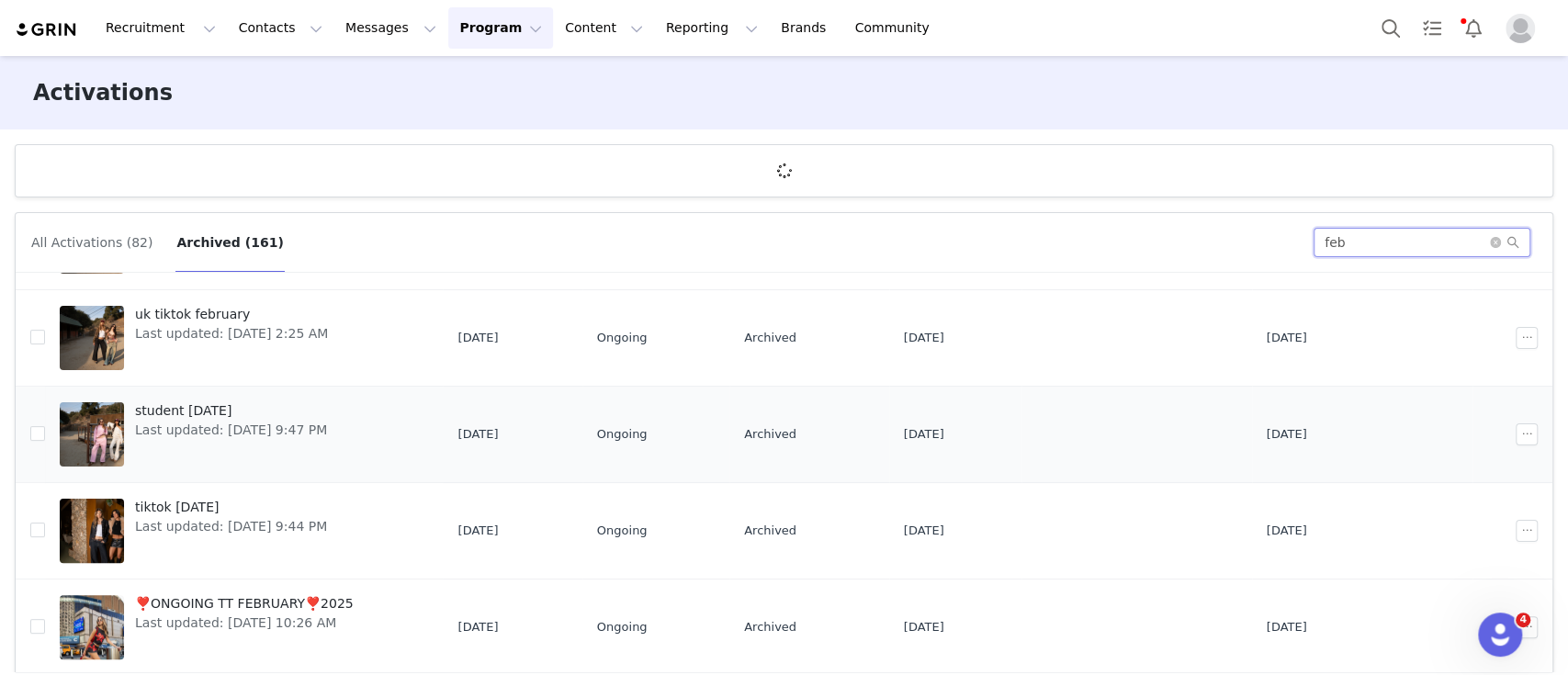
scroll to position [368, 0]
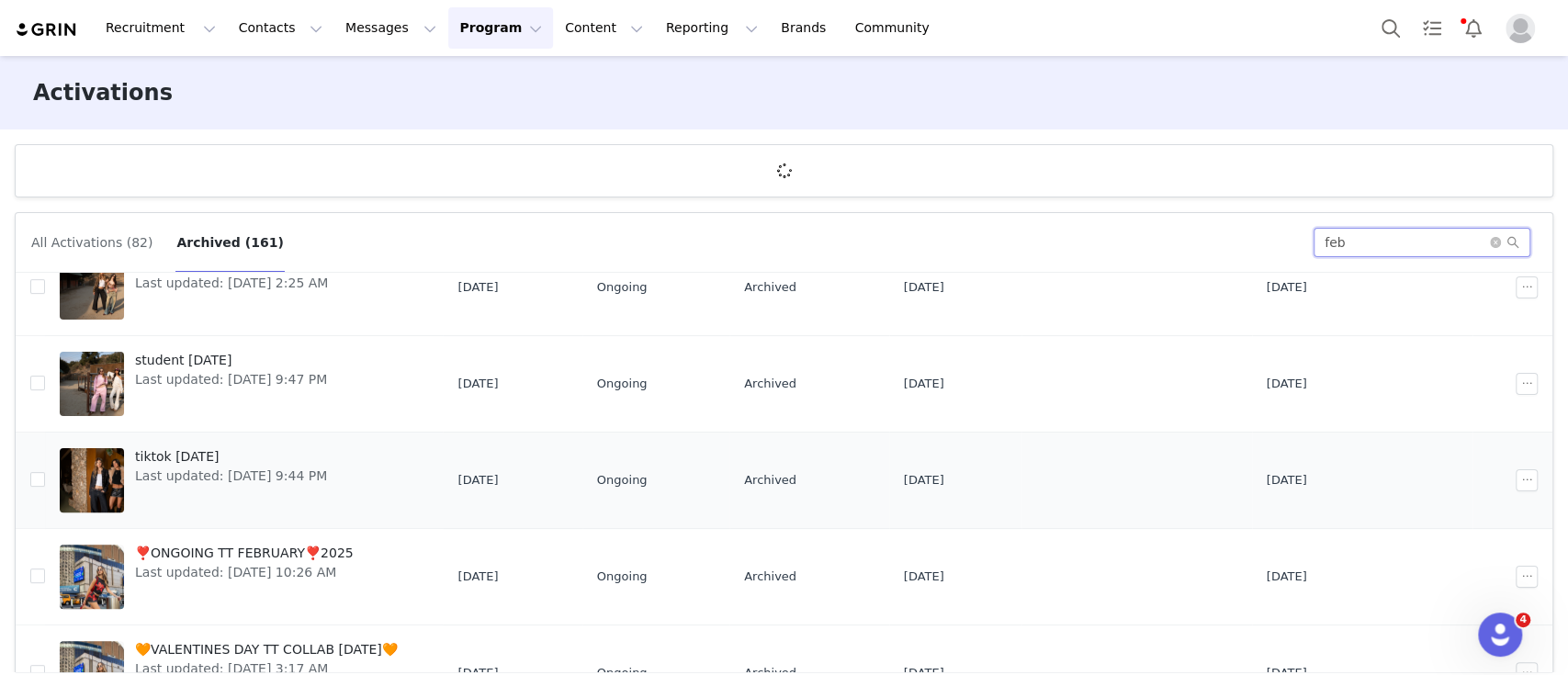
type input "feb"
click at [217, 458] on span "tiktok [DATE]" at bounding box center [231, 456] width 192 height 19
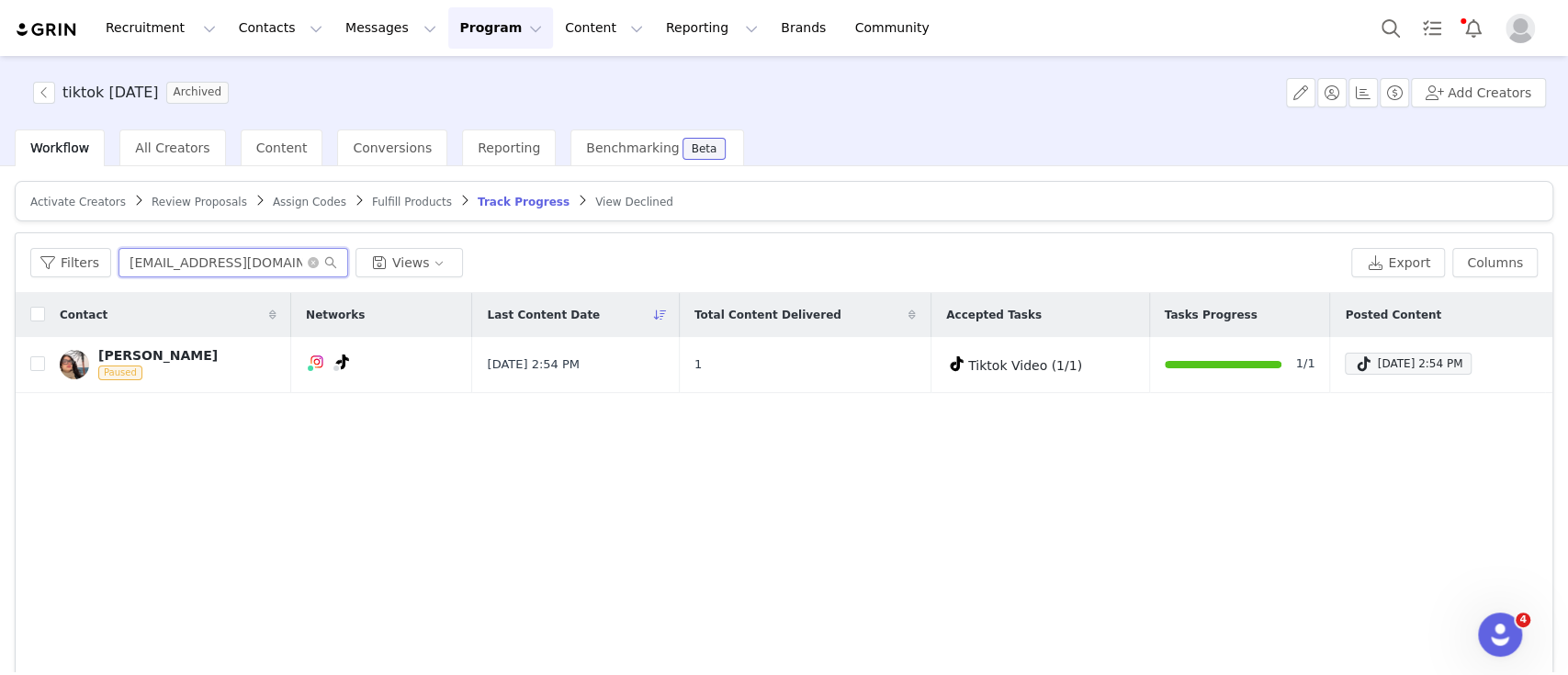
click at [228, 261] on input "[EMAIL_ADDRESS][DOMAIN_NAME]" at bounding box center [233, 263] width 230 height 30
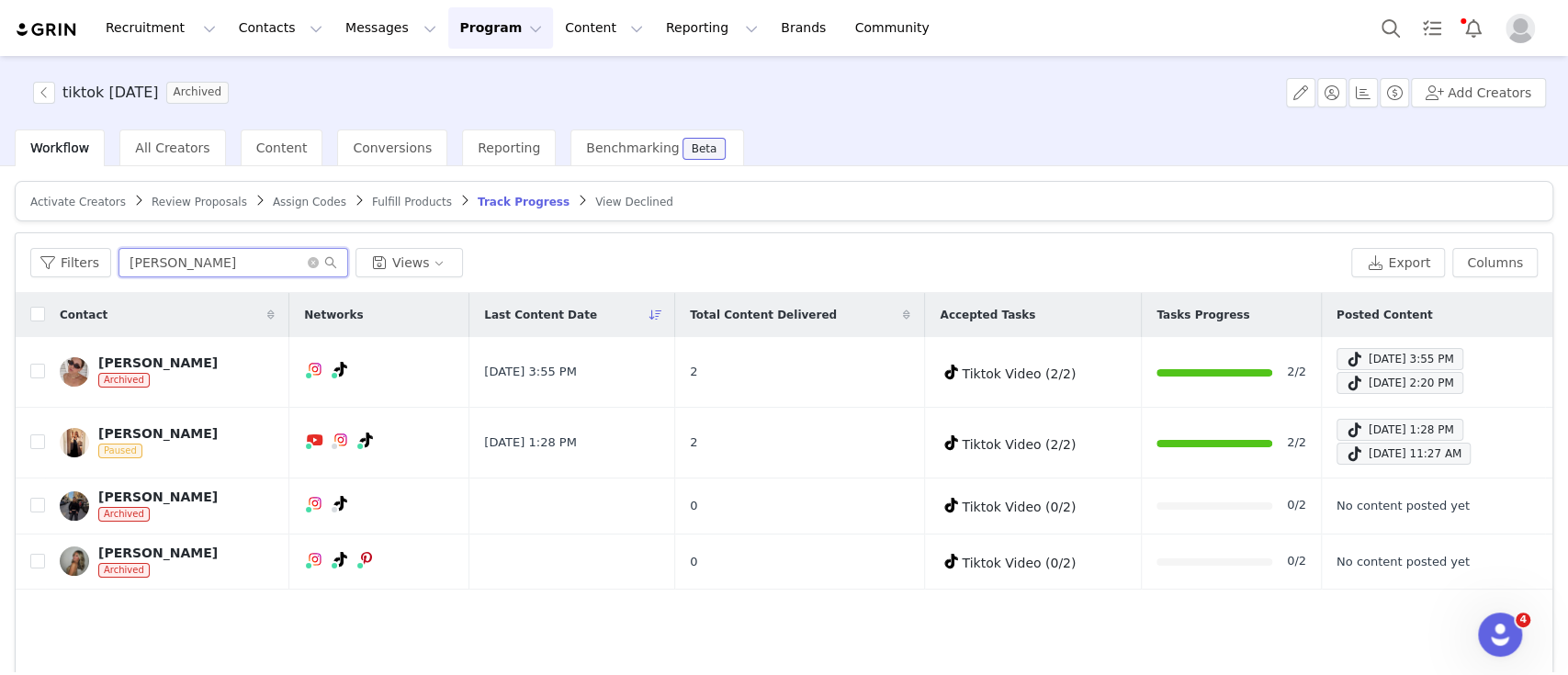
type input "[PERSON_NAME]"
click at [448, 28] on button "Program Program" at bounding box center [500, 28] width 104 height 42
click at [458, 79] on p "Activations" at bounding box center [453, 81] width 71 height 19
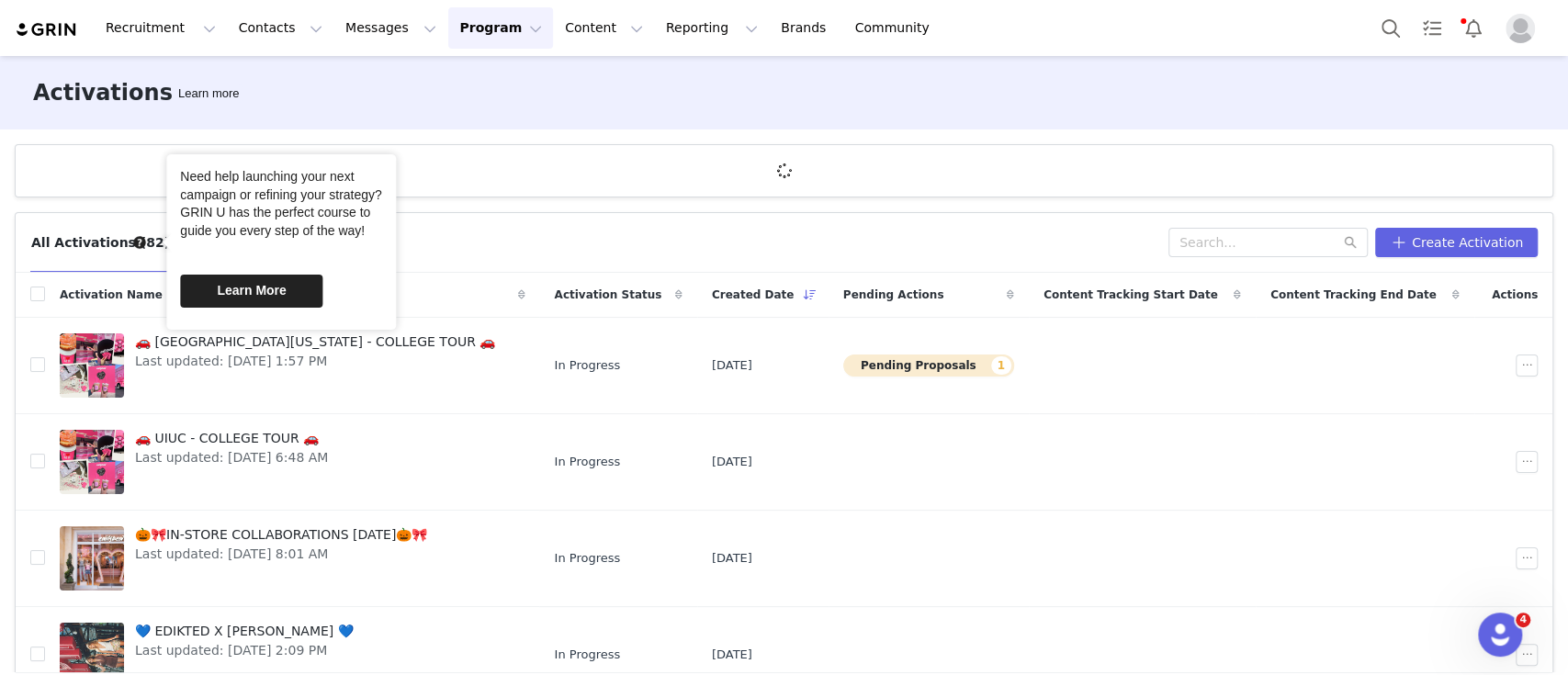
click at [200, 252] on div at bounding box center [280, 257] width 202 height 18
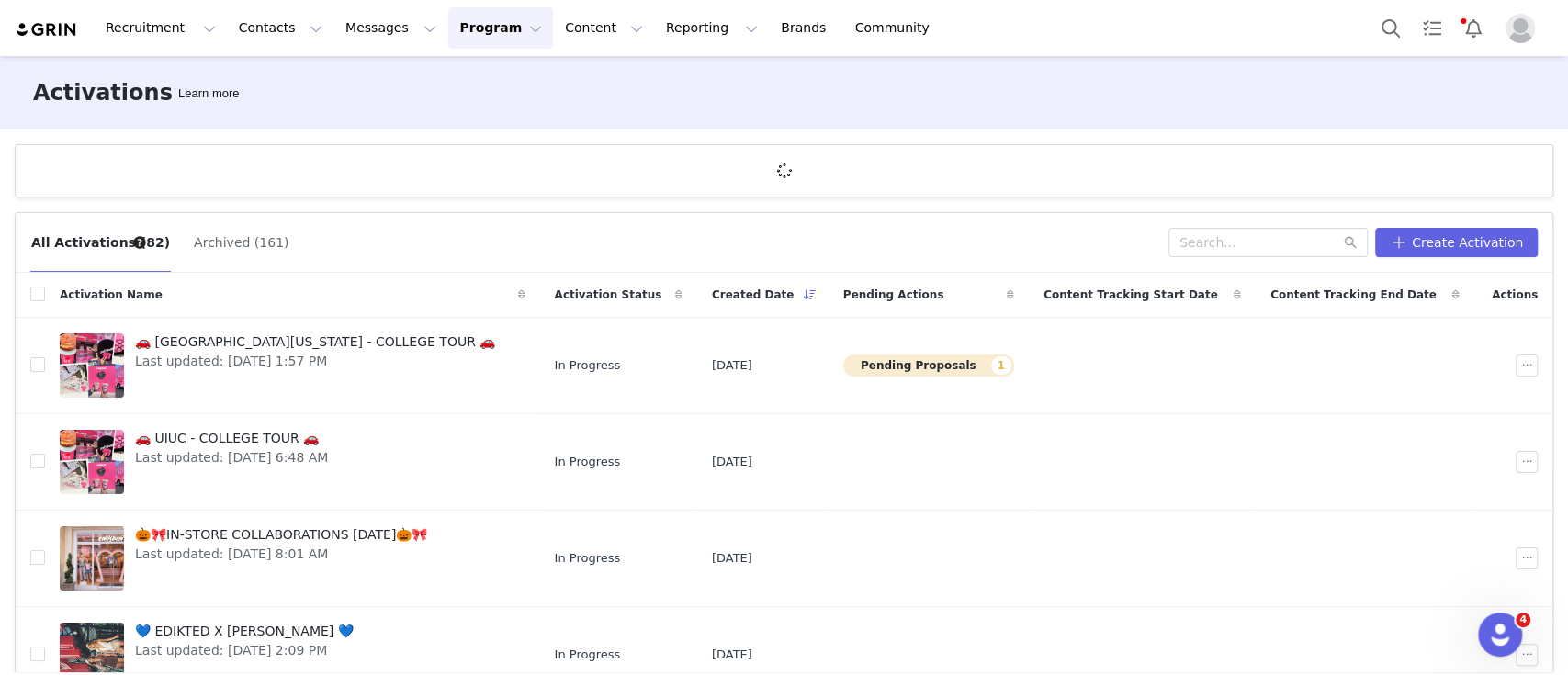
click at [426, 237] on div "All Activations (82) Archived (161)" at bounding box center [598, 243] width 1138 height 30
click at [197, 243] on button "Archived (161)" at bounding box center [240, 243] width 96 height 30
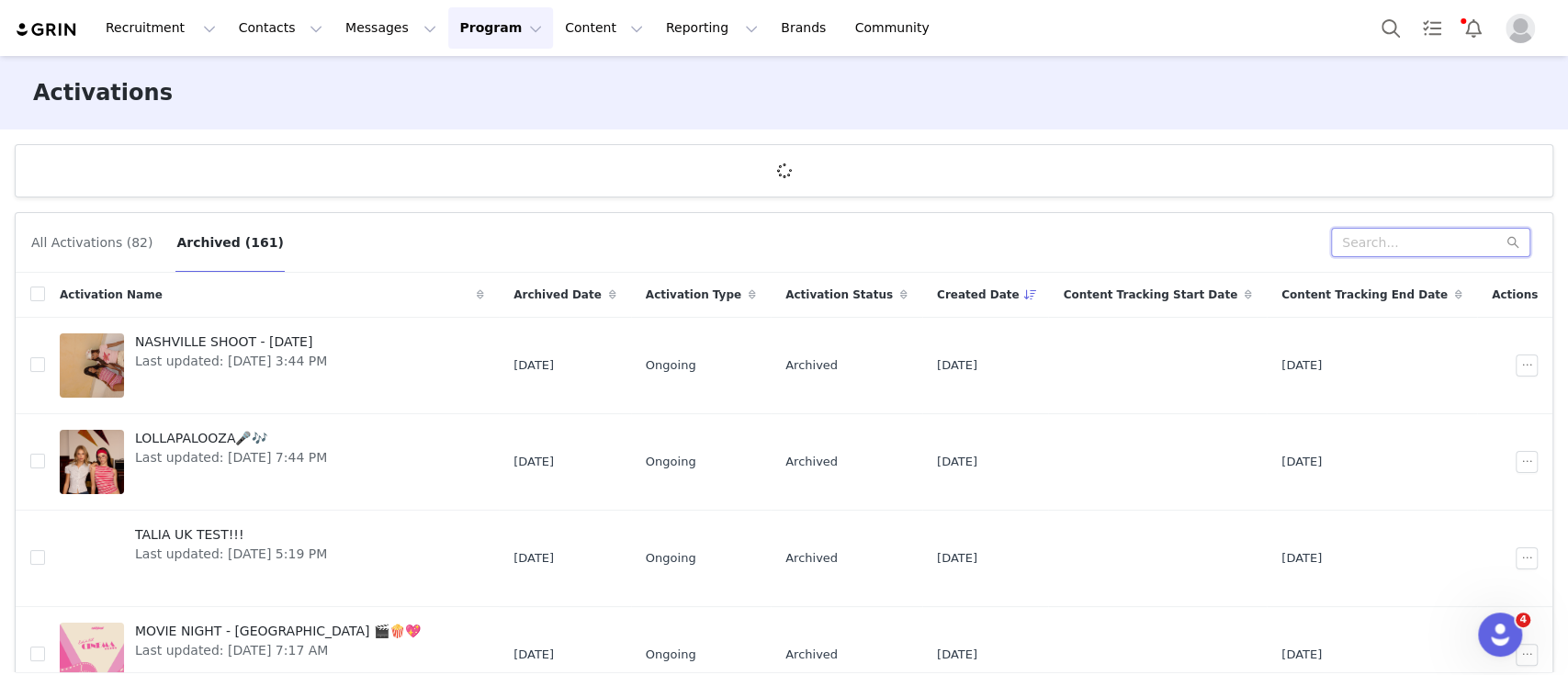
click at [1354, 242] on input "text" at bounding box center [1430, 243] width 200 height 30
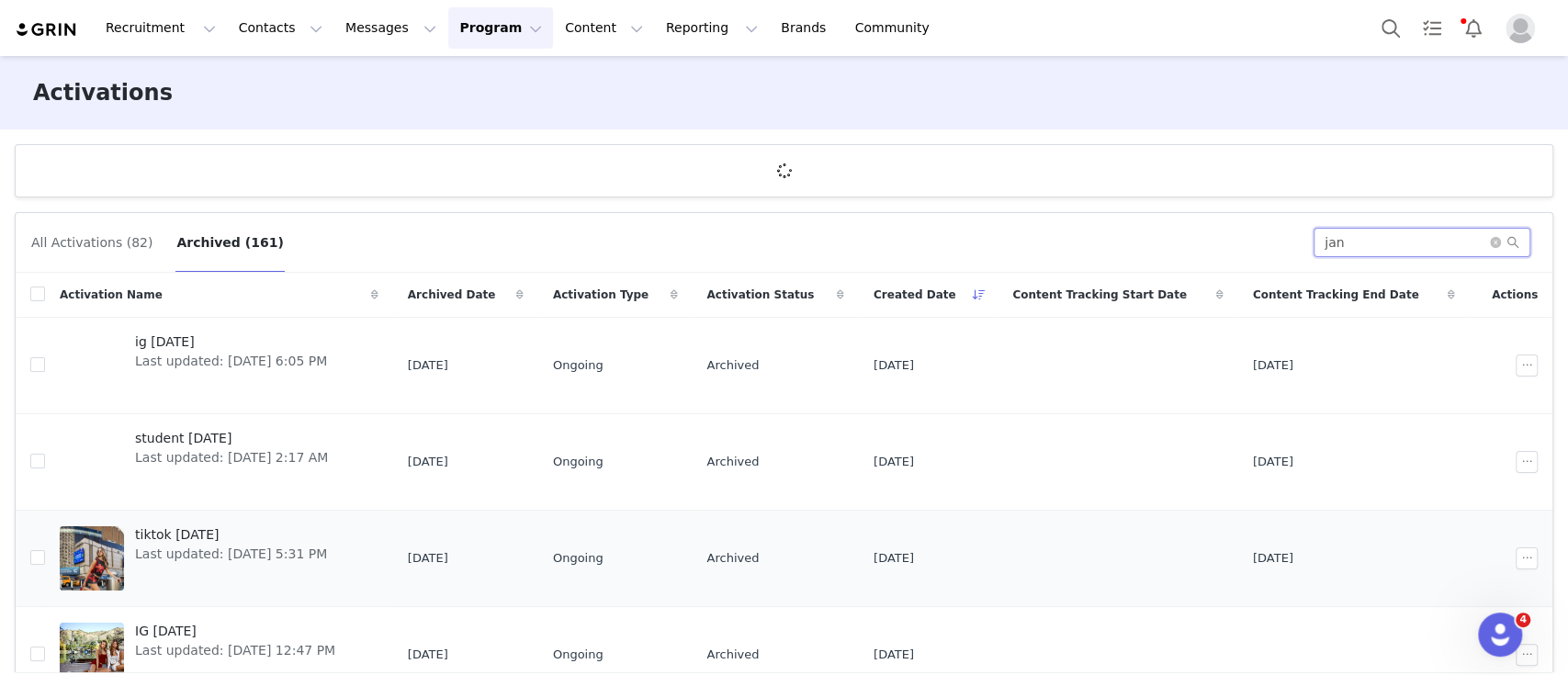
type input "jan"
click at [203, 540] on span "tiktok [DATE]" at bounding box center [231, 535] width 192 height 19
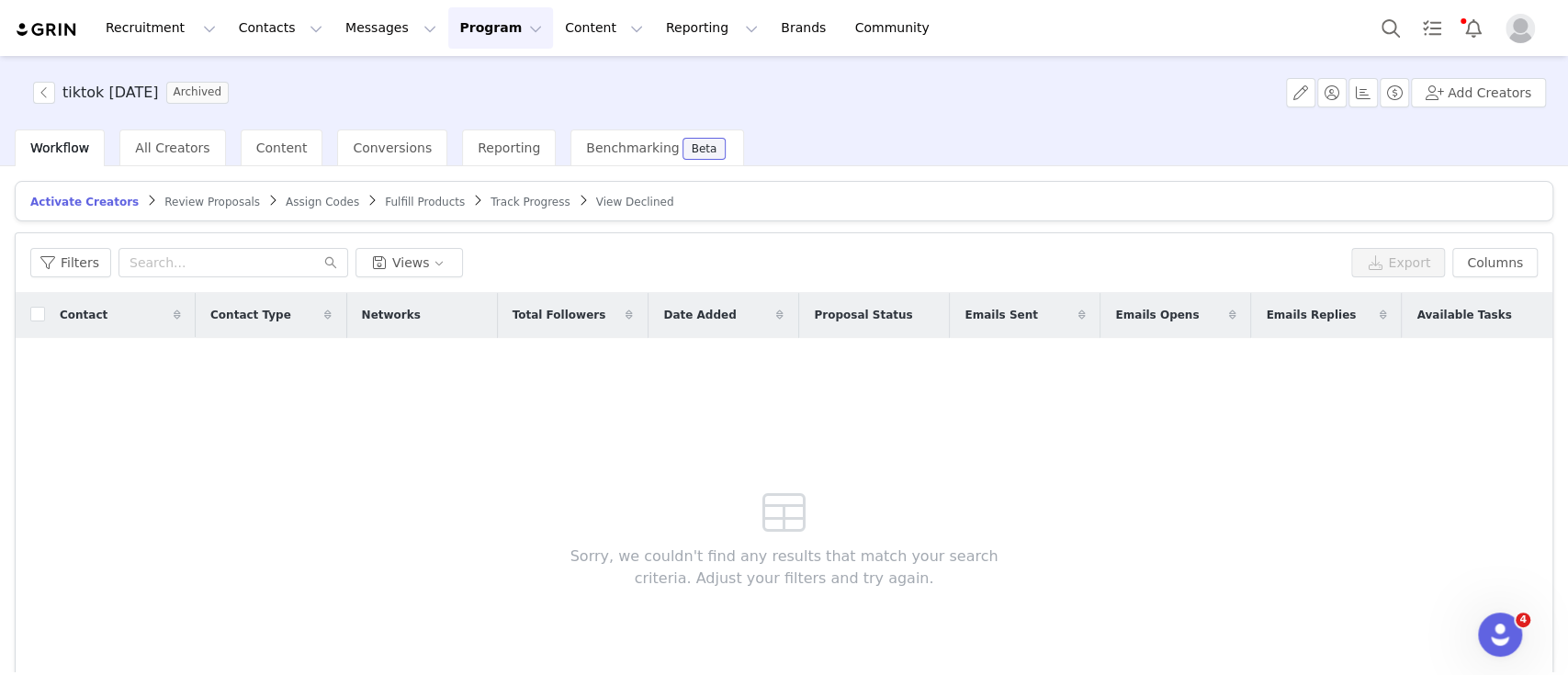
click at [491, 202] on span "Track Progress" at bounding box center [530, 202] width 78 height 13
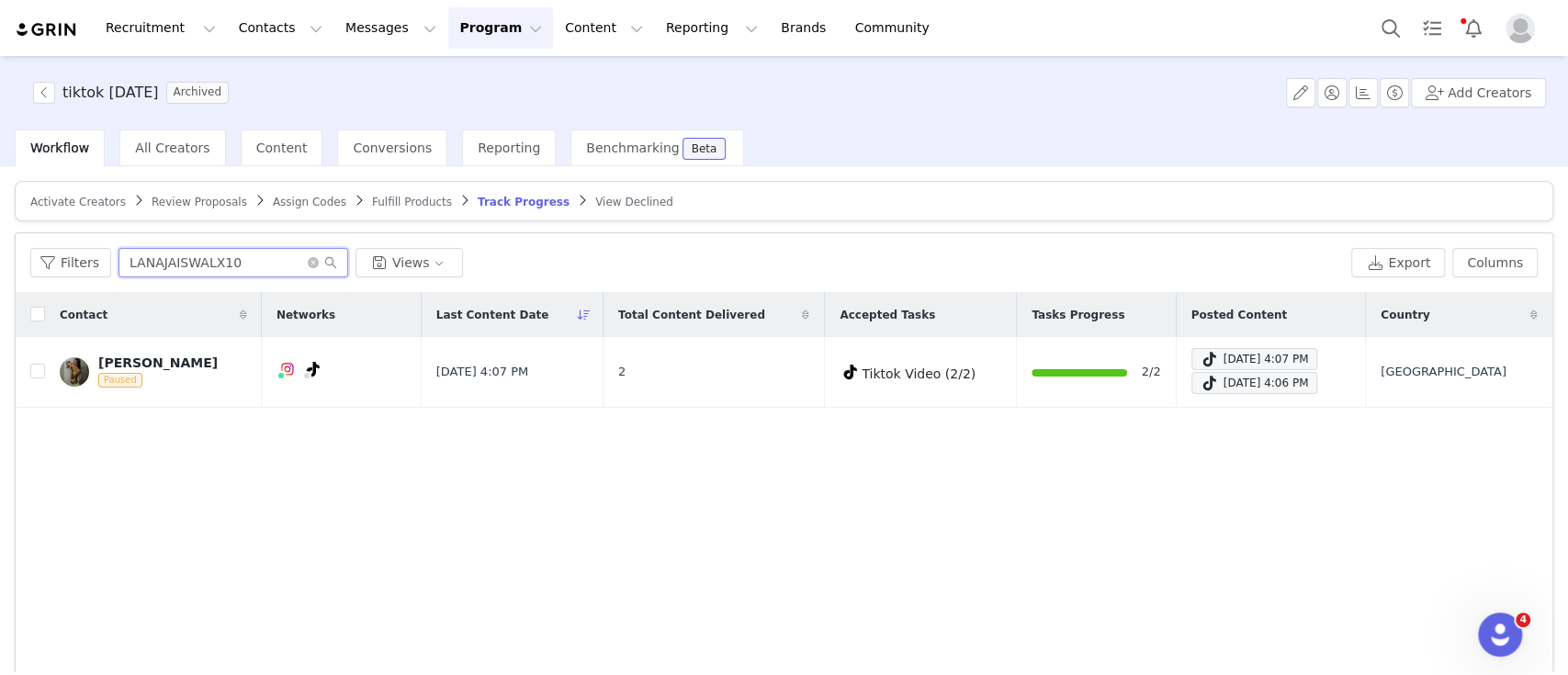
click at [233, 260] on input "LANAJAISWALX10" at bounding box center [233, 263] width 230 height 30
drag, startPoint x: 235, startPoint y: 260, endPoint x: 95, endPoint y: 240, distance: 141.4
click at [95, 240] on div "Filters LANAJAISWALX10 Views Export Columns" at bounding box center [784, 263] width 1536 height 60
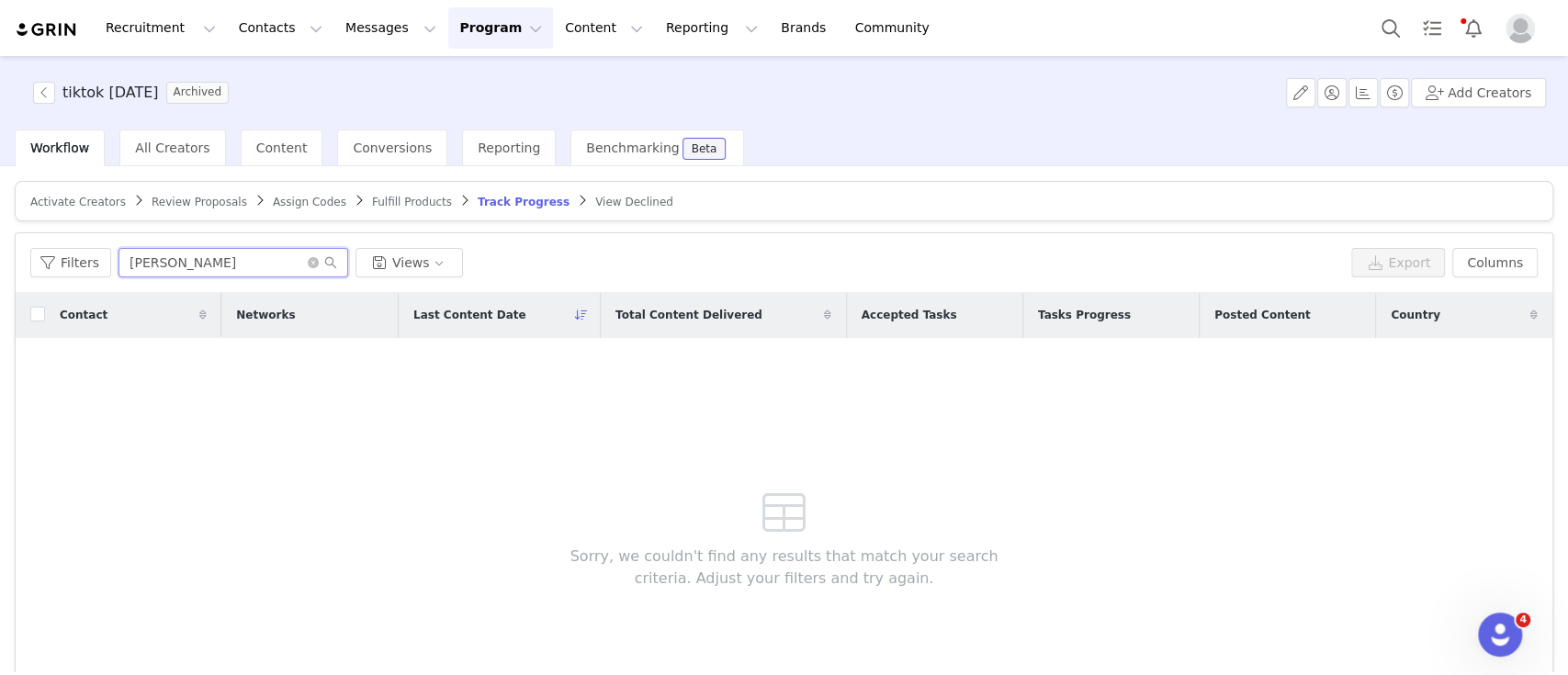
type input "[PERSON_NAME]"
click at [454, 30] on button "Program Program" at bounding box center [500, 28] width 104 height 42
click at [490, 85] on div "Activations" at bounding box center [476, 81] width 123 height 19
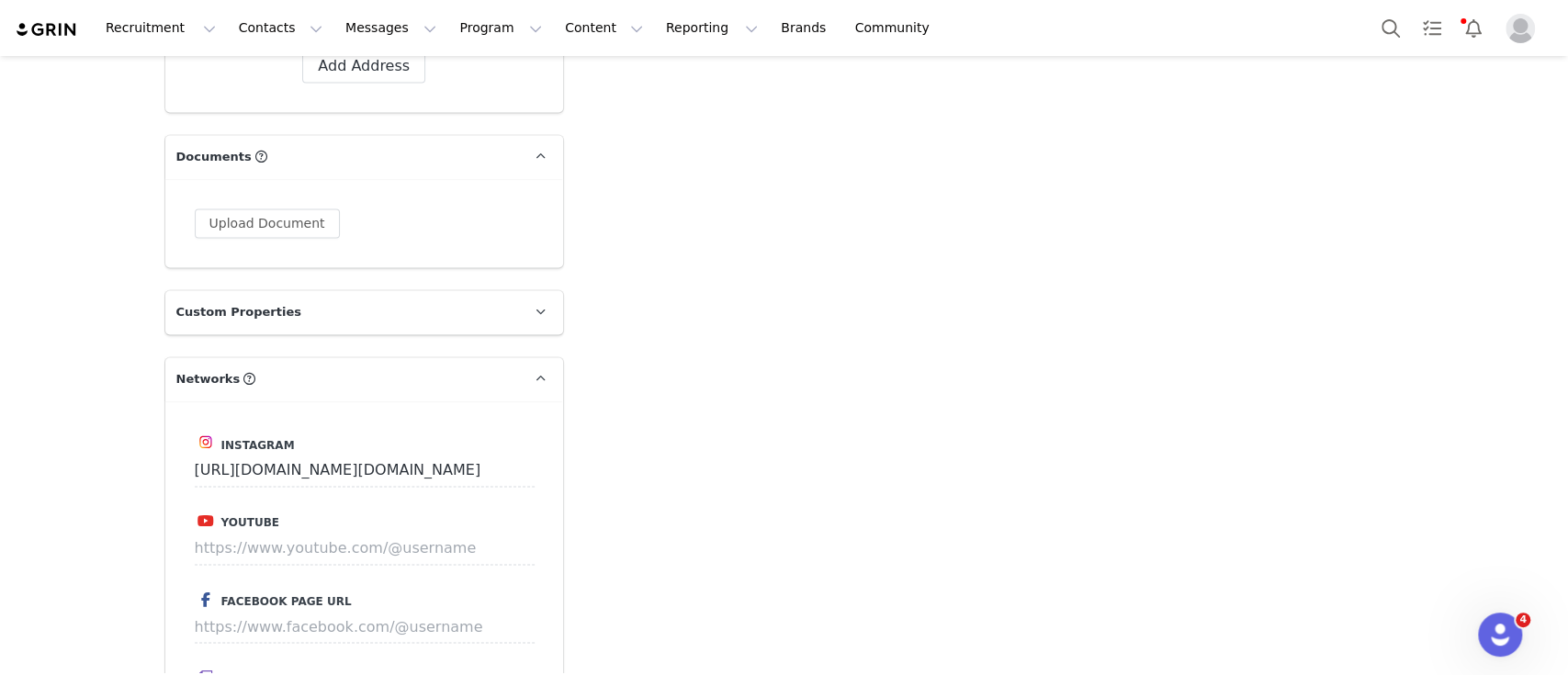
scroll to position [1347, 0]
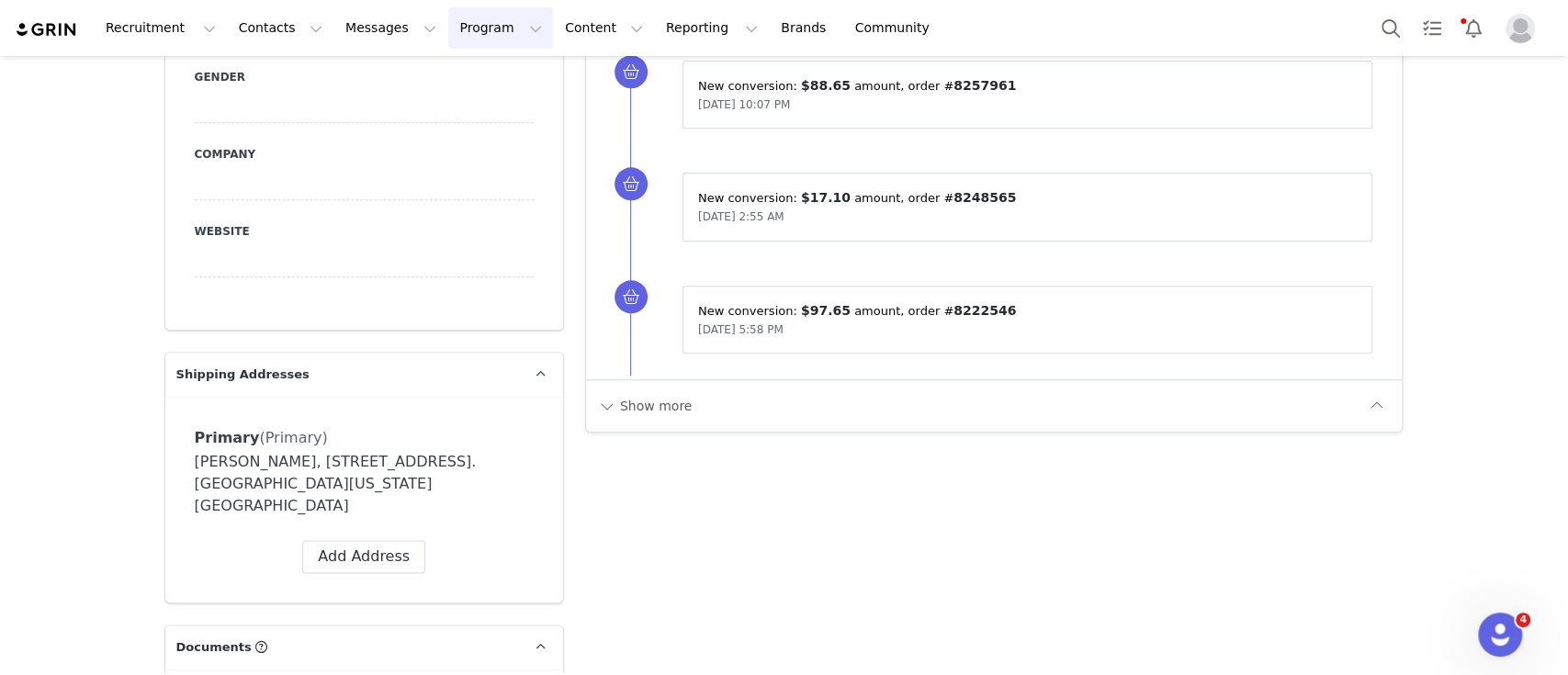
click at [448, 15] on button "Program Program" at bounding box center [500, 28] width 104 height 42
